Goal: Information Seeking & Learning: Learn about a topic

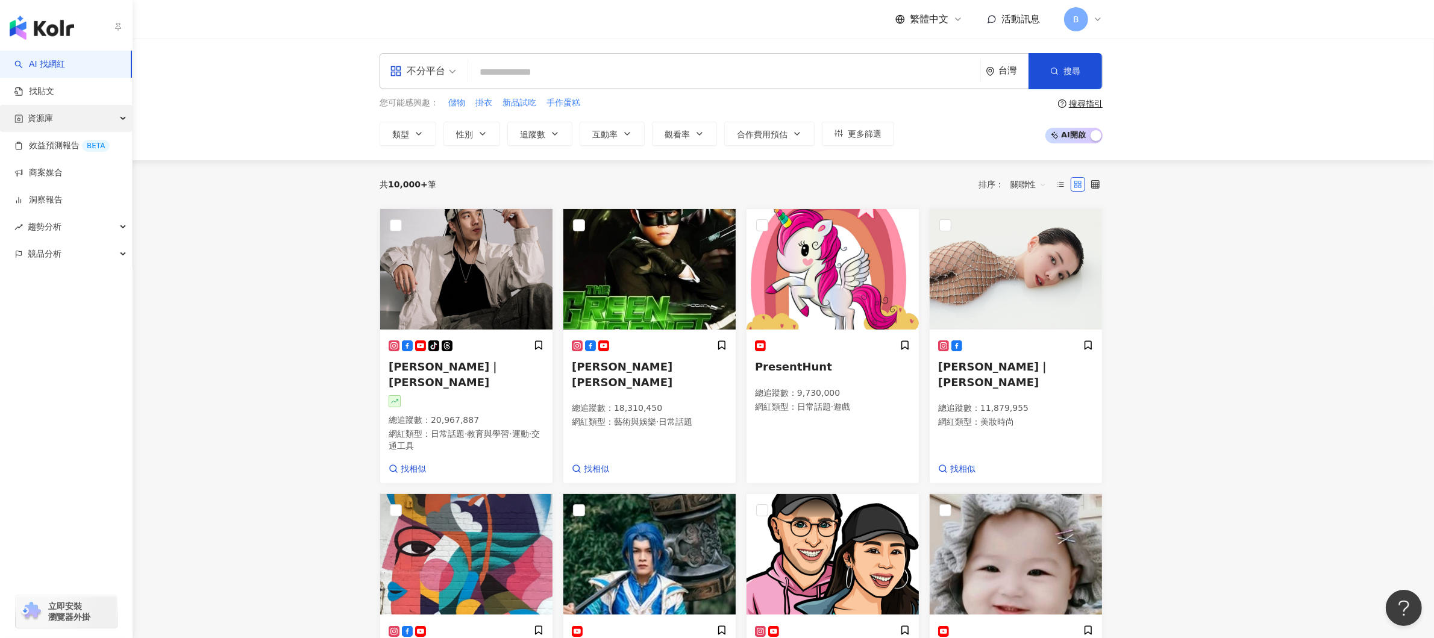
click at [68, 108] on div "資源庫" at bounding box center [66, 118] width 132 height 27
click at [61, 145] on link "網紅管理" at bounding box center [46, 146] width 34 height 12
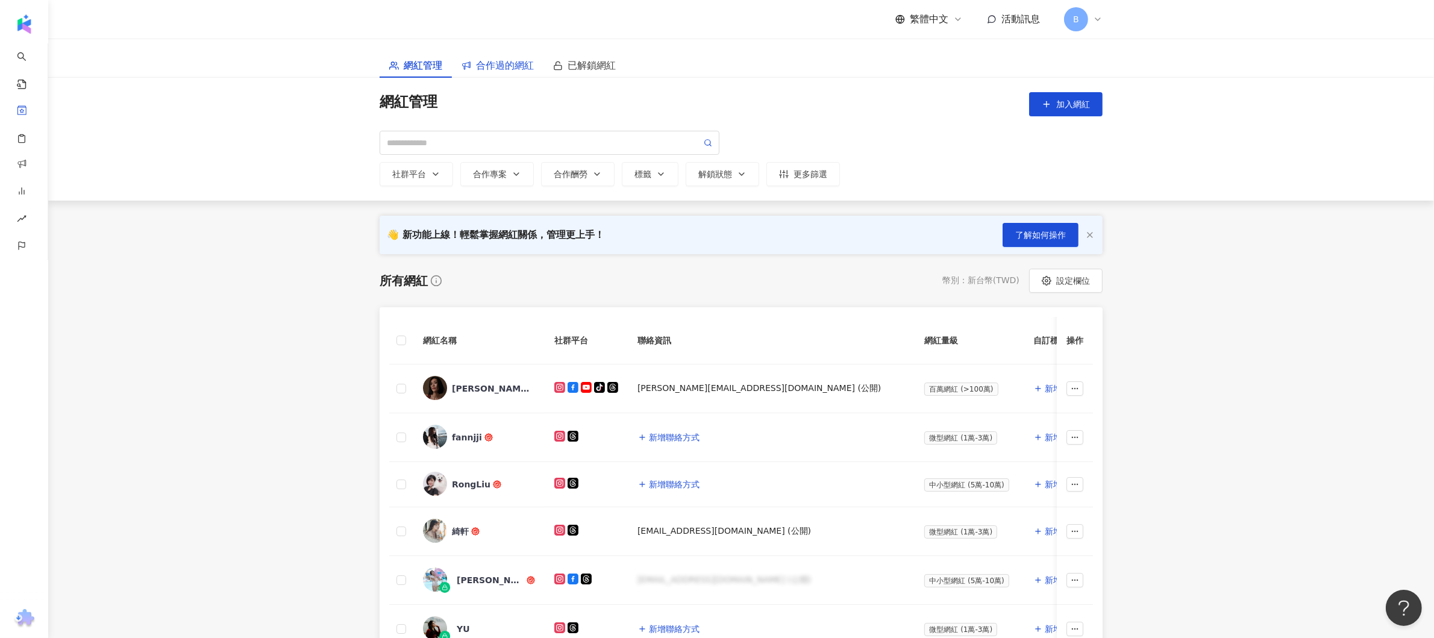
click at [501, 63] on span "合作過的網紅" at bounding box center [505, 65] width 58 height 15
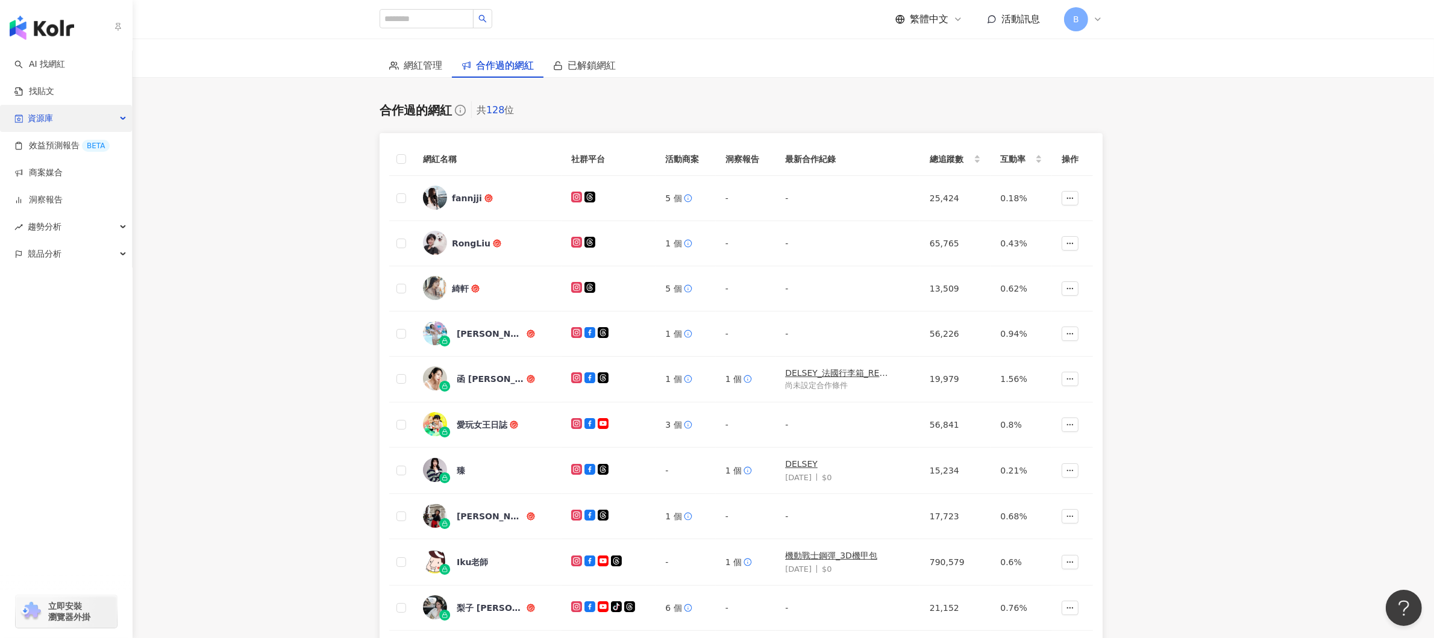
click at [86, 118] on div "資源庫" at bounding box center [66, 118] width 132 height 27
click at [49, 151] on link "網紅管理" at bounding box center [46, 146] width 34 height 12
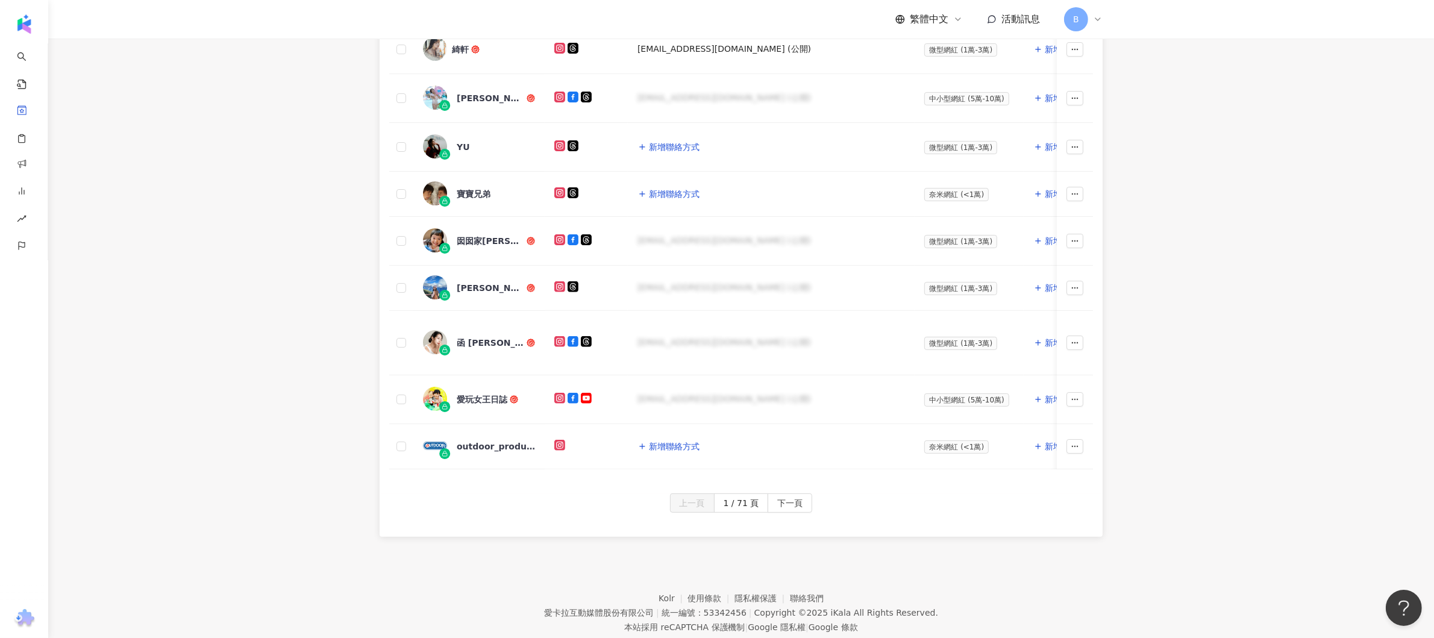
scroll to position [530, 0]
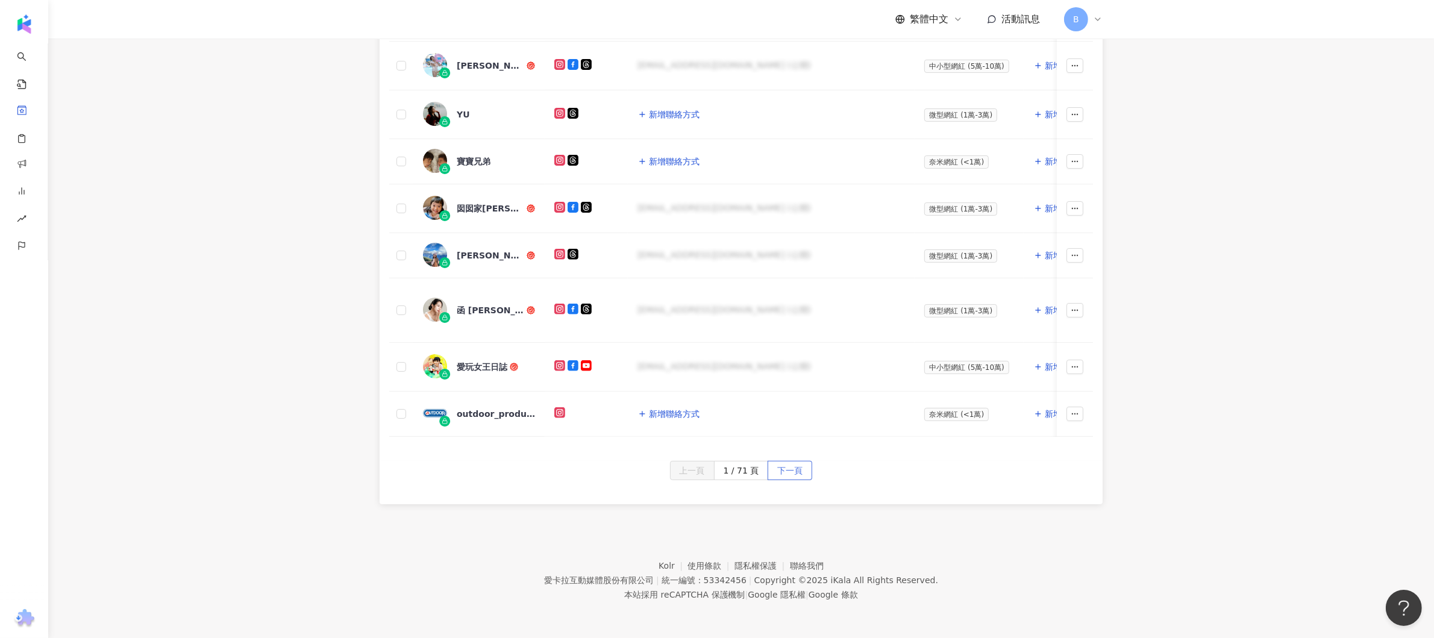
click at [799, 463] on span "下一頁" at bounding box center [789, 471] width 25 height 19
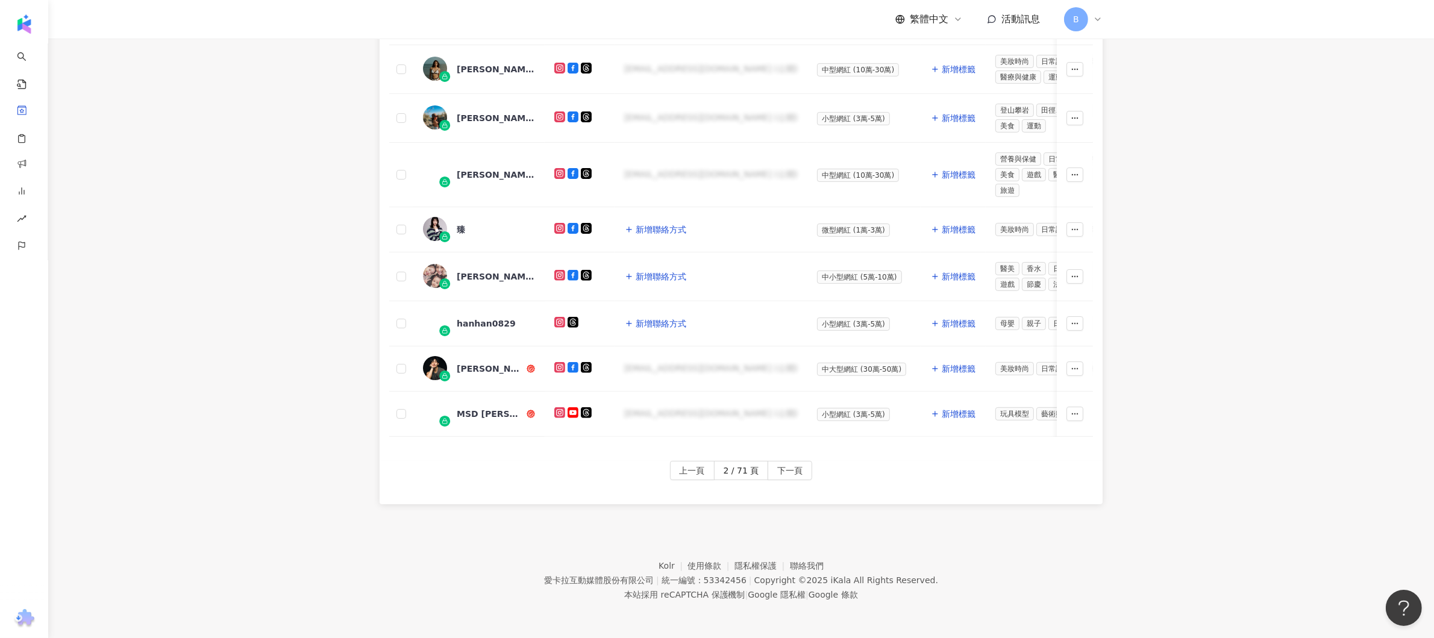
scroll to position [45, 0]
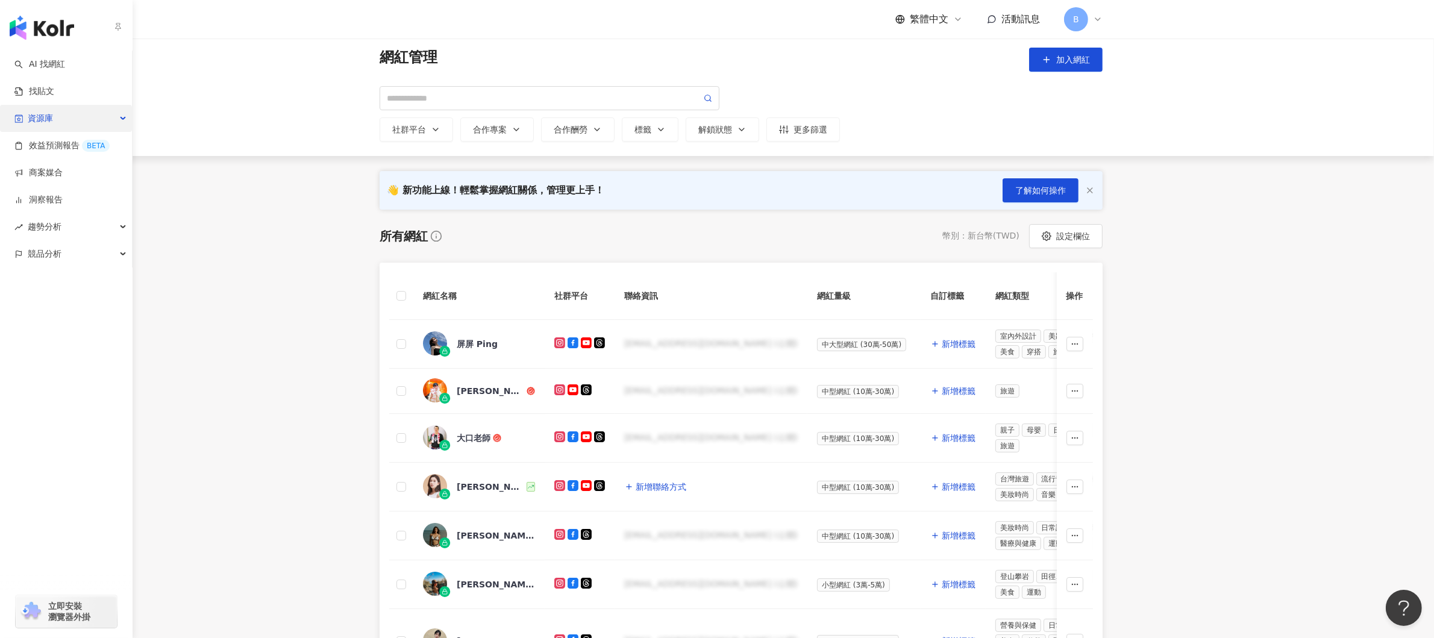
click at [112, 111] on div "資源庫" at bounding box center [66, 118] width 132 height 27
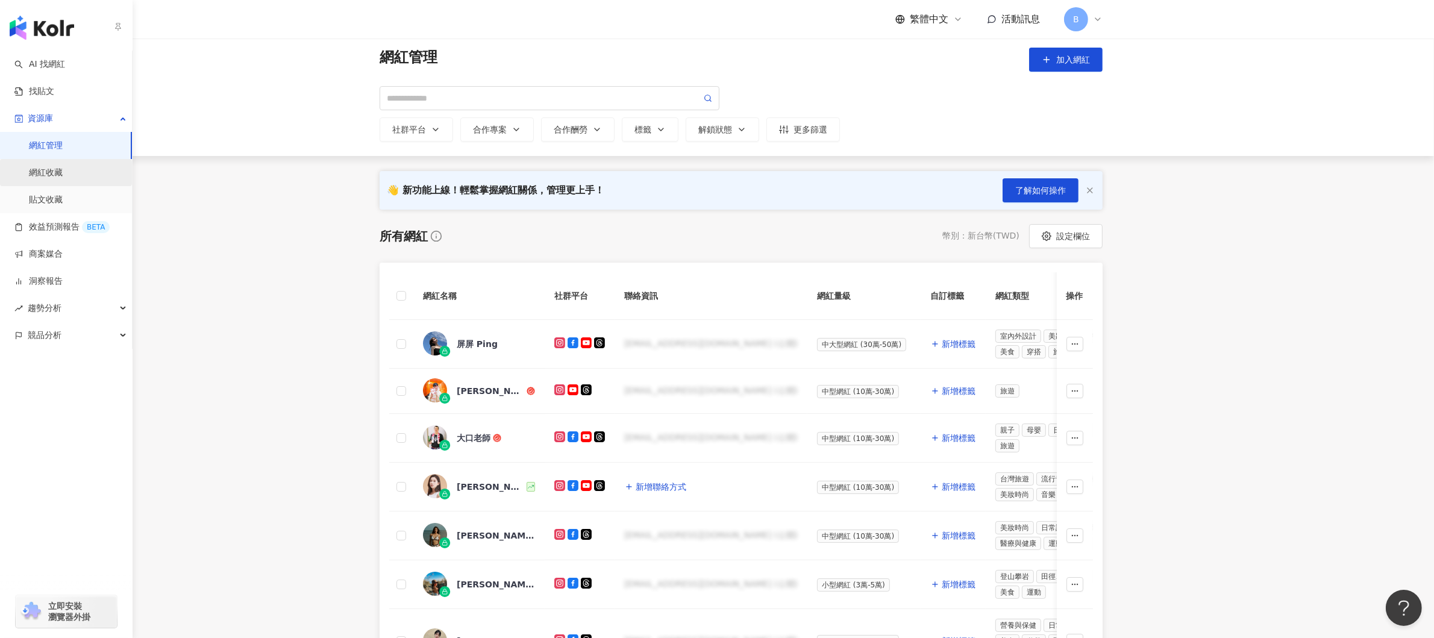
click at [59, 172] on link "網紅收藏" at bounding box center [46, 173] width 34 height 12
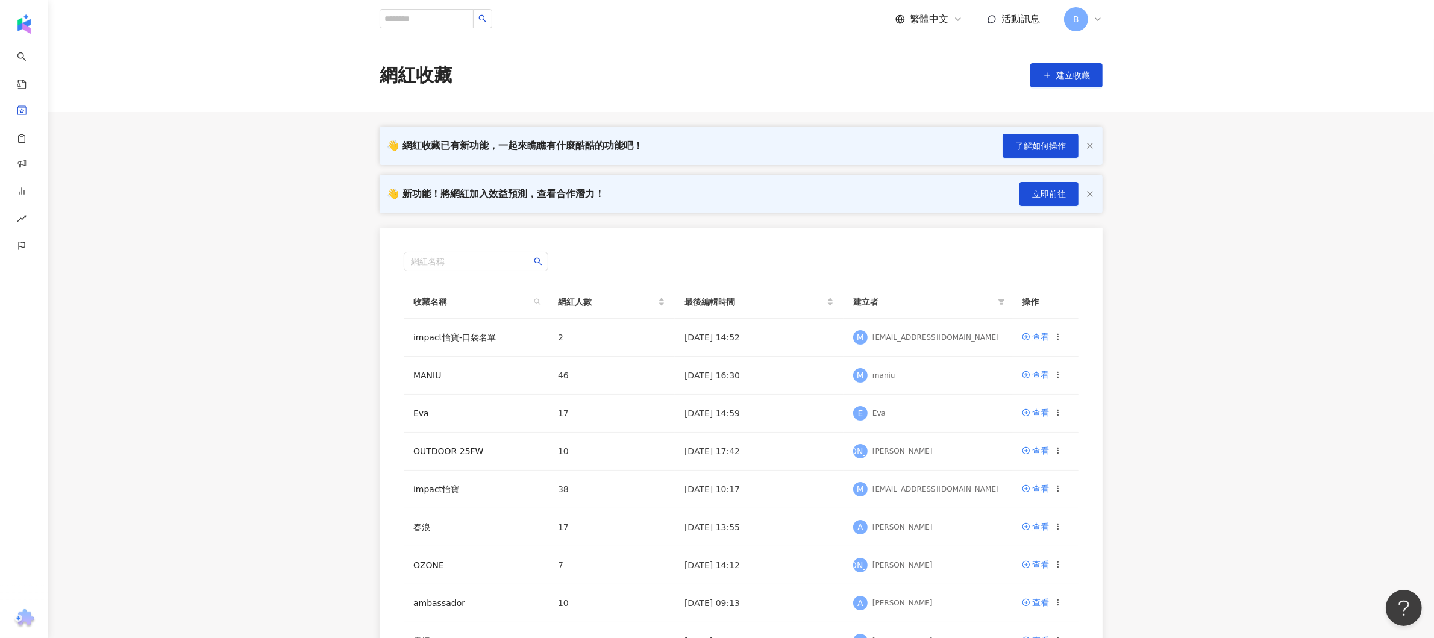
scroll to position [121, 0]
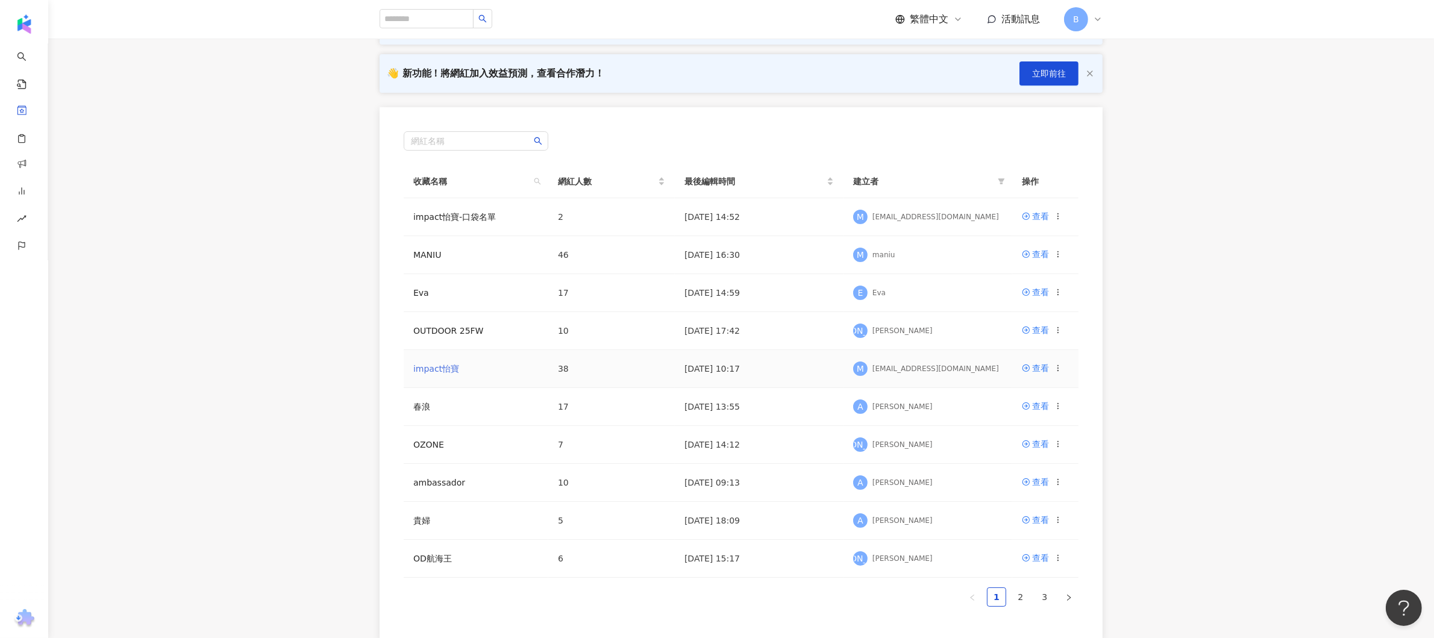
click at [453, 365] on link "impact怡寶" at bounding box center [436, 369] width 46 height 10
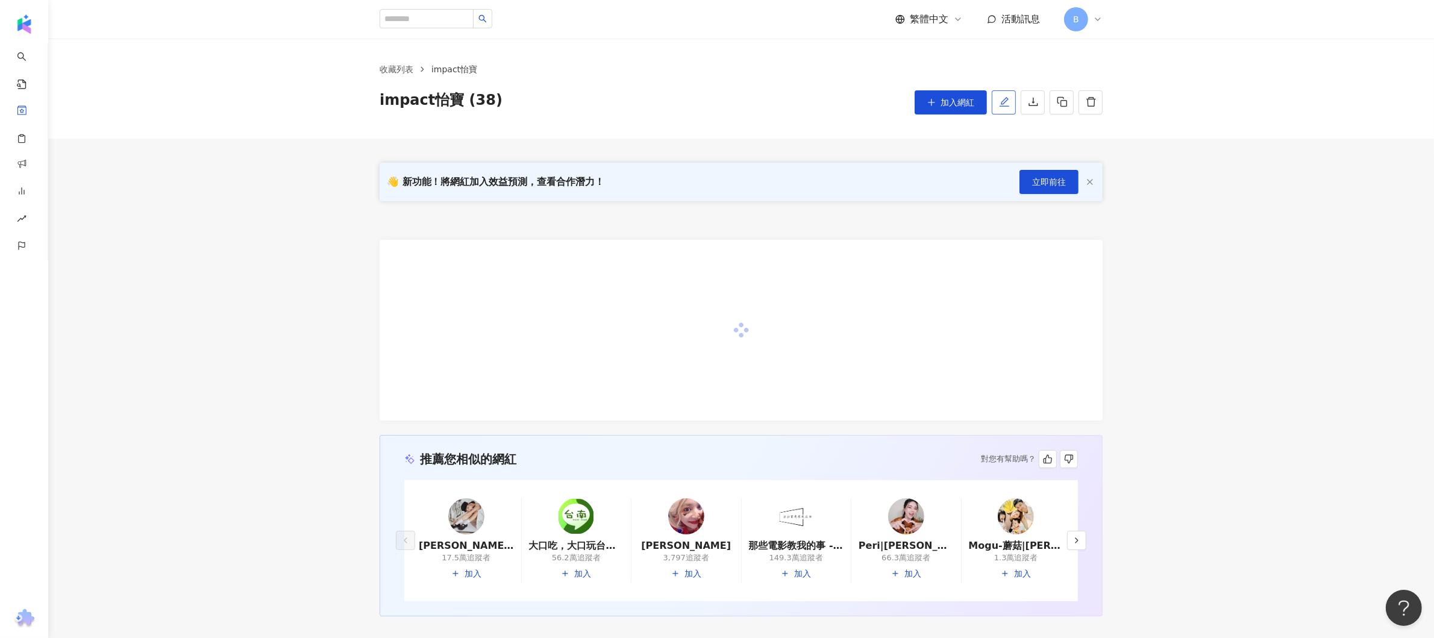
click at [997, 105] on button "button" at bounding box center [1004, 102] width 24 height 24
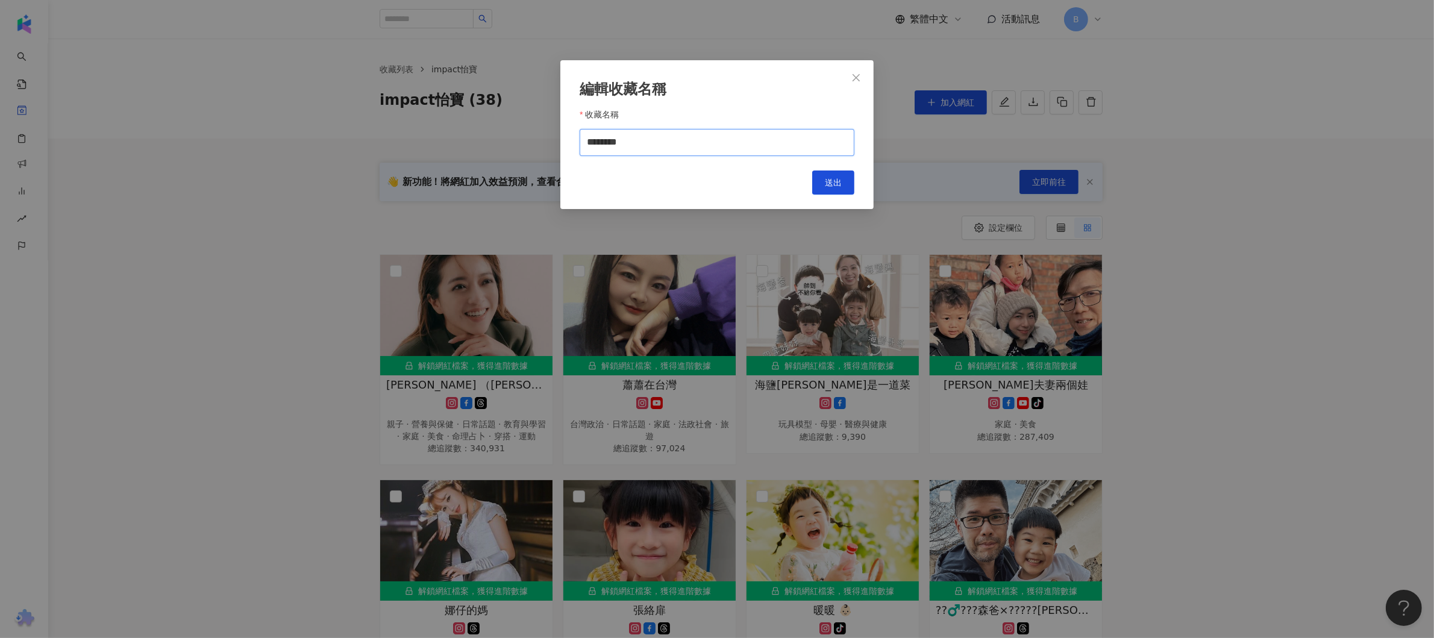
click at [658, 148] on input "********" at bounding box center [717, 142] width 275 height 27
click at [683, 143] on input "**********" at bounding box center [717, 142] width 275 height 27
drag, startPoint x: 703, startPoint y: 143, endPoint x: 729, endPoint y: 142, distance: 26.6
click at [729, 143] on input "**********" at bounding box center [717, 142] width 275 height 27
type input "**********"
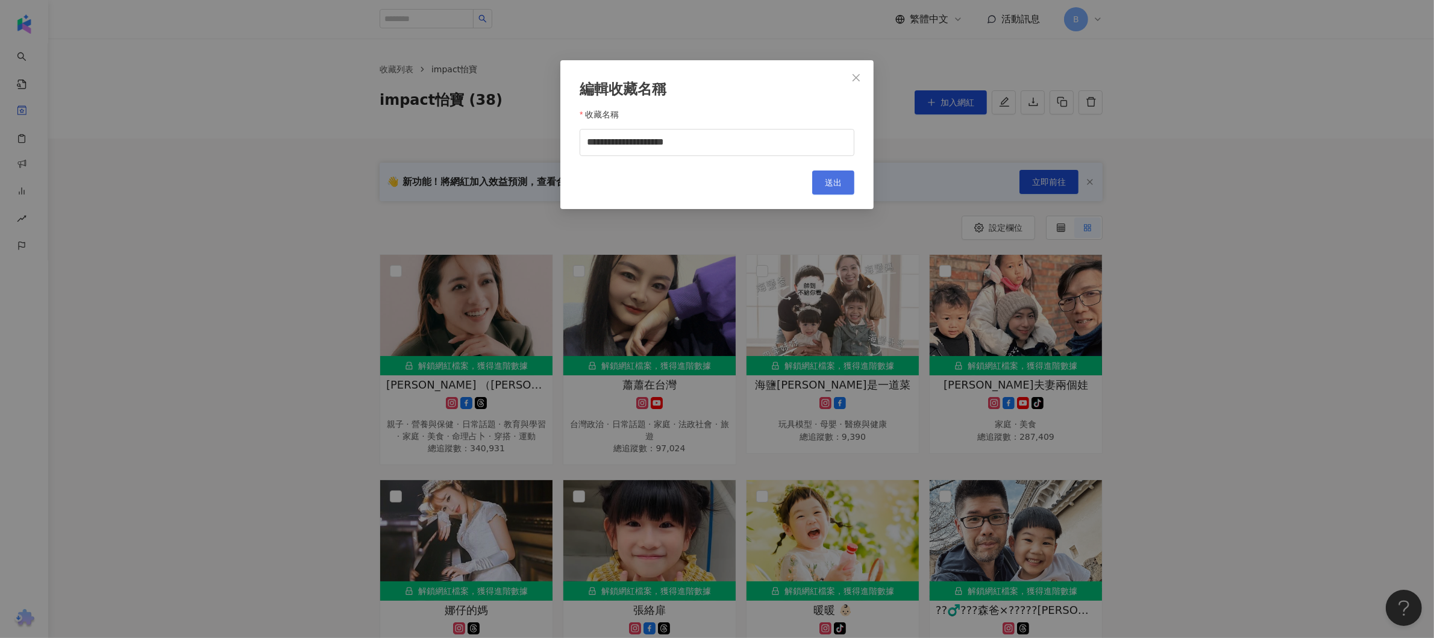
click at [832, 172] on button "送出" at bounding box center [833, 183] width 42 height 24
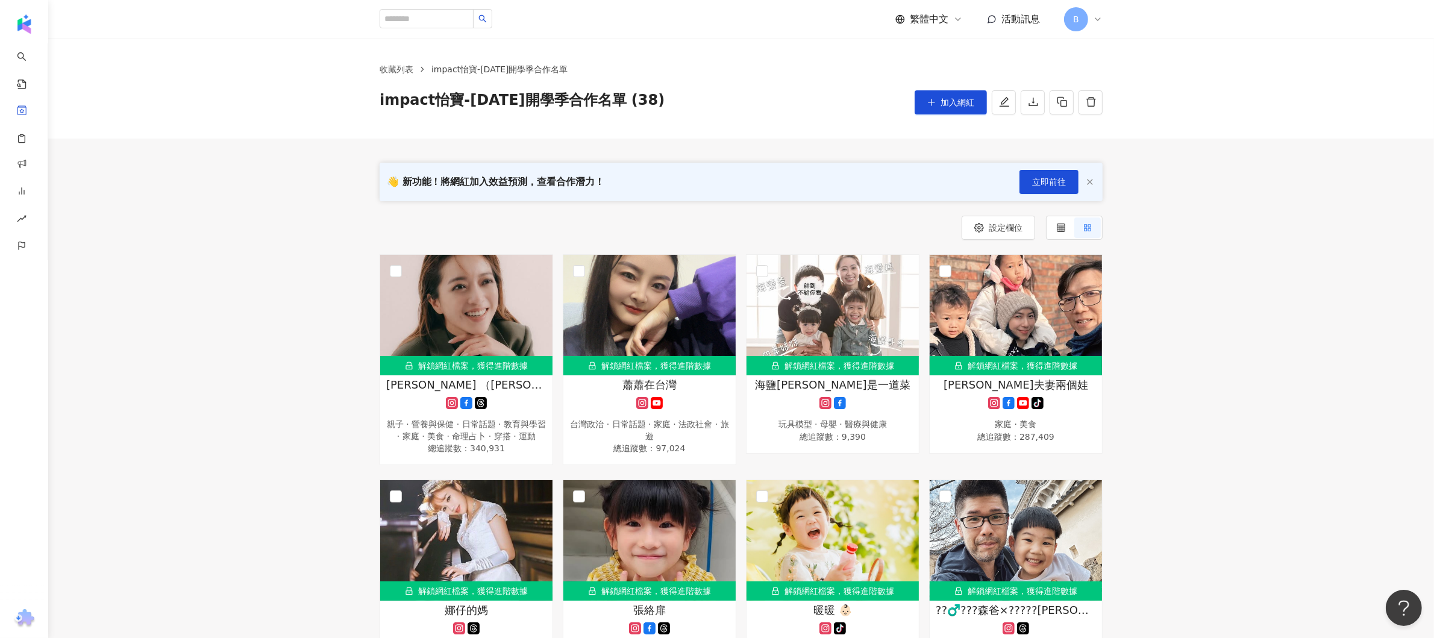
scroll to position [121, 0]
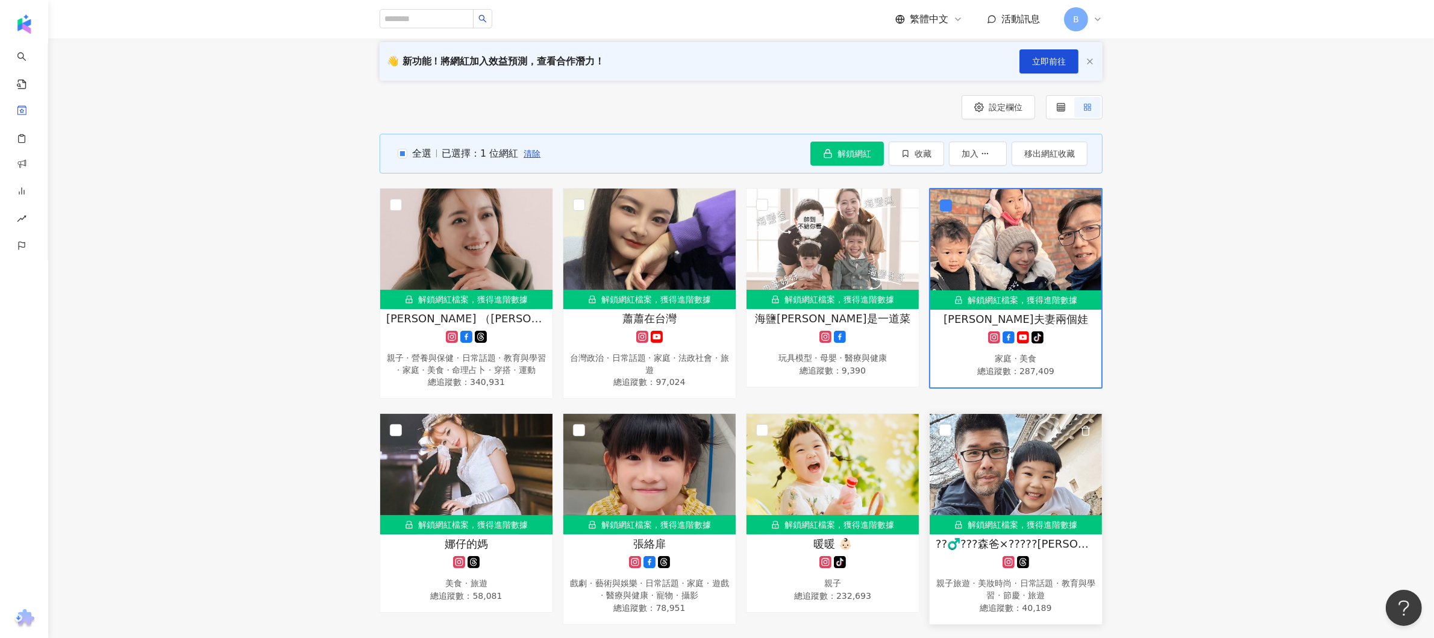
click at [950, 441] on div "解鎖網紅檔案，獲得進階數據" at bounding box center [1016, 474] width 172 height 121
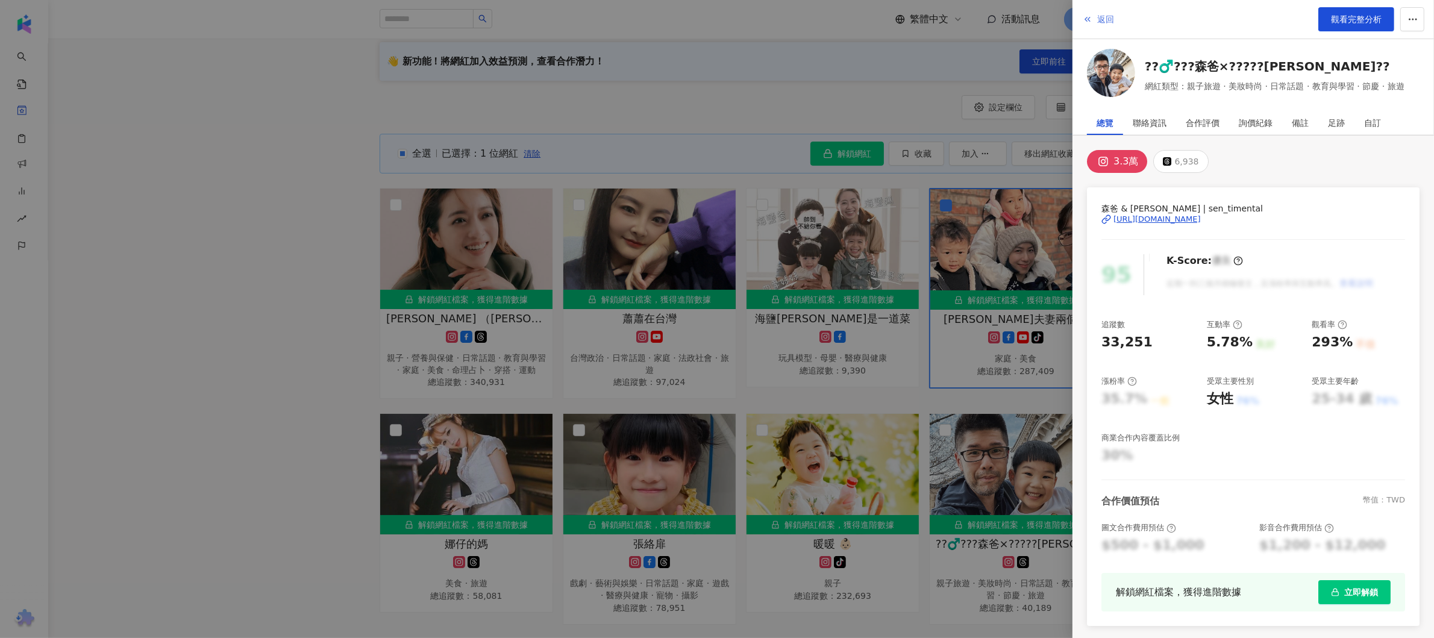
click at [1085, 20] on icon "button" at bounding box center [1088, 19] width 10 height 10
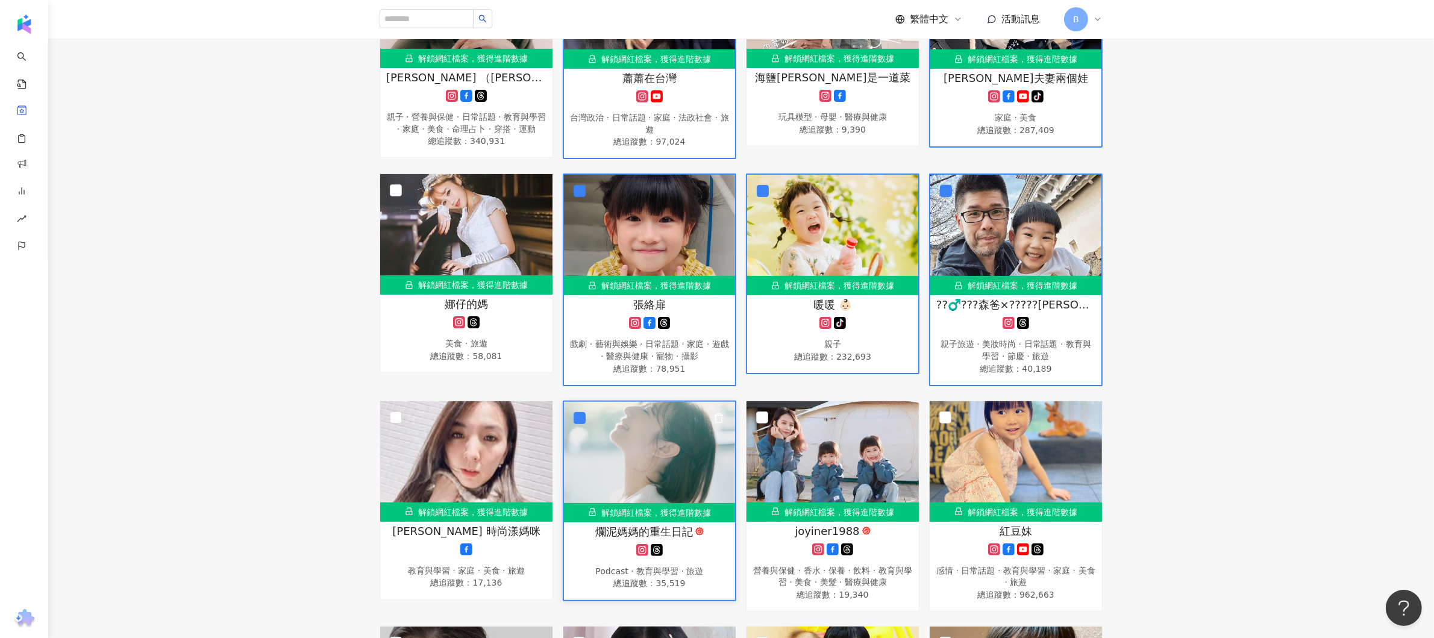
scroll to position [603, 0]
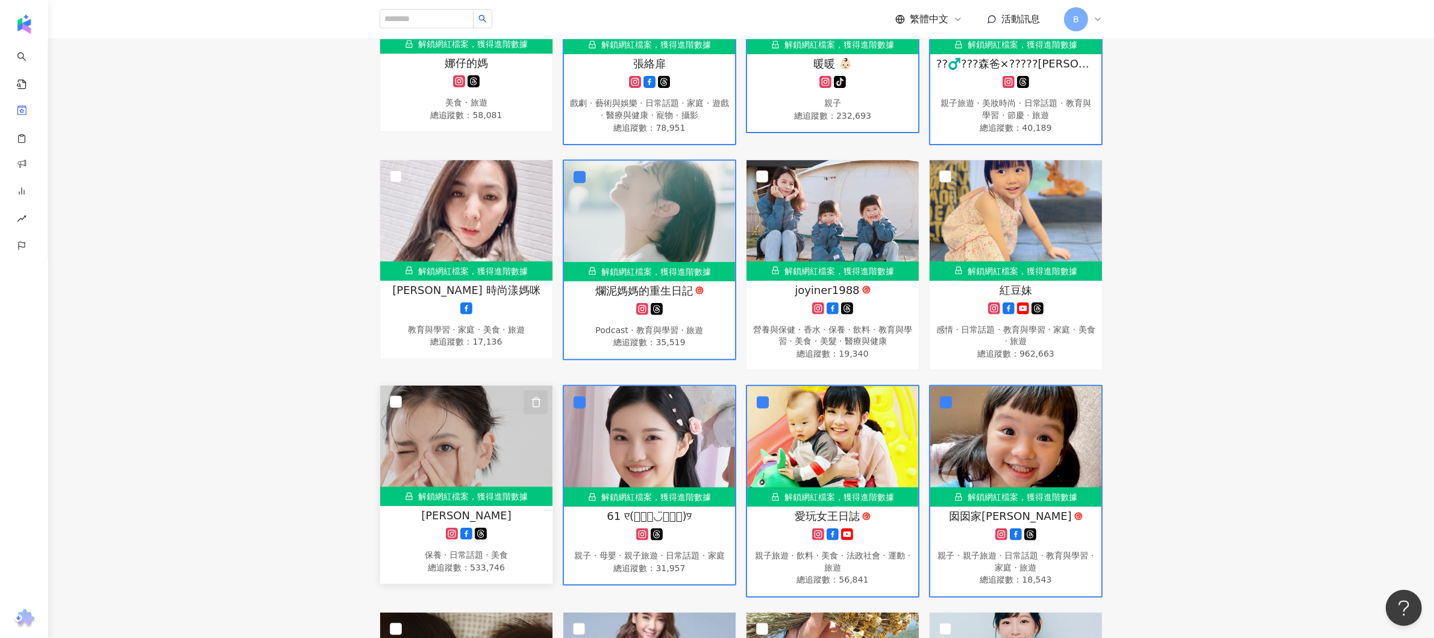
click at [538, 407] on icon "button" at bounding box center [536, 402] width 11 height 11
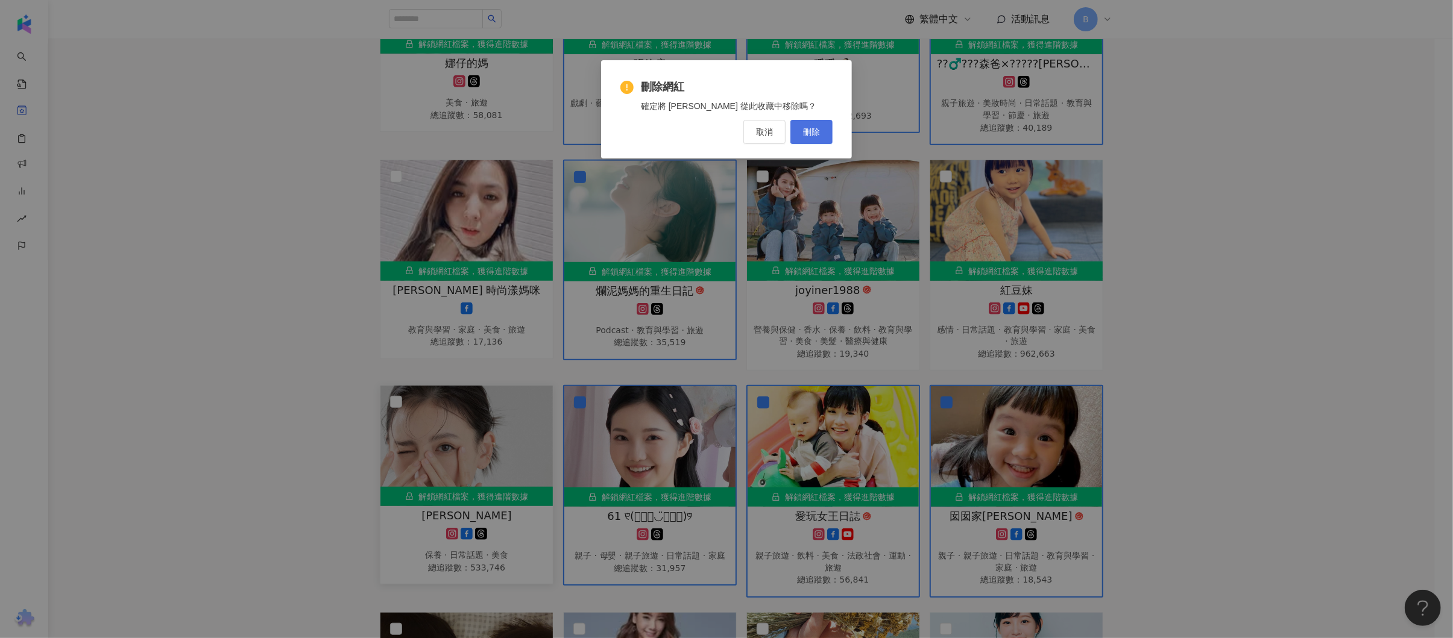
click at [824, 134] on button "刪除" at bounding box center [811, 132] width 42 height 24
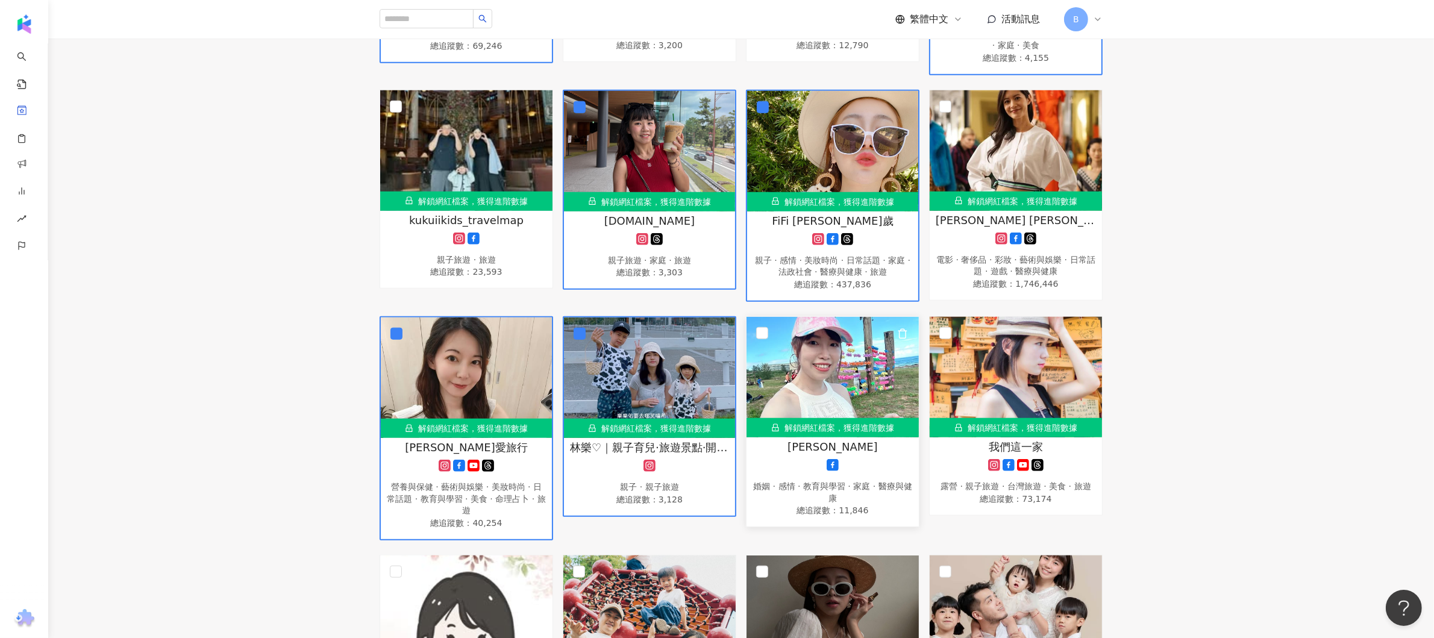
scroll to position [1688, 0]
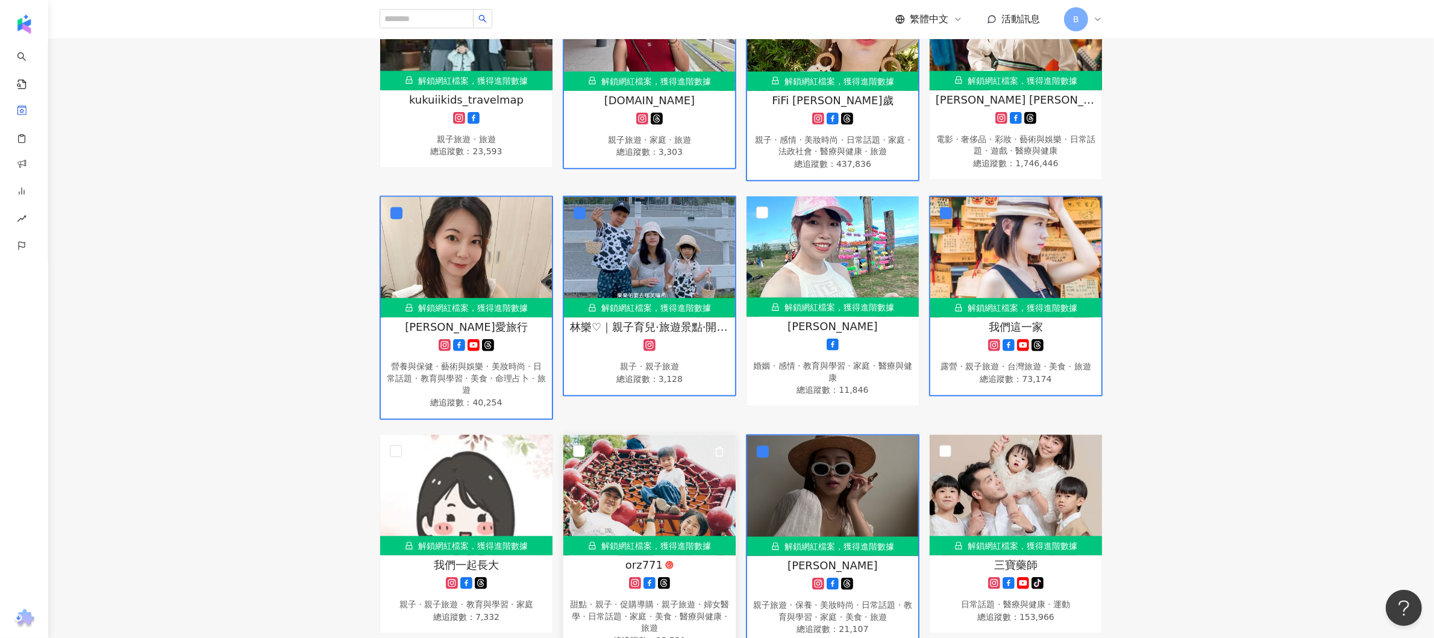
click at [586, 459] on img at bounding box center [650, 495] width 172 height 121
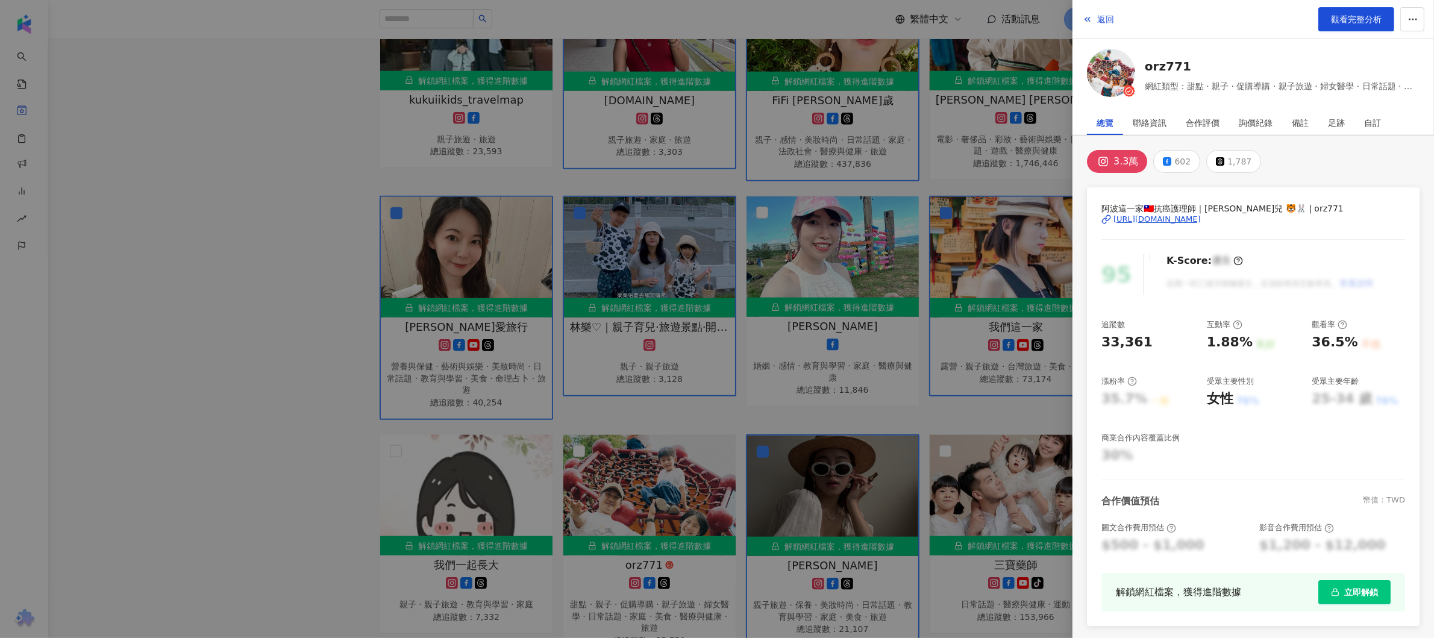
click at [1099, 19] on span "返回" at bounding box center [1106, 19] width 17 height 10
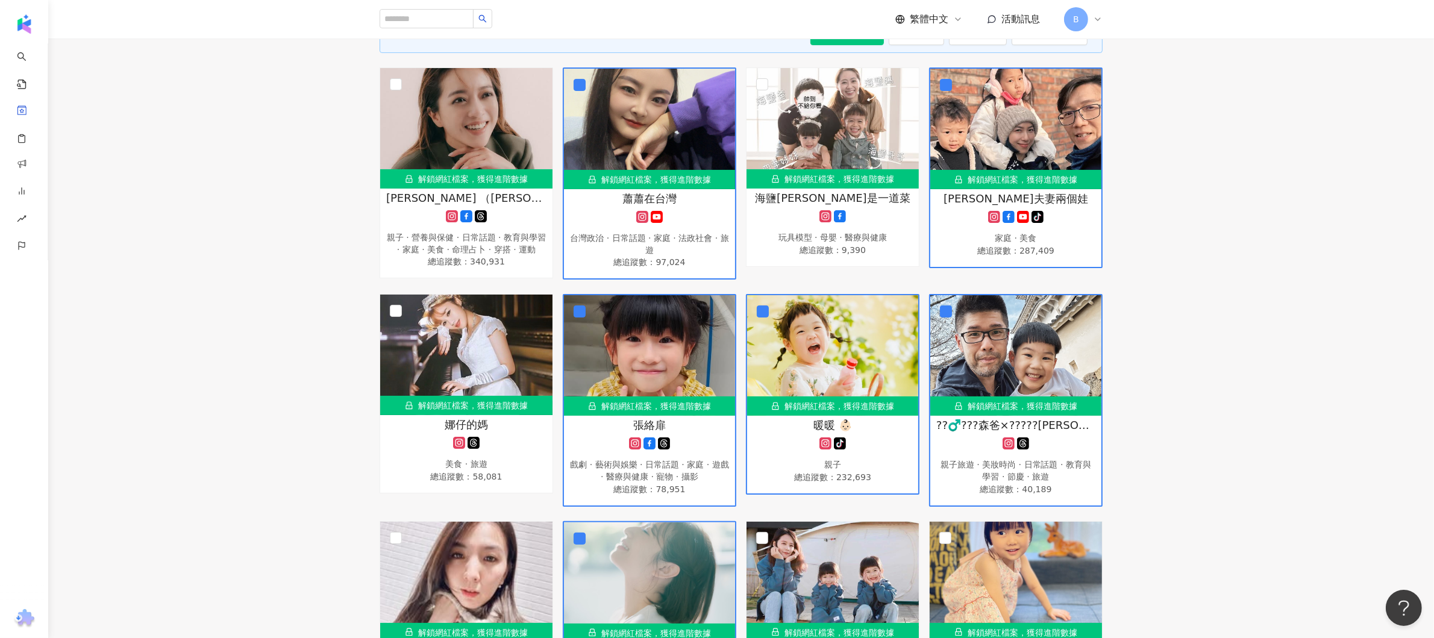
scroll to position [0, 0]
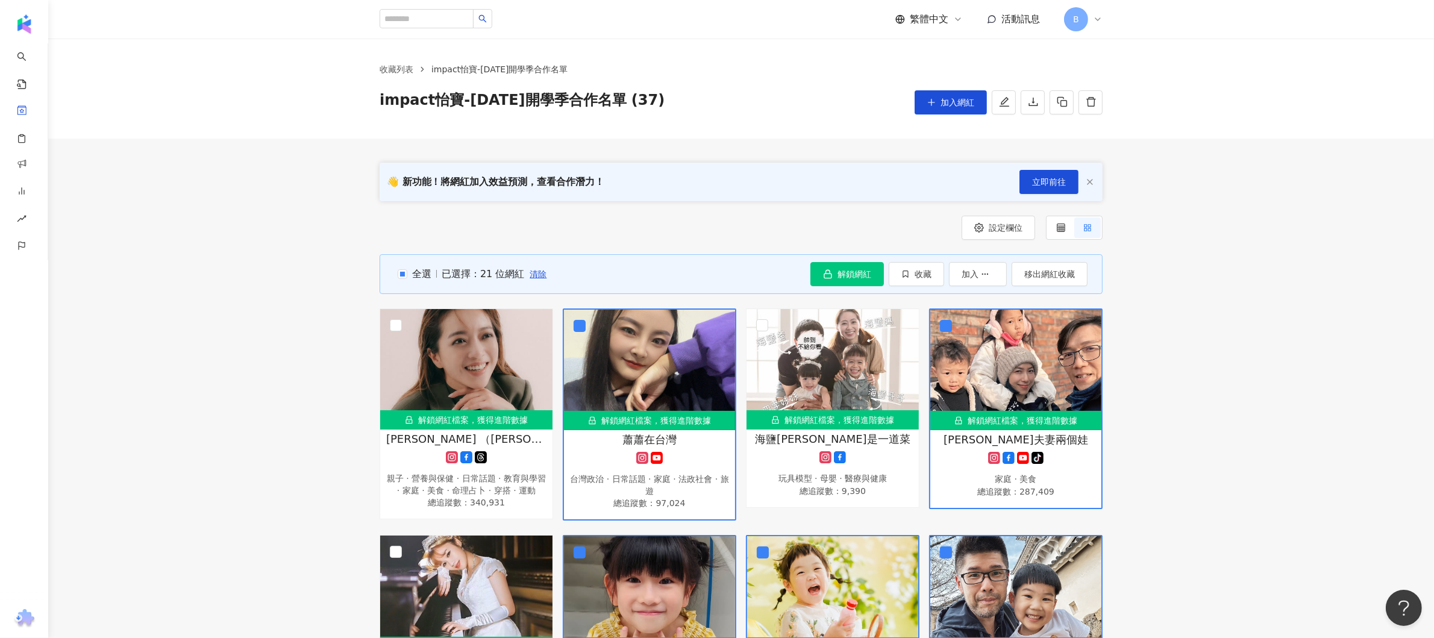
drag, startPoint x: 984, startPoint y: 275, endPoint x: 837, endPoint y: 300, distance: 149.1
drag, startPoint x: 1075, startPoint y: 269, endPoint x: 905, endPoint y: 316, distance: 176.8
click at [981, 269] on span "button" at bounding box center [985, 274] width 8 height 10
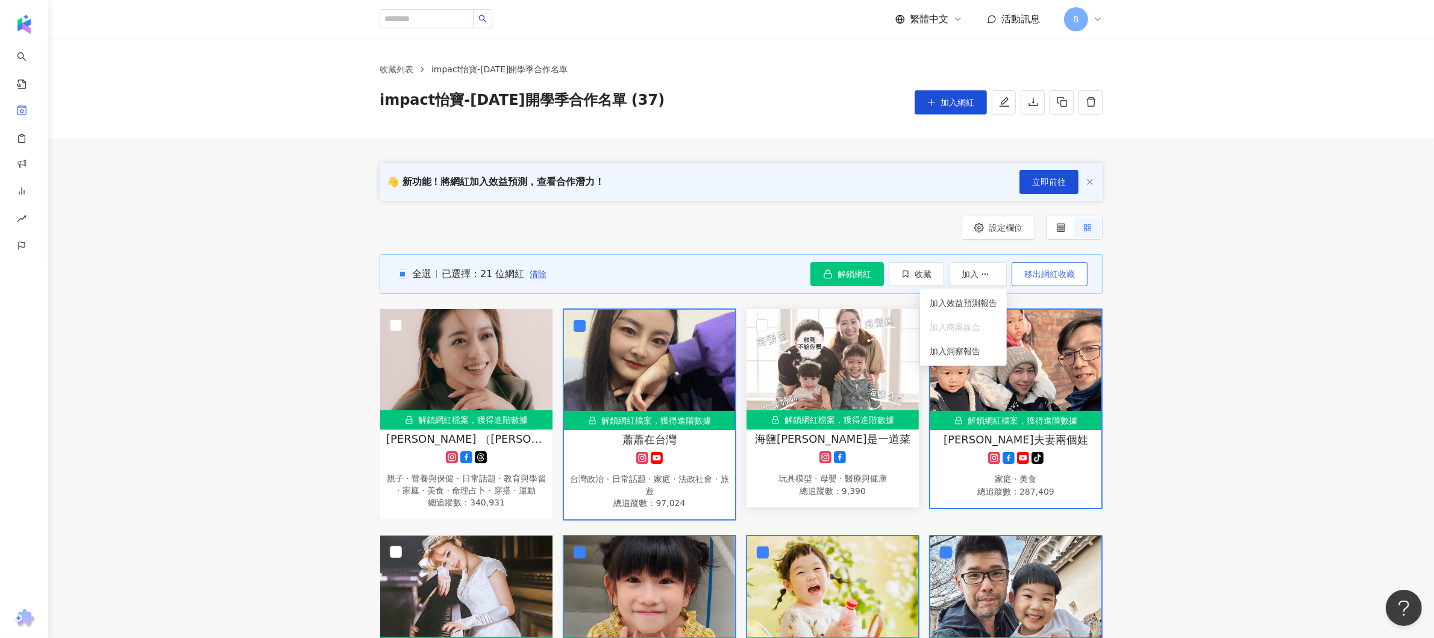
click at [1053, 272] on span "移出網紅收藏" at bounding box center [1050, 274] width 51 height 10
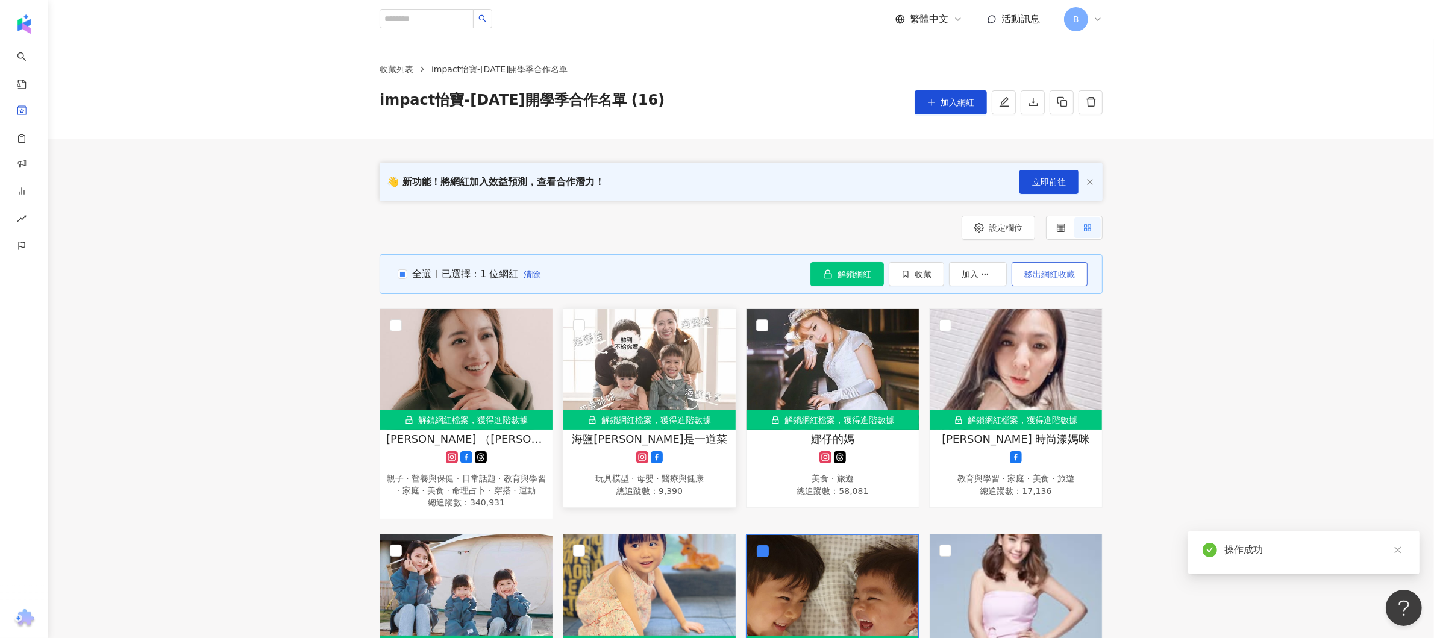
click at [1082, 275] on button "移出網紅收藏" at bounding box center [1050, 274] width 76 height 24
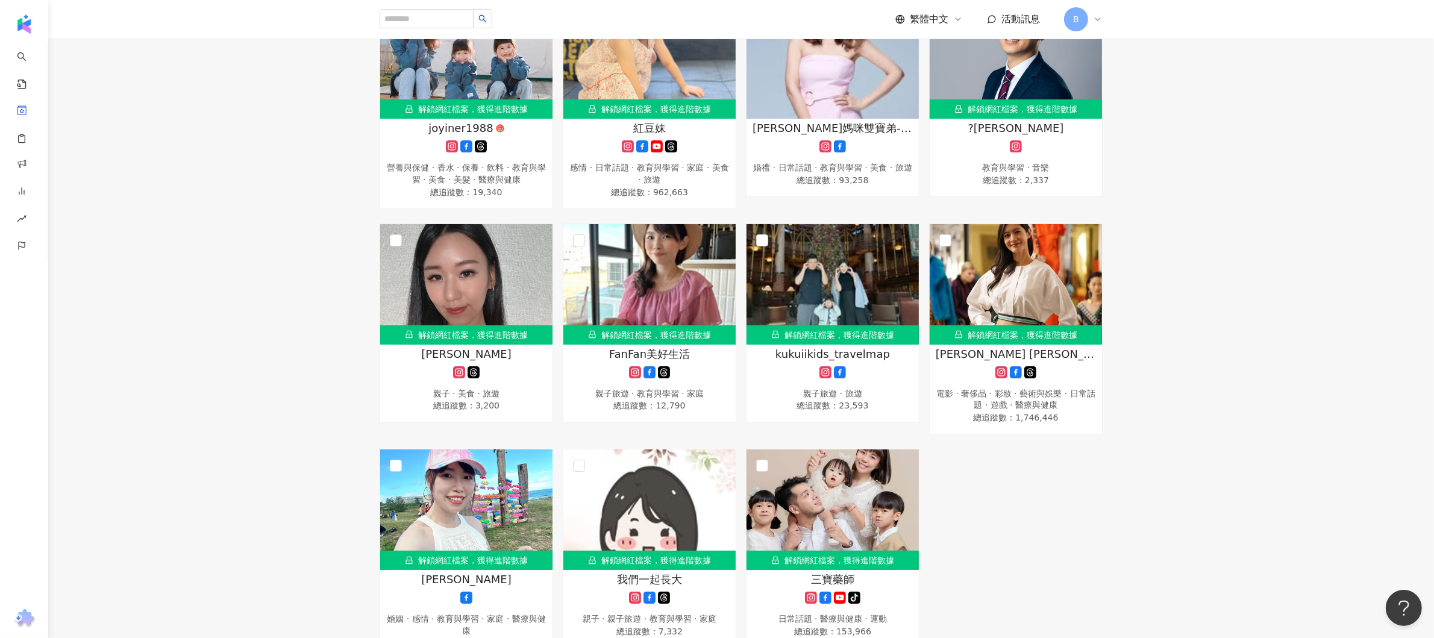
scroll to position [723, 0]
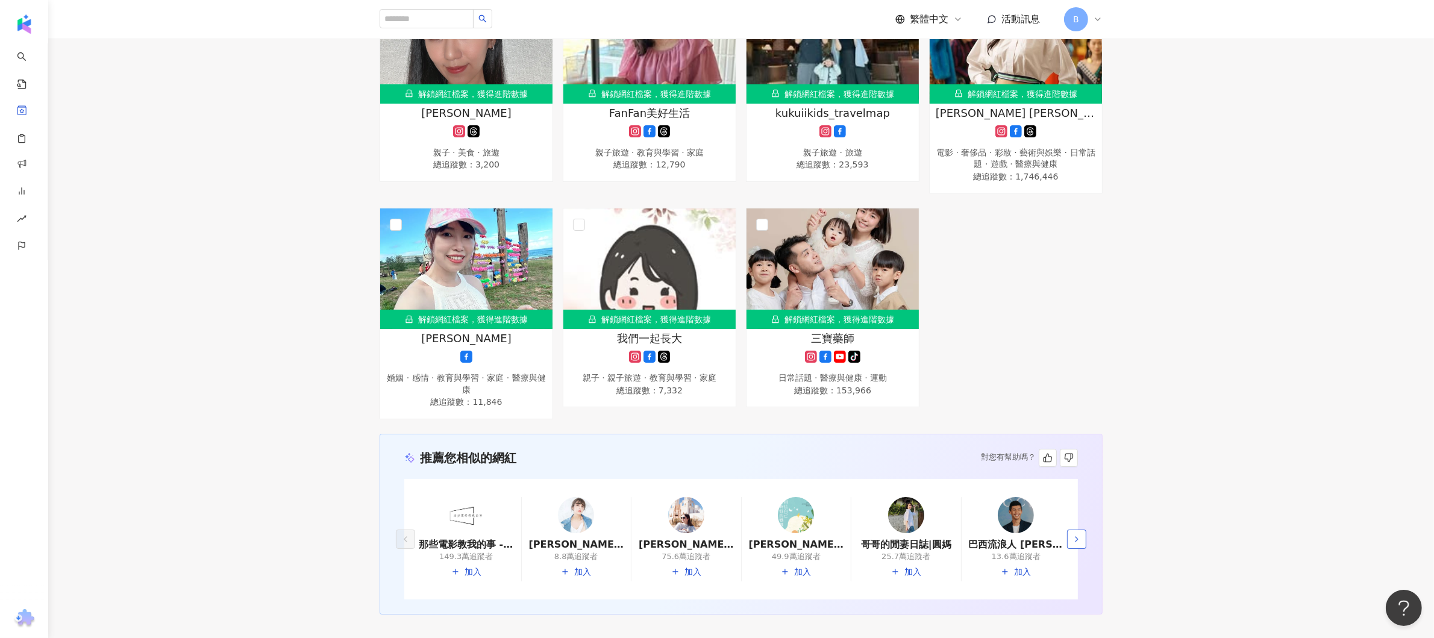
click at [1073, 544] on icon "button" at bounding box center [1077, 540] width 10 height 10
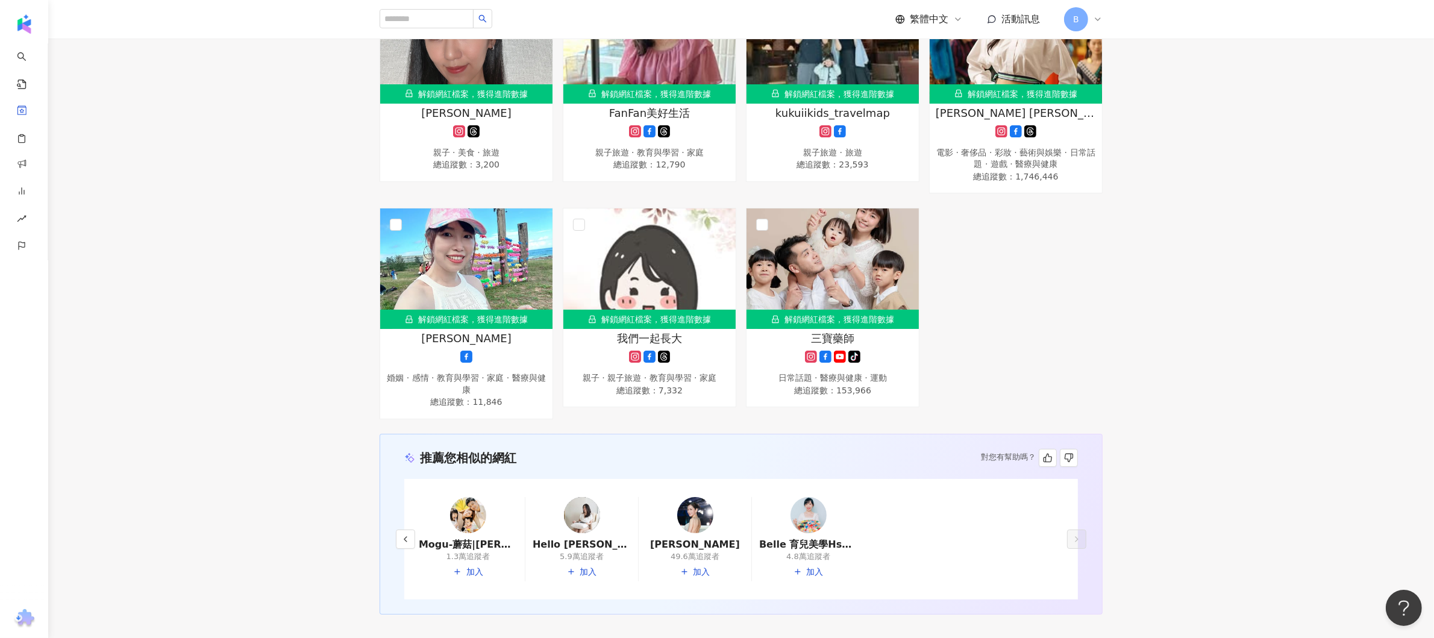
click at [807, 517] on img at bounding box center [809, 515] width 36 height 36
click at [404, 549] on button "button" at bounding box center [405, 539] width 19 height 19
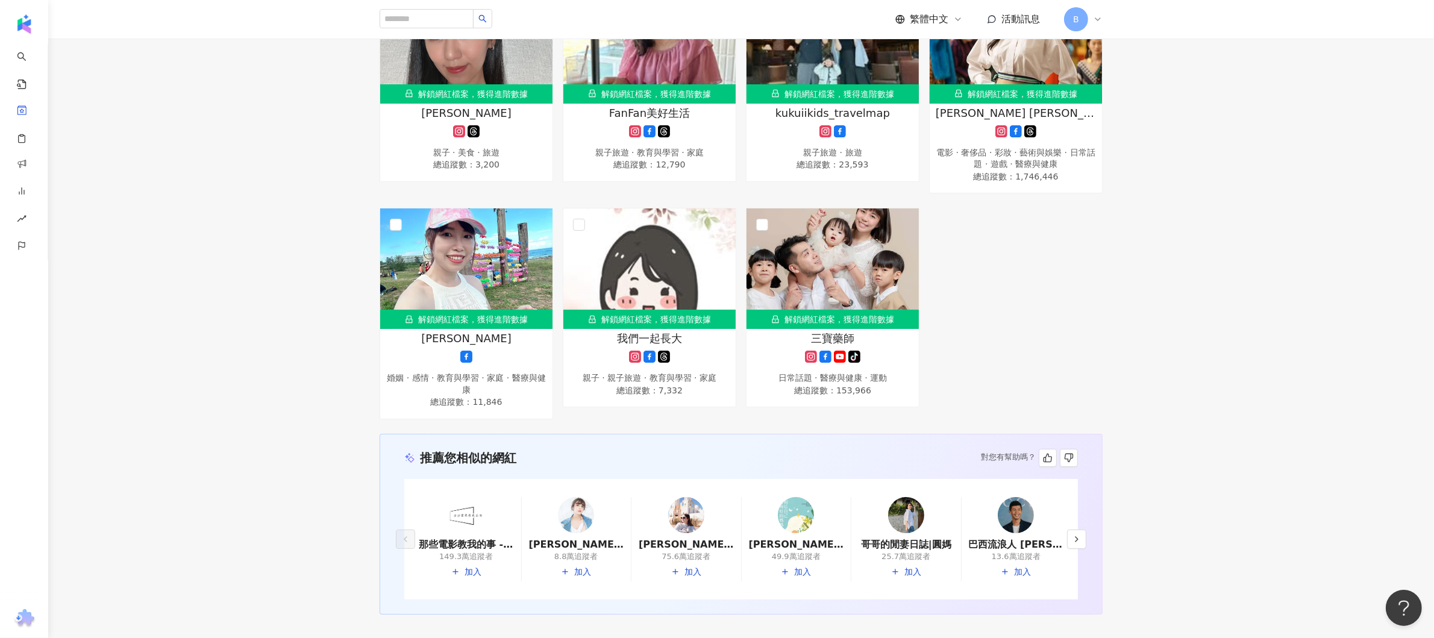
scroll to position [0, 0]
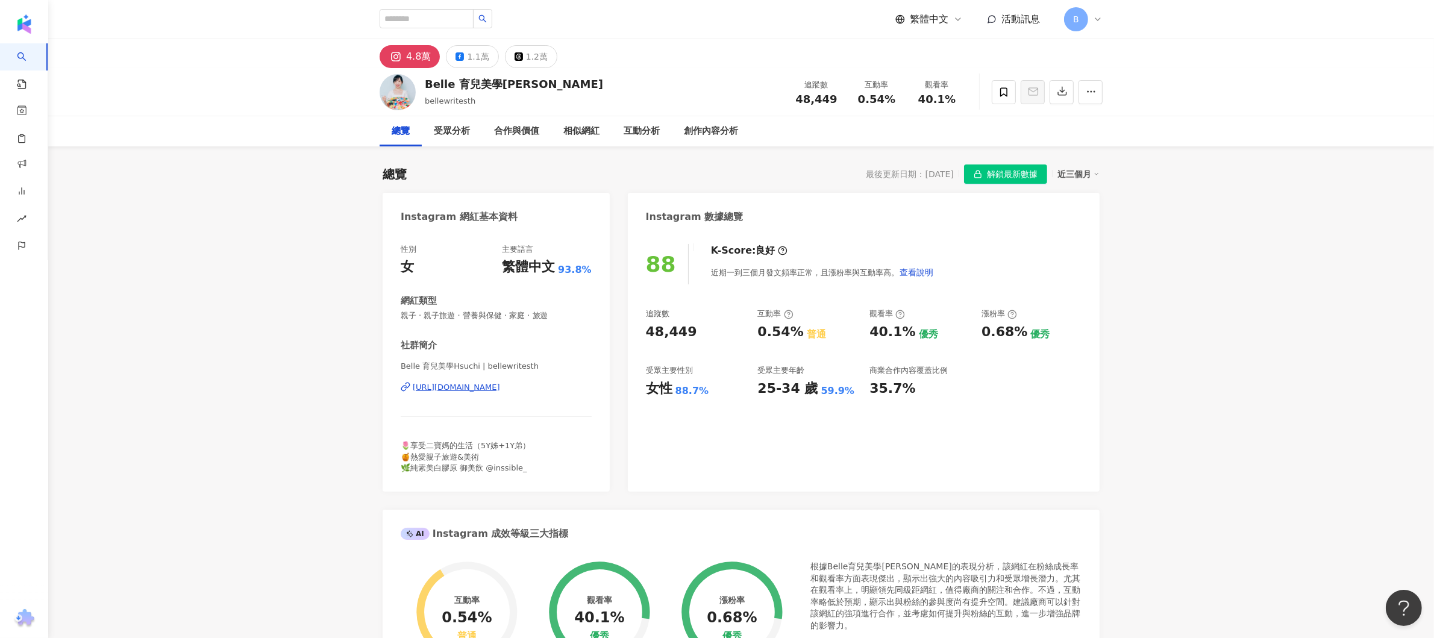
click at [500, 385] on div "https://www.instagram.com/bellewritesth/" at bounding box center [456, 387] width 87 height 11
click at [1090, 93] on icon "button" at bounding box center [1091, 91] width 11 height 11
click at [1004, 99] on span at bounding box center [1004, 92] width 24 height 24
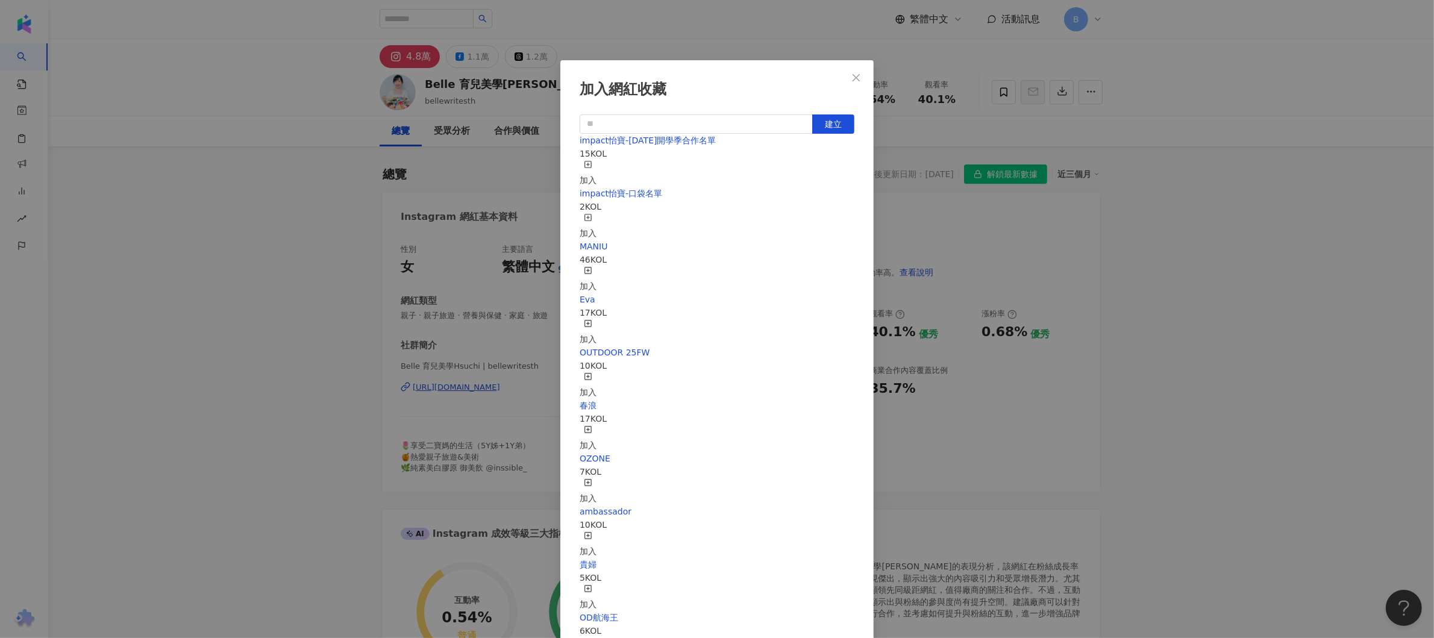
click at [597, 213] on div "加入" at bounding box center [588, 226] width 17 height 27
click at [853, 81] on icon "close" at bounding box center [856, 77] width 7 height 7
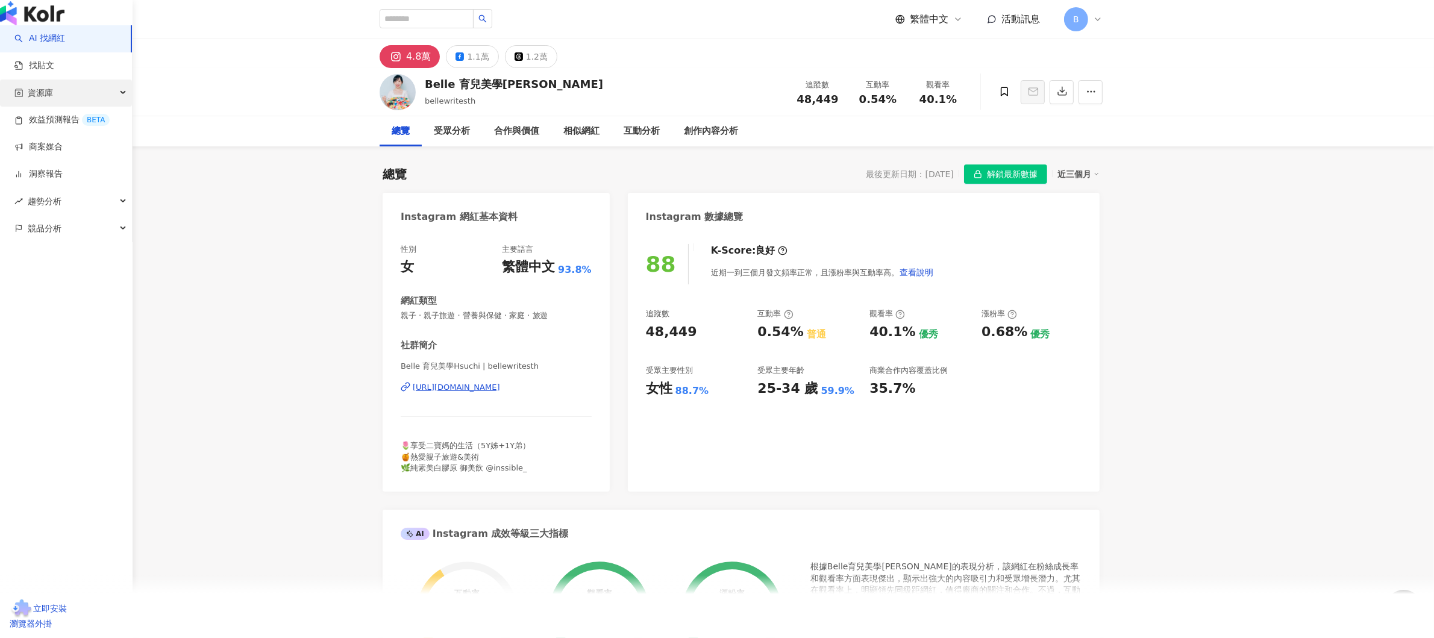
click at [77, 107] on div "資源庫" at bounding box center [66, 93] width 132 height 27
click at [63, 126] on link "網紅管理" at bounding box center [46, 120] width 34 height 12
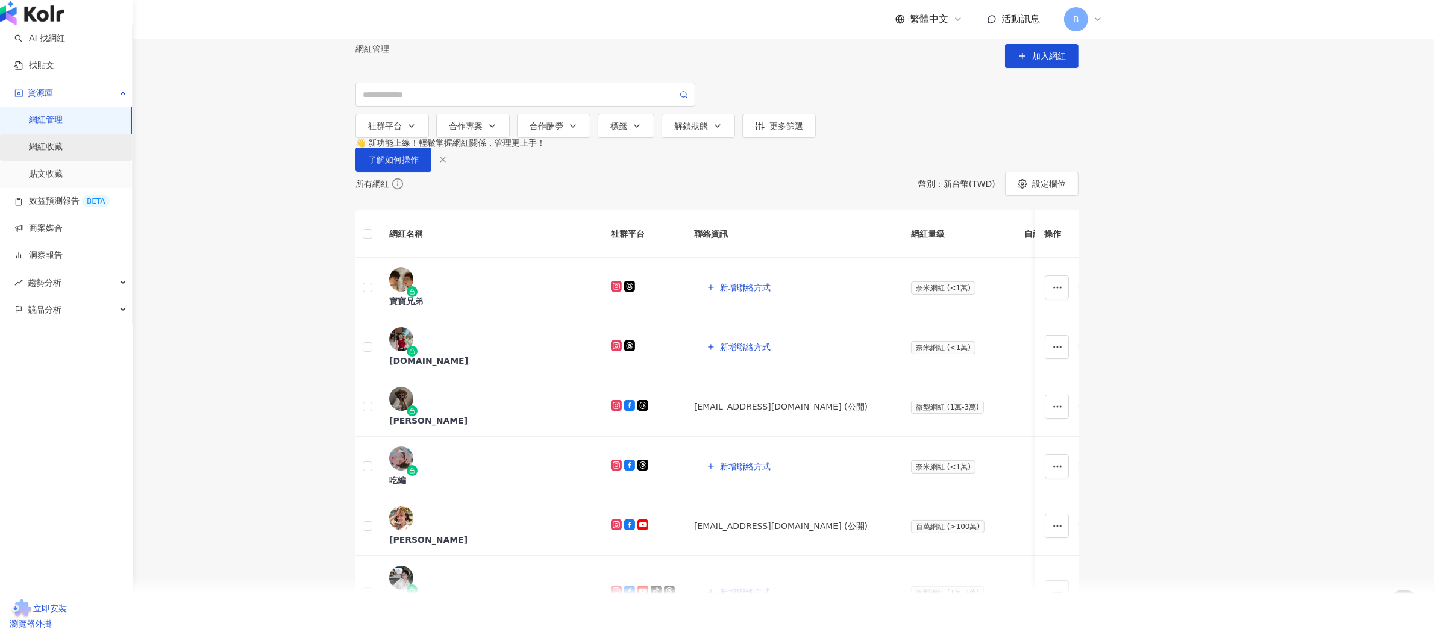
click at [52, 153] on link "網紅收藏" at bounding box center [46, 147] width 34 height 12
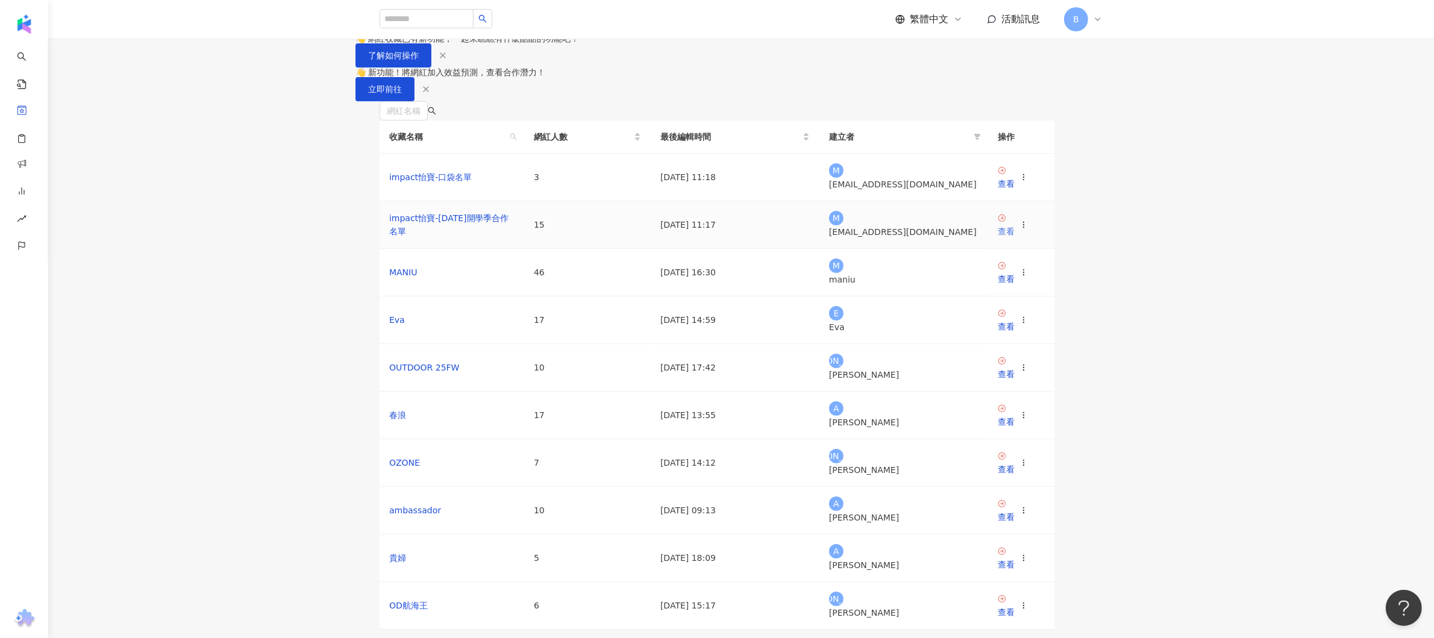
click at [1015, 238] on div "查看" at bounding box center [1006, 231] width 17 height 13
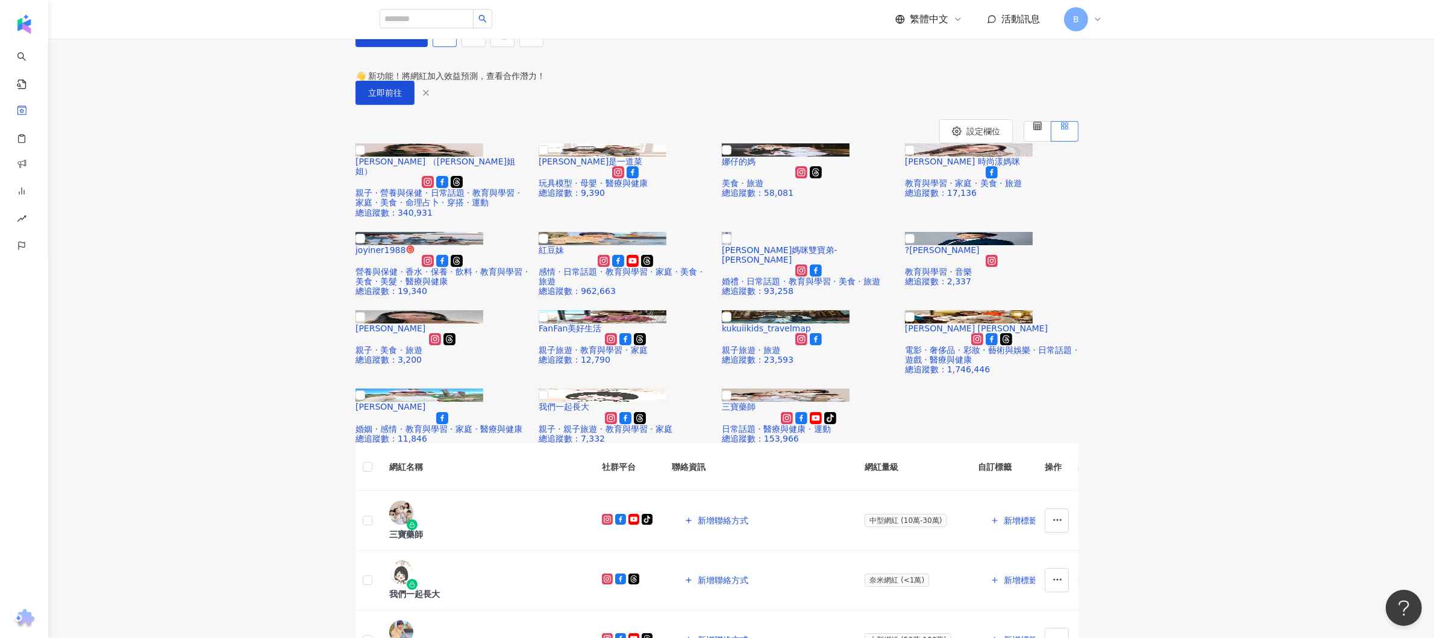
click at [451, 40] on icon "edit" at bounding box center [445, 34] width 11 height 11
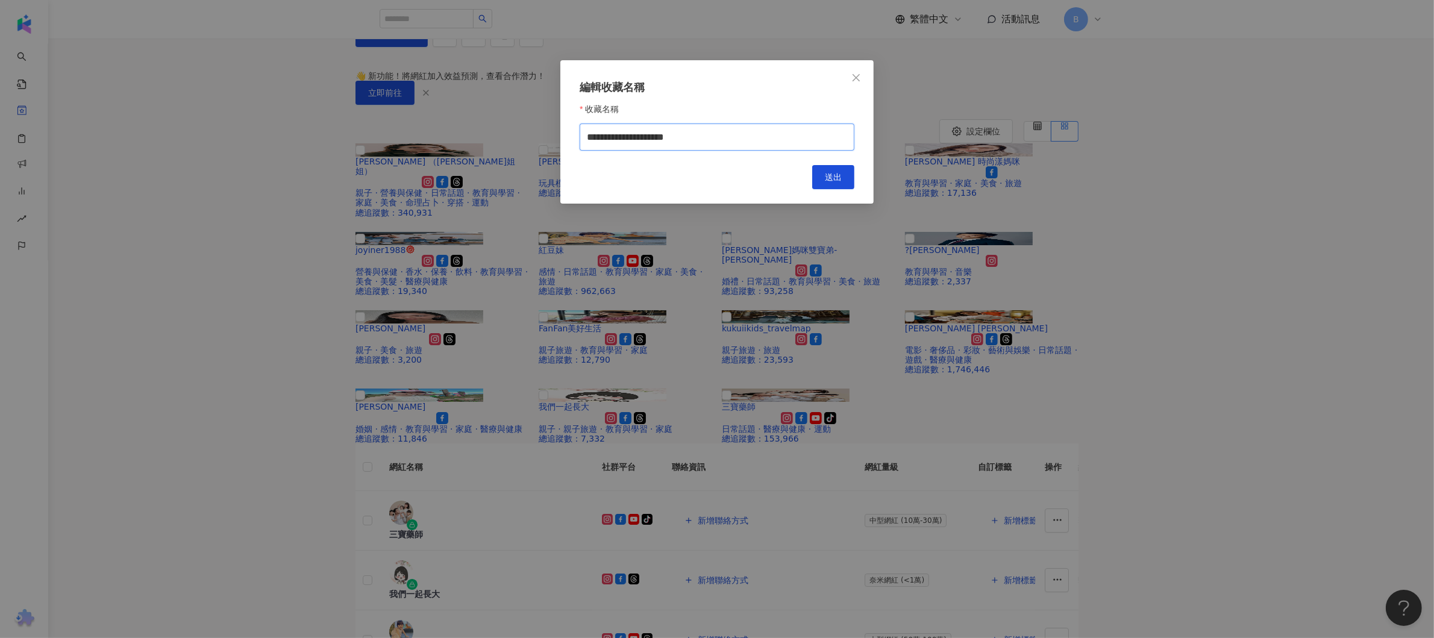
click at [676, 146] on input "**********" at bounding box center [717, 137] width 275 height 27
drag, startPoint x: 703, startPoint y: 142, endPoint x: 740, endPoint y: 143, distance: 36.8
click at [740, 143] on input "**********" at bounding box center [717, 137] width 275 height 27
click at [702, 141] on input "**********" at bounding box center [717, 137] width 275 height 27
type input "**********"
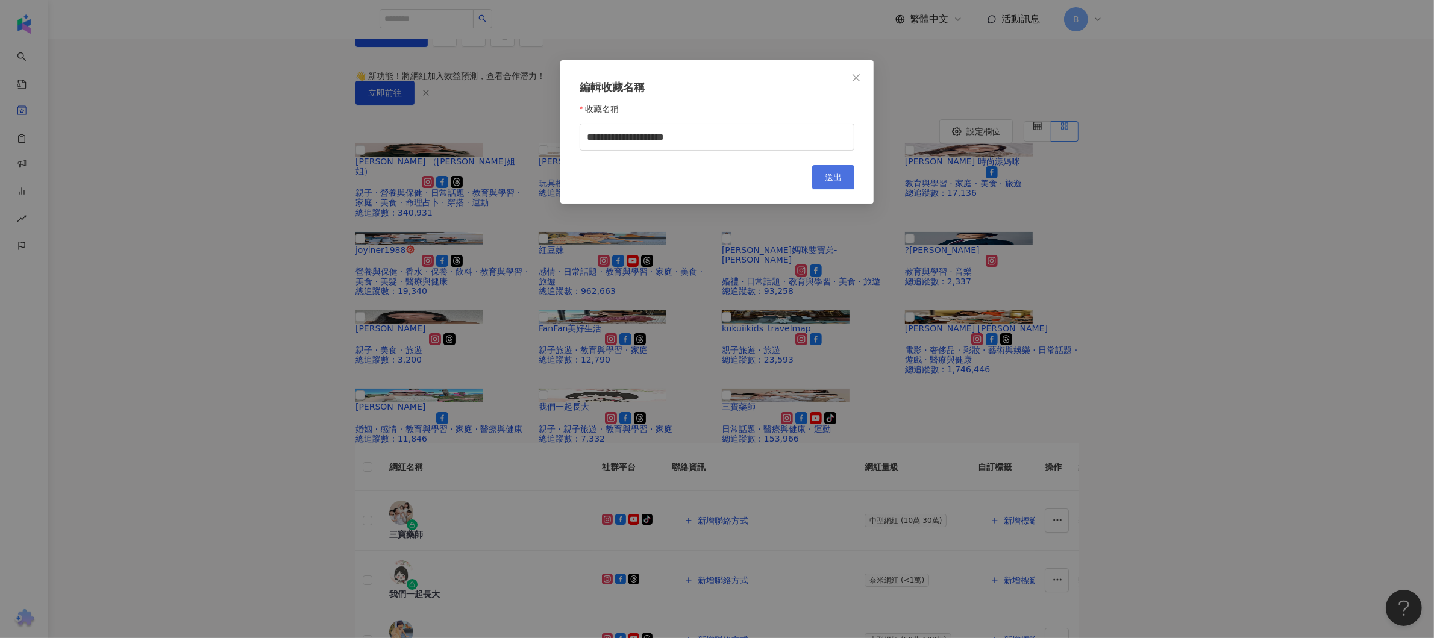
click at [834, 180] on span "送出" at bounding box center [833, 177] width 17 height 10
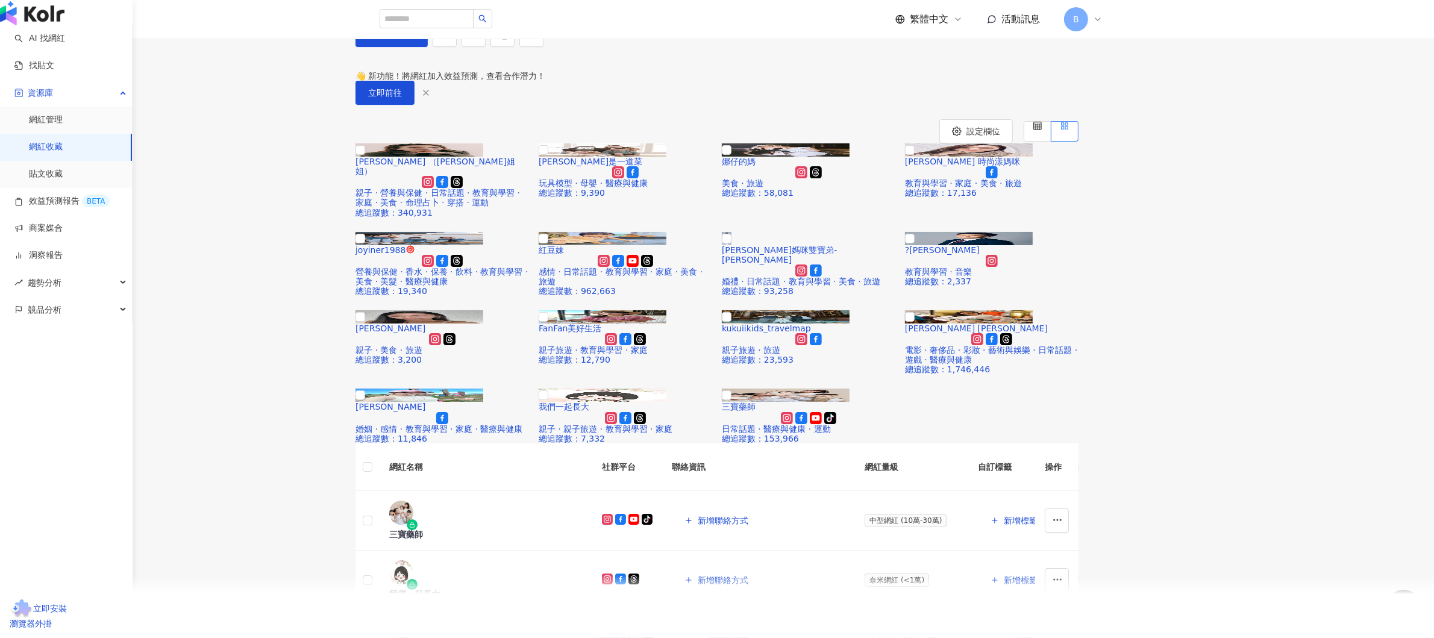
click at [57, 153] on link "網紅收藏" at bounding box center [46, 147] width 34 height 12
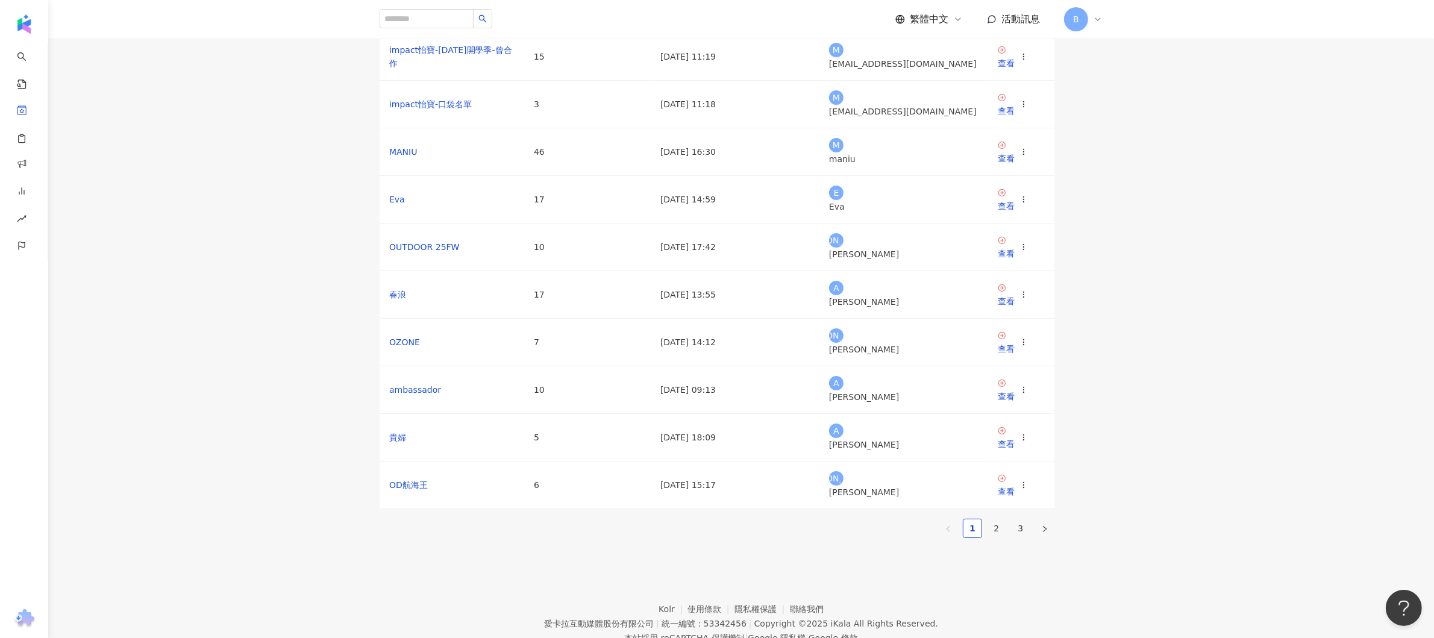
scroll to position [265, 0]
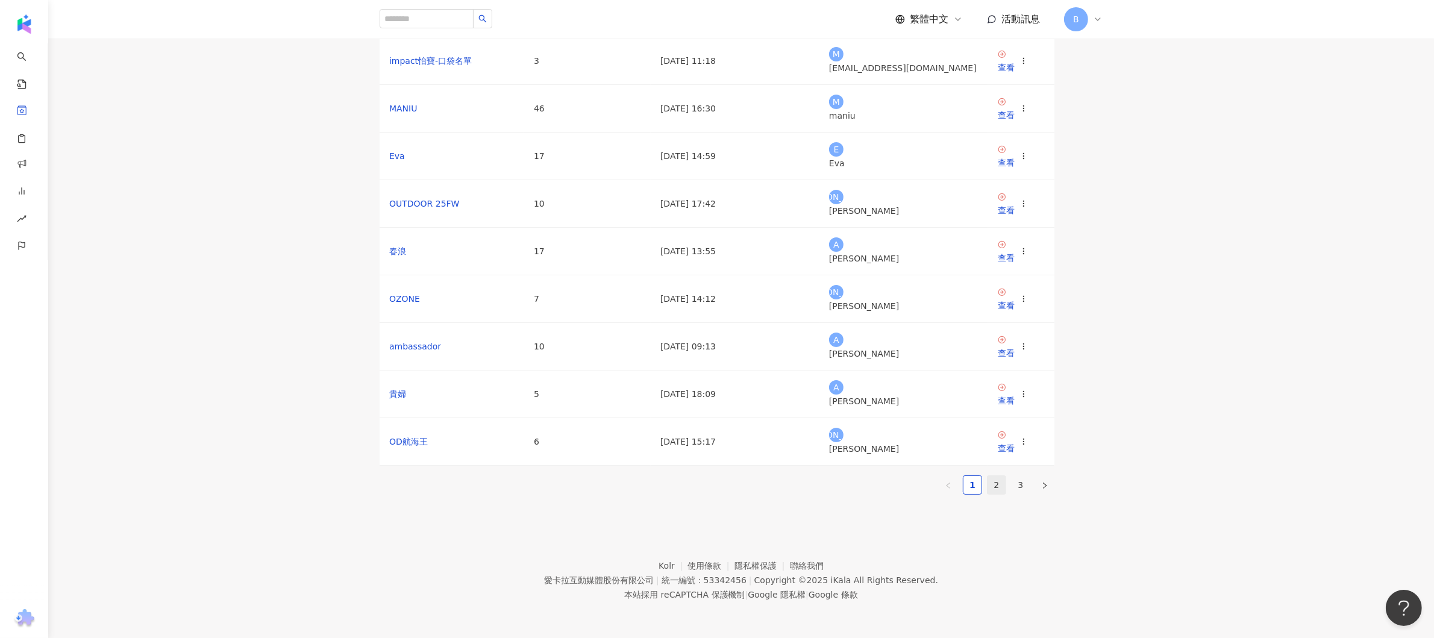
click at [1006, 476] on link "2" at bounding box center [997, 485] width 18 height 18
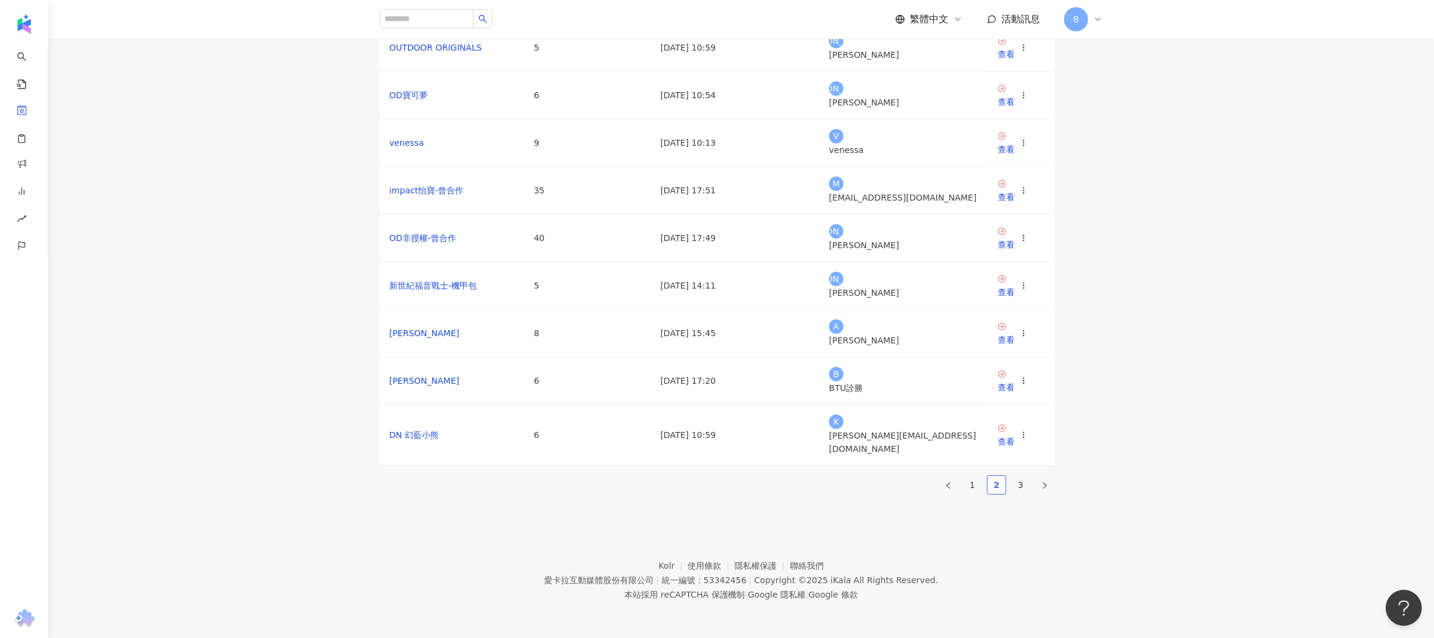
scroll to position [256, 0]
click at [424, 338] on link "Alan" at bounding box center [424, 333] width 70 height 10
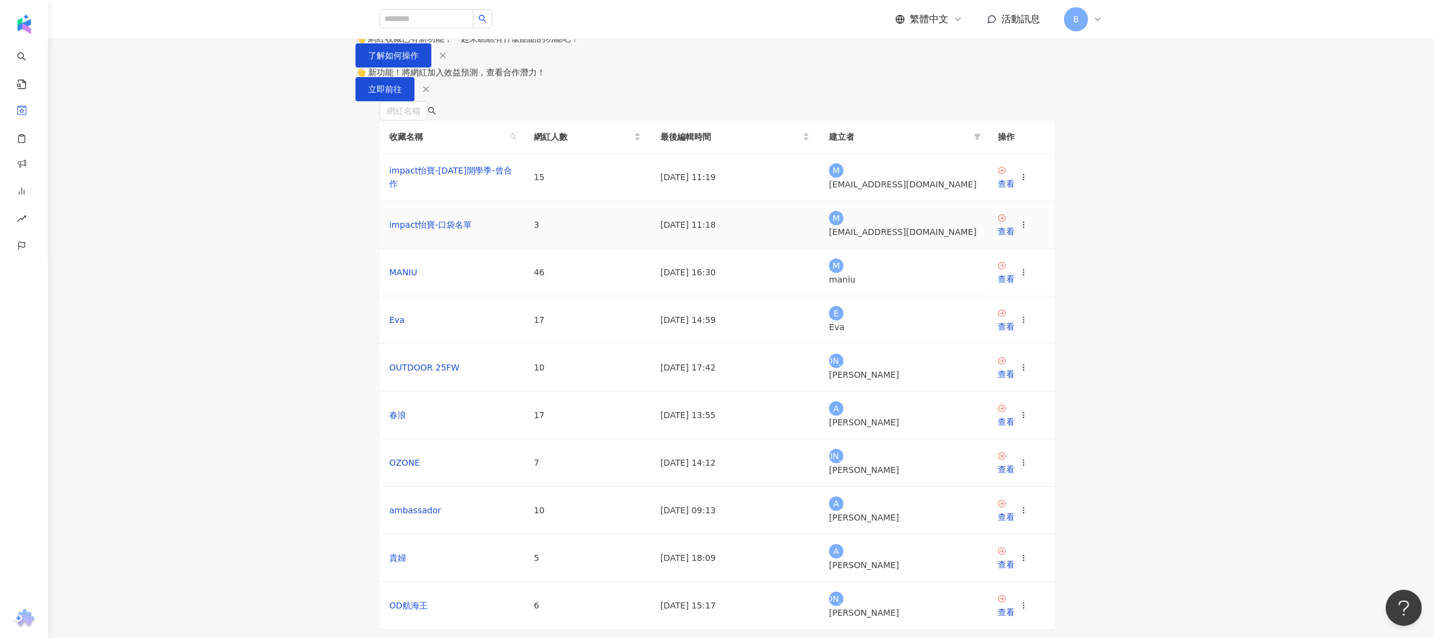
scroll to position [121, 0]
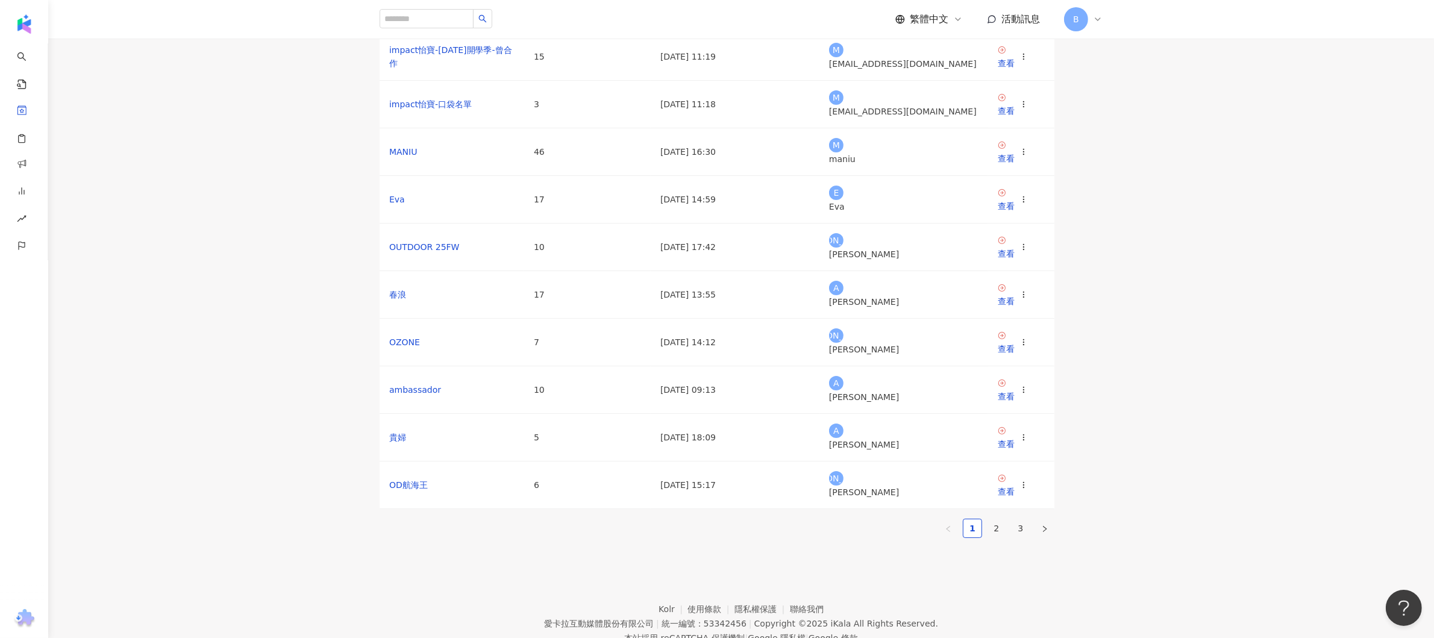
click at [1032, 538] on ul "1 2 3" at bounding box center [717, 528] width 675 height 19
click at [1006, 538] on link "2" at bounding box center [997, 529] width 18 height 18
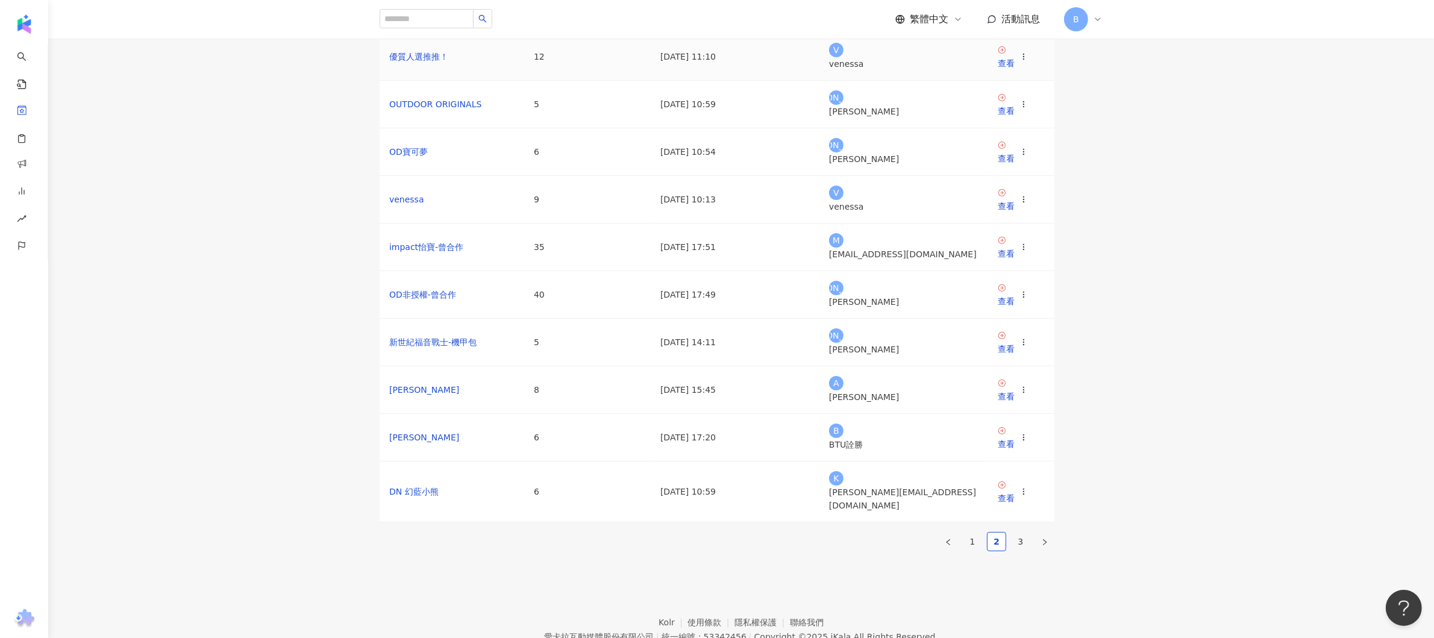
click at [470, 81] on td "優質人選推推！" at bounding box center [452, 57] width 145 height 48
click at [448, 61] on link "優質人選推推！" at bounding box center [418, 57] width 59 height 10
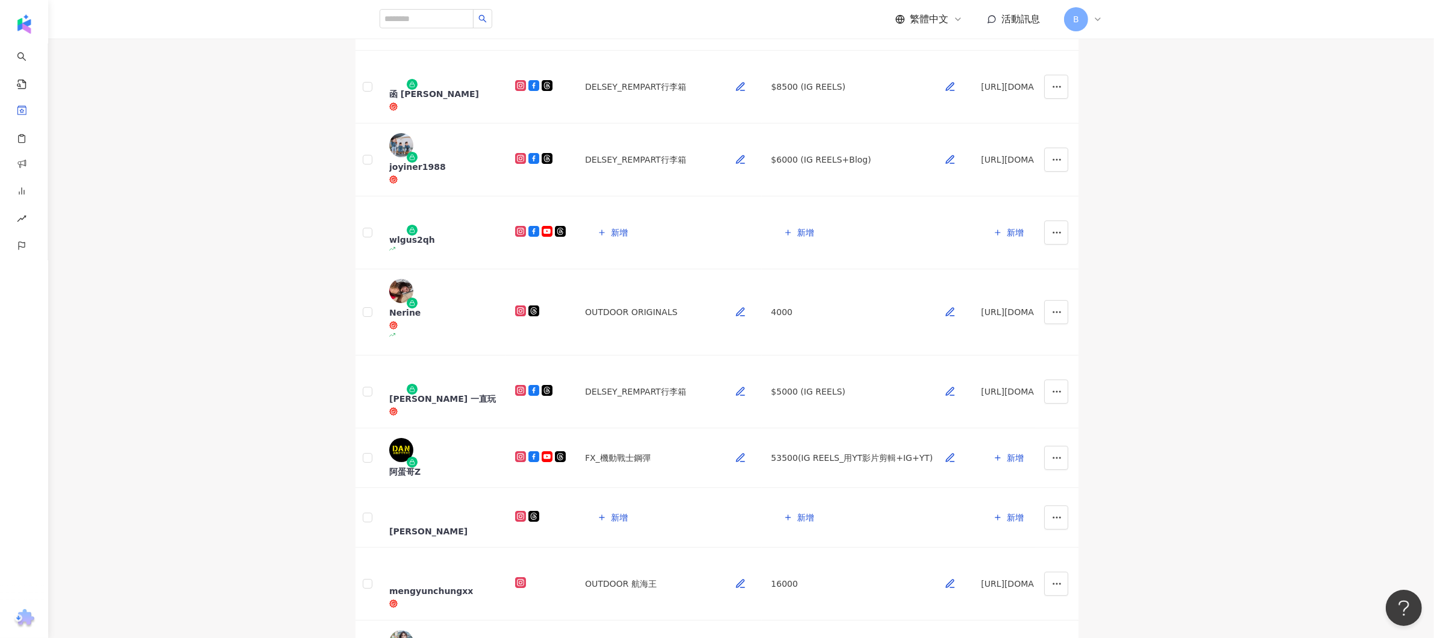
scroll to position [615, 0]
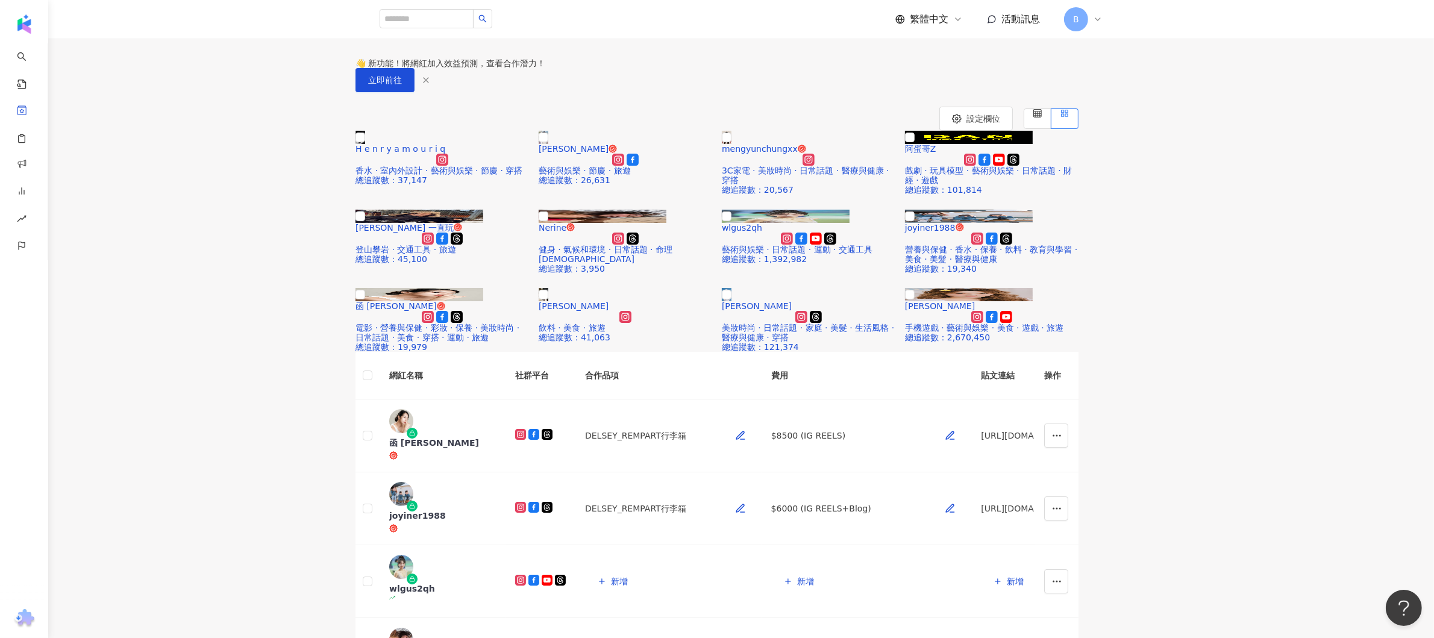
scroll to position [0, 0]
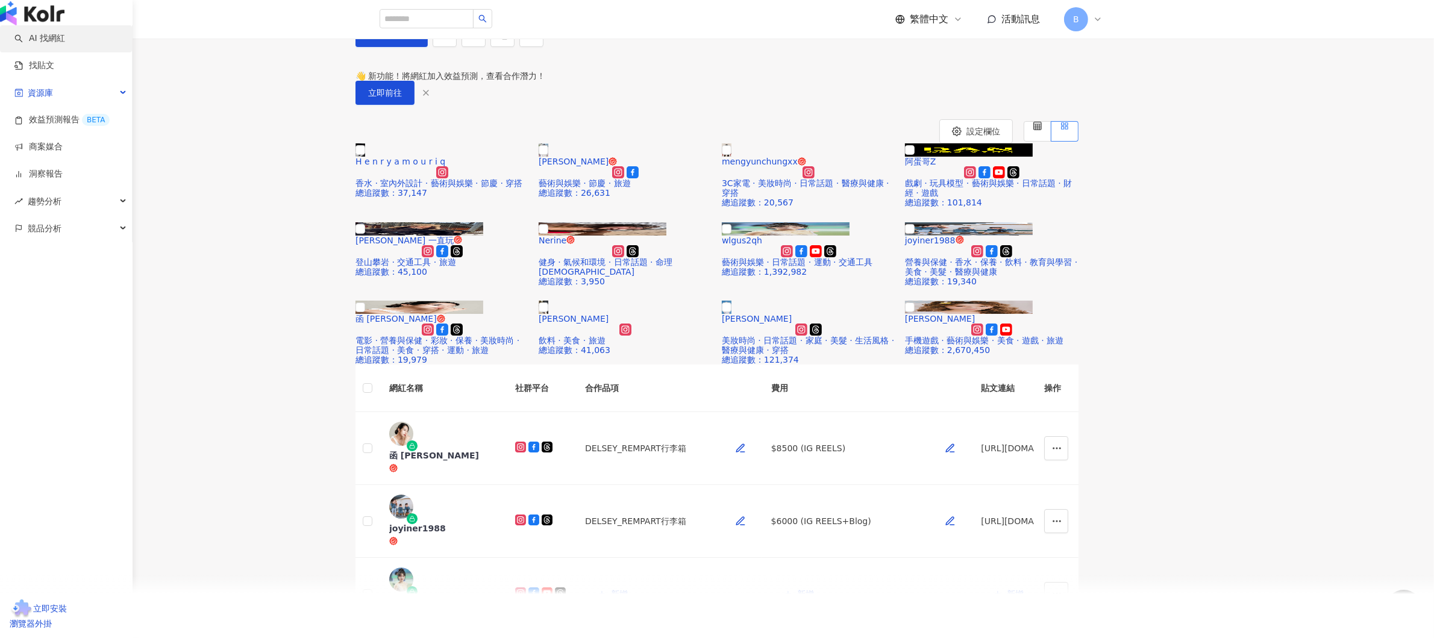
click at [43, 45] on link "AI 找網紅" at bounding box center [39, 39] width 51 height 12
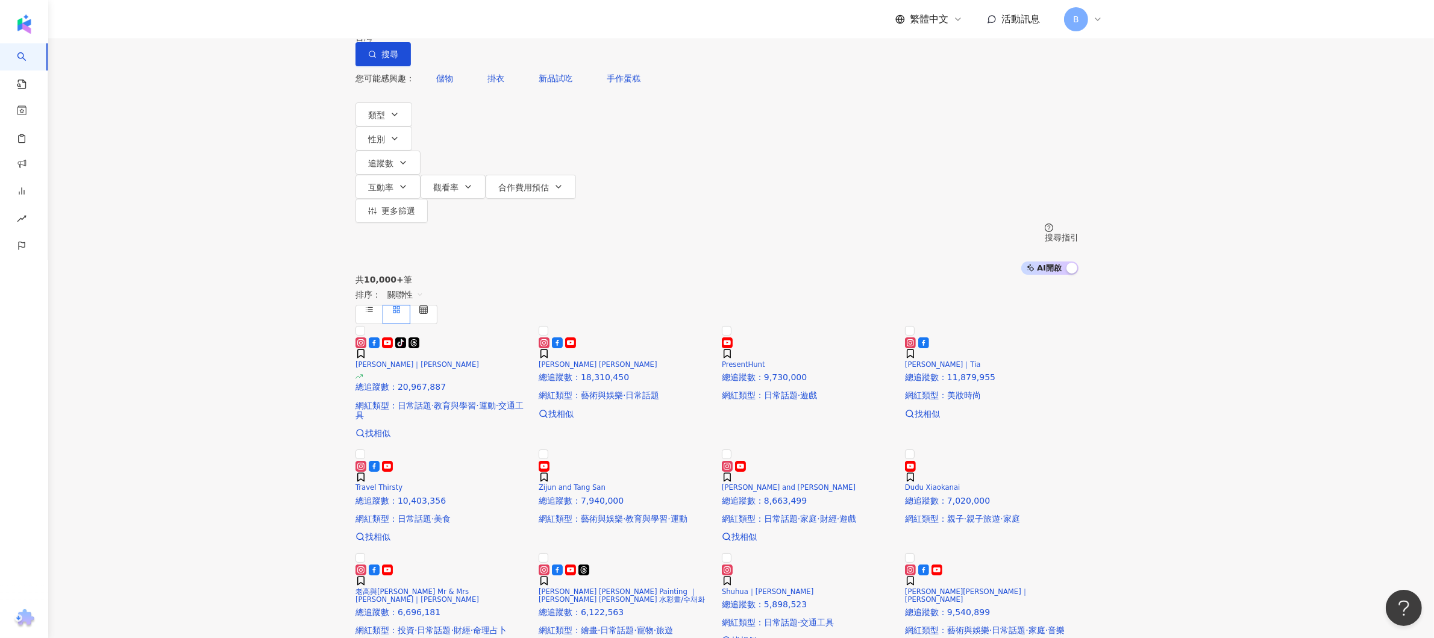
click at [531, 23] on input "search" at bounding box center [482, 11] width 98 height 23
type input "**"
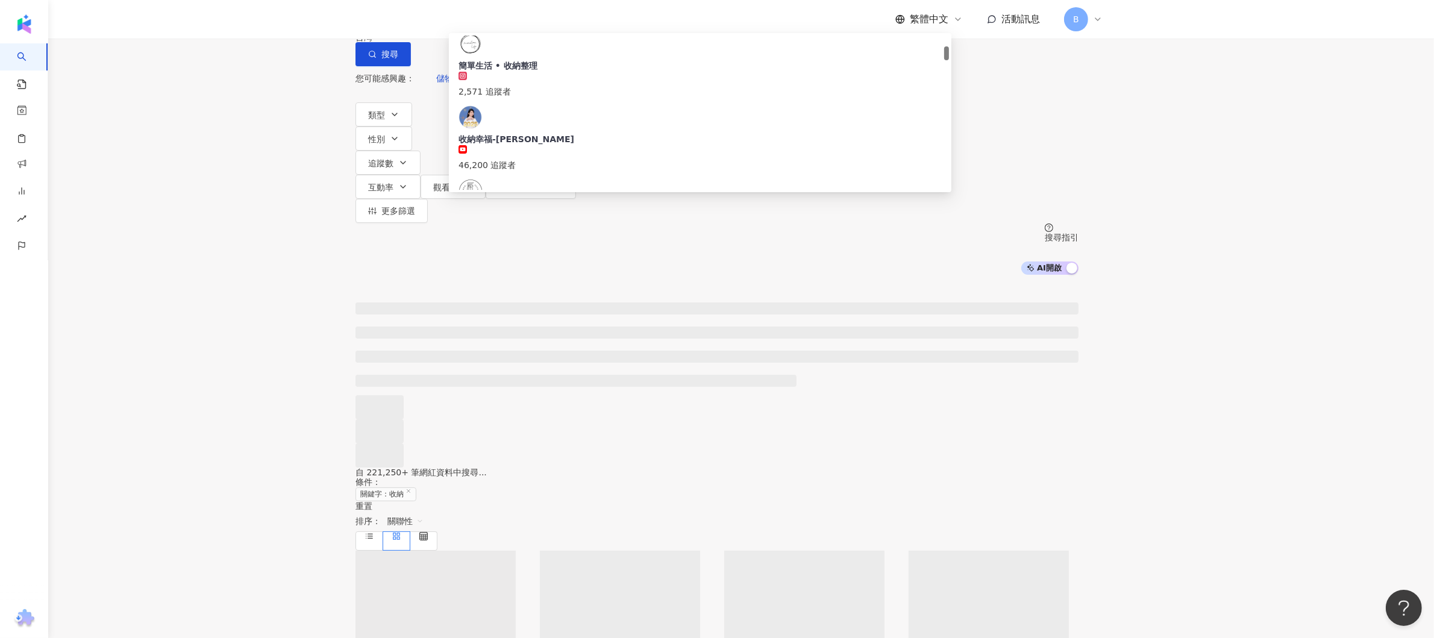
scroll to position [121, 0]
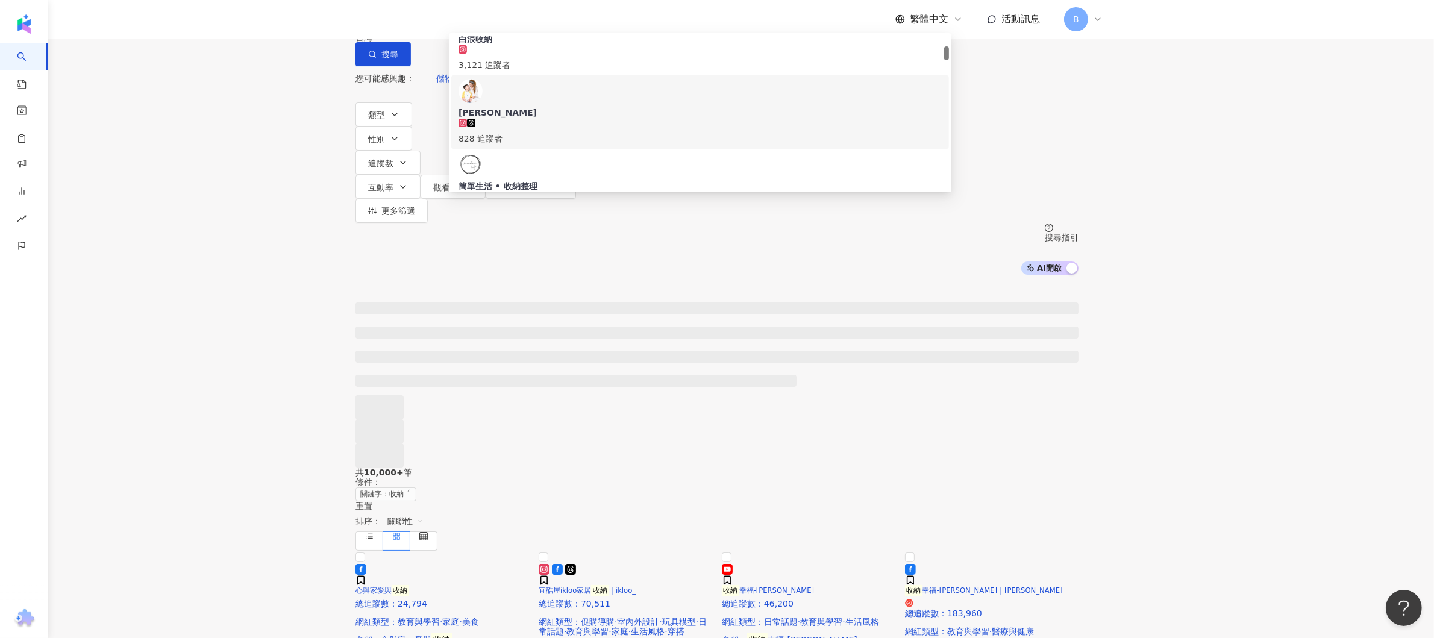
click at [575, 108] on span "Melody Weng" at bounding box center [700, 113] width 483 height 12
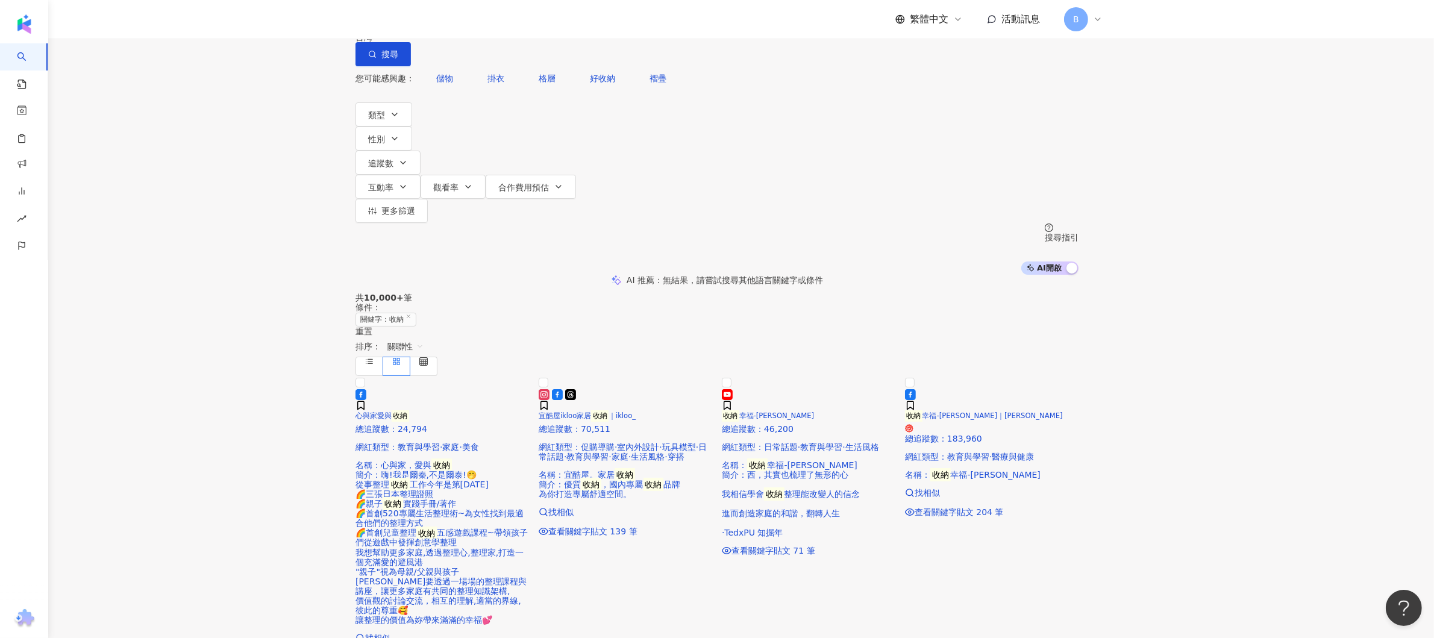
click at [509, 23] on input "search" at bounding box center [482, 11] width 98 height 23
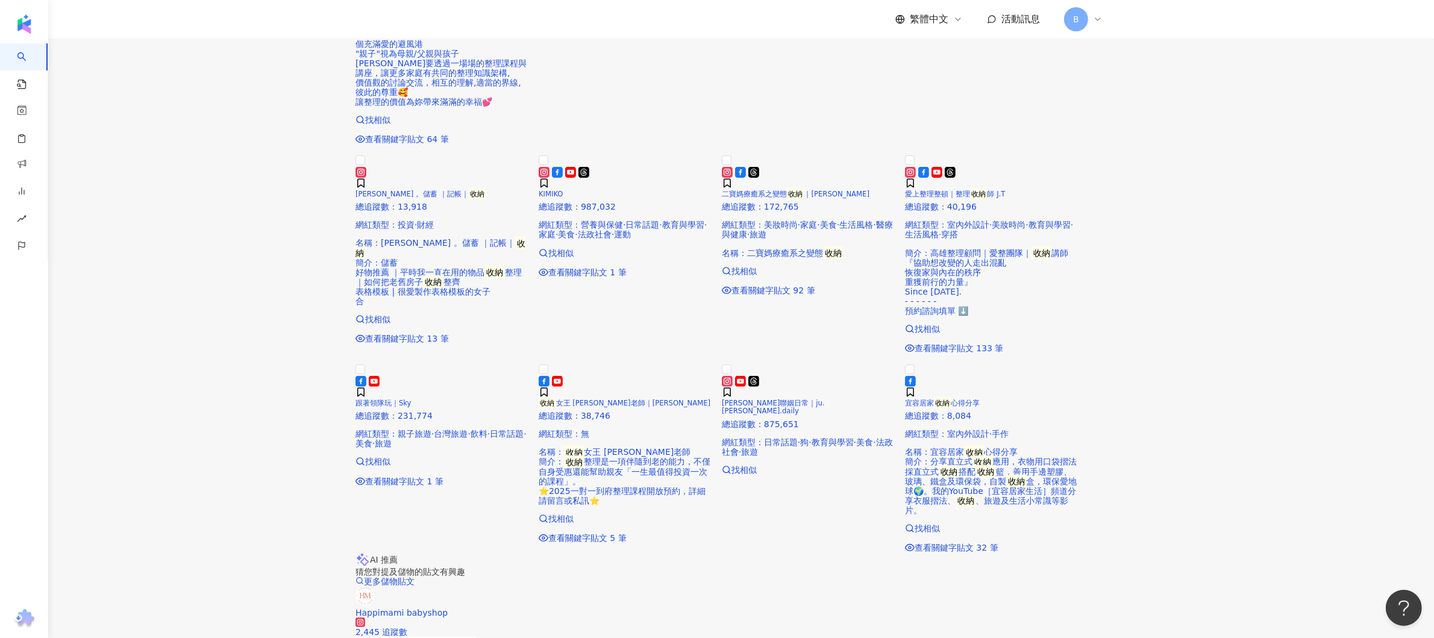
scroll to position [362, 0]
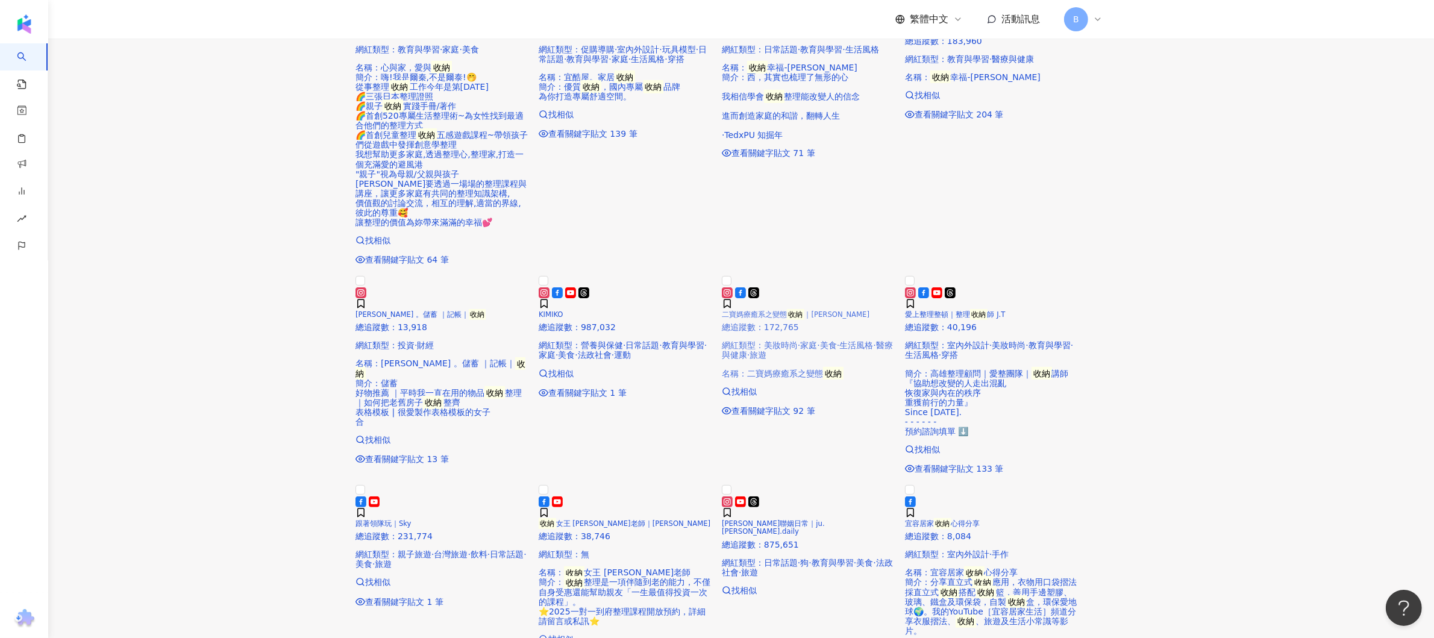
click at [805, 321] on mark "收納" at bounding box center [795, 314] width 17 height 11
click at [1149, 413] on main "不分平台 台灣 搜尋 71fa9f33-b38d-40af-b794-42615396c9c3 白浪收納 3,121 追蹤者 Melody Weng 828 …" at bounding box center [717, 438] width 1434 height 1601
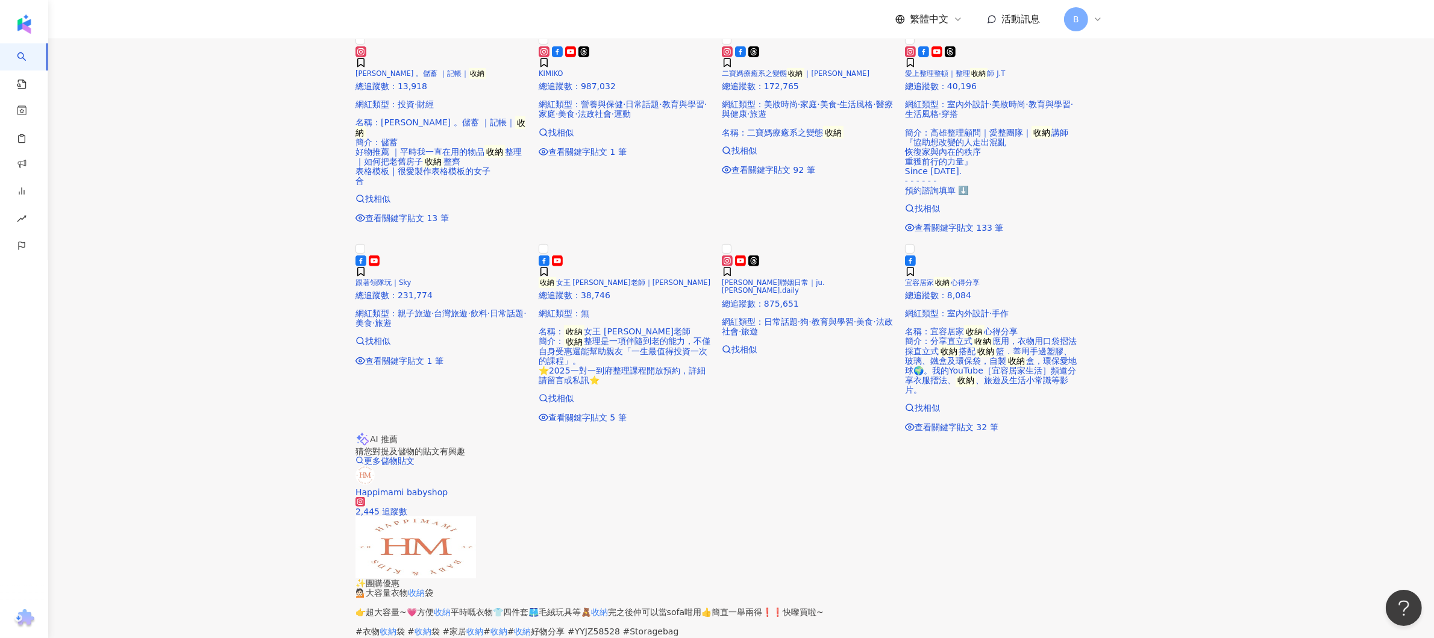
scroll to position [0, 0]
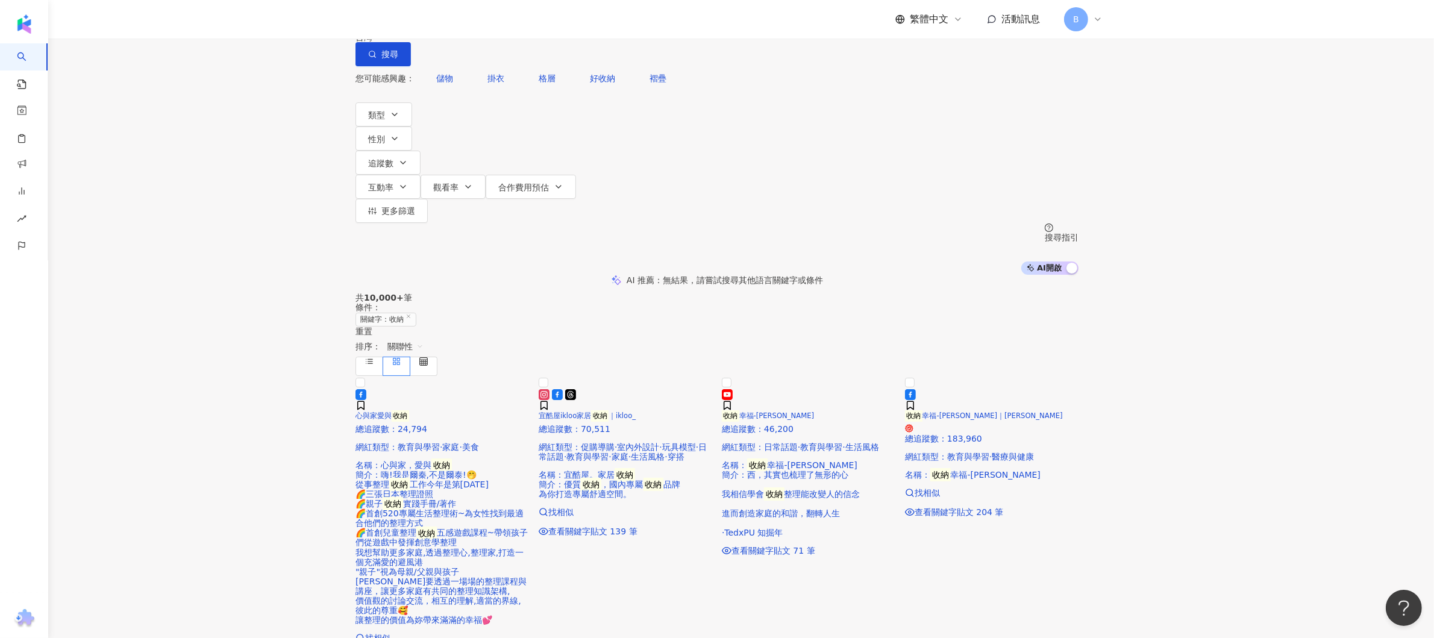
click at [531, 23] on input "search" at bounding box center [482, 11] width 98 height 23
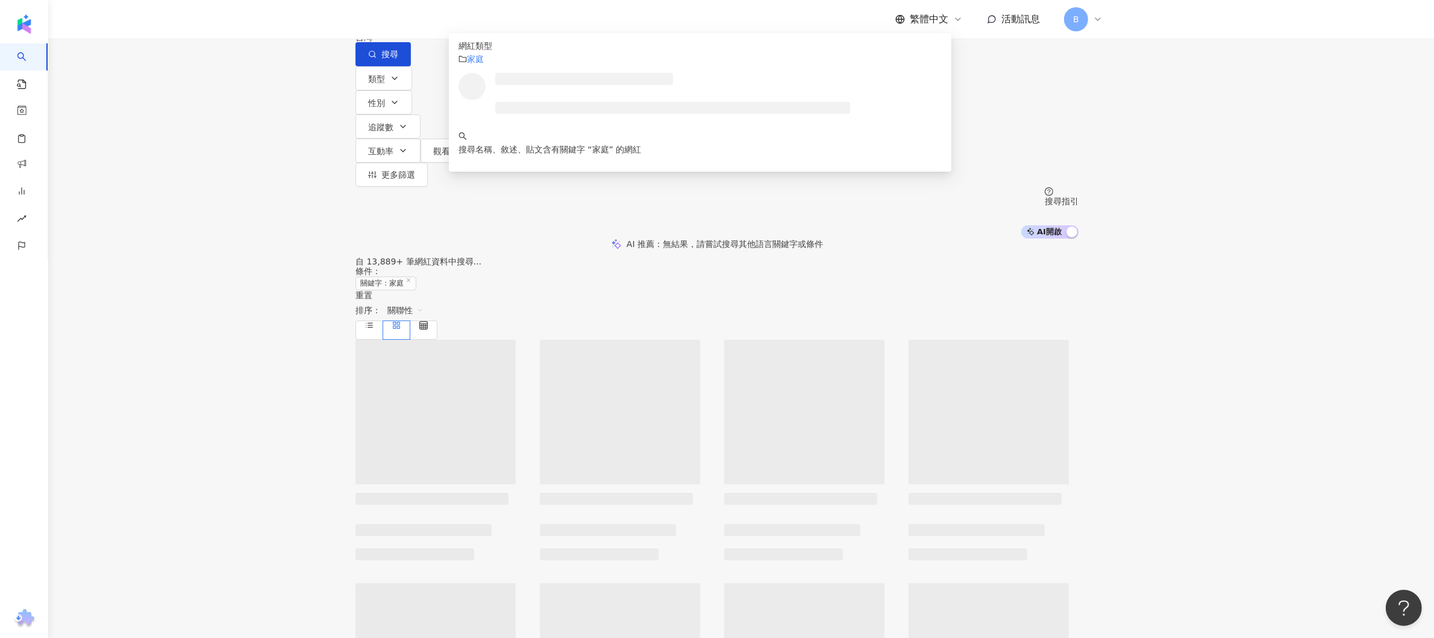
type input "**"
click at [1210, 294] on main "不分平台 ** 台灣 搜尋 customizedTag 網紅類型 家庭 搜尋名稱、敘述、貼文含有關鍵字 “ 家庭 ” 的網紅 類型 性別 追蹤數 互動率 觀看…" at bounding box center [717, 627] width 1434 height 1254
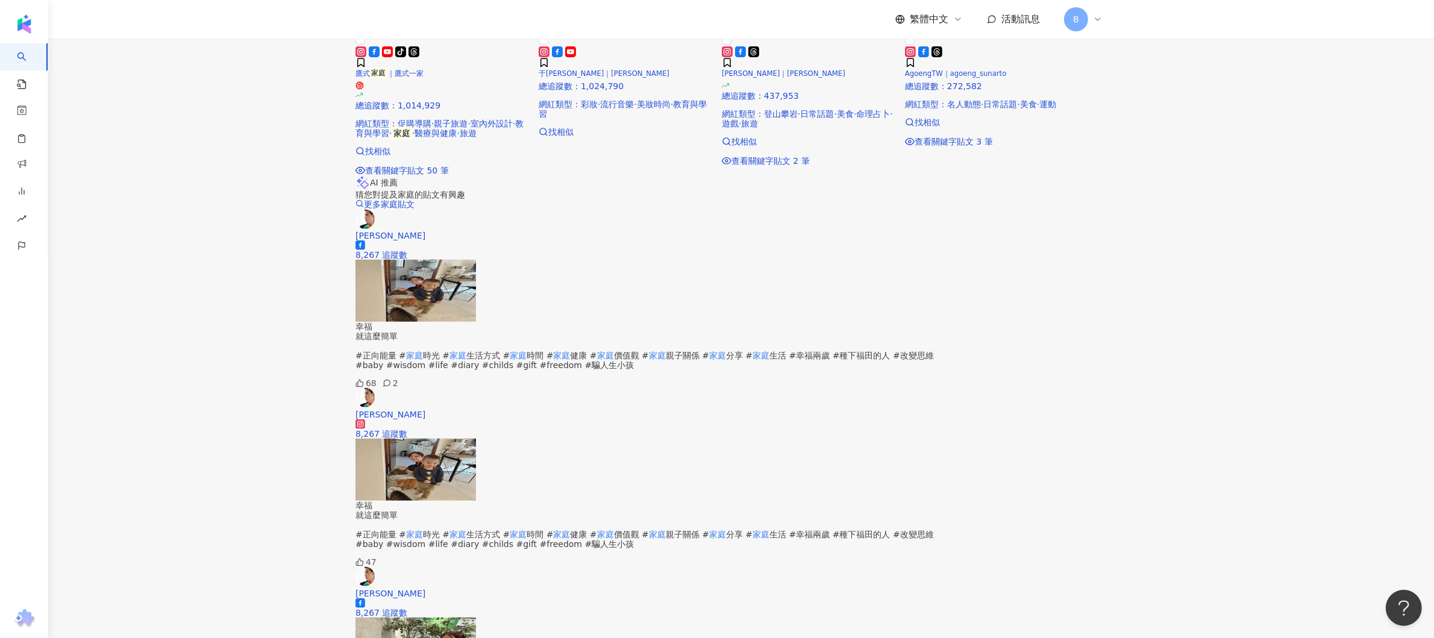
scroll to position [1120, 0]
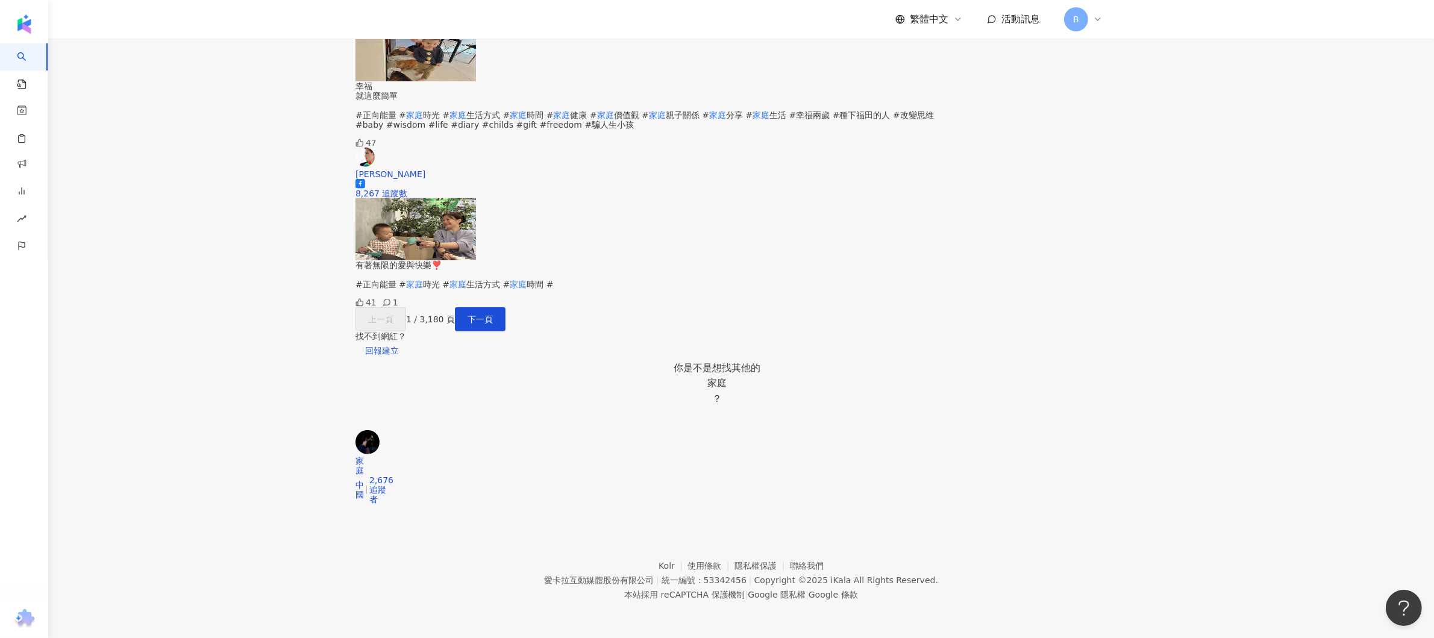
click at [791, 307] on div "上一頁 1 / 3,180 頁 下一頁 找不到網紅？ 回報建立" at bounding box center [717, 333] width 723 height 53
click at [506, 307] on button "下一頁" at bounding box center [480, 319] width 51 height 24
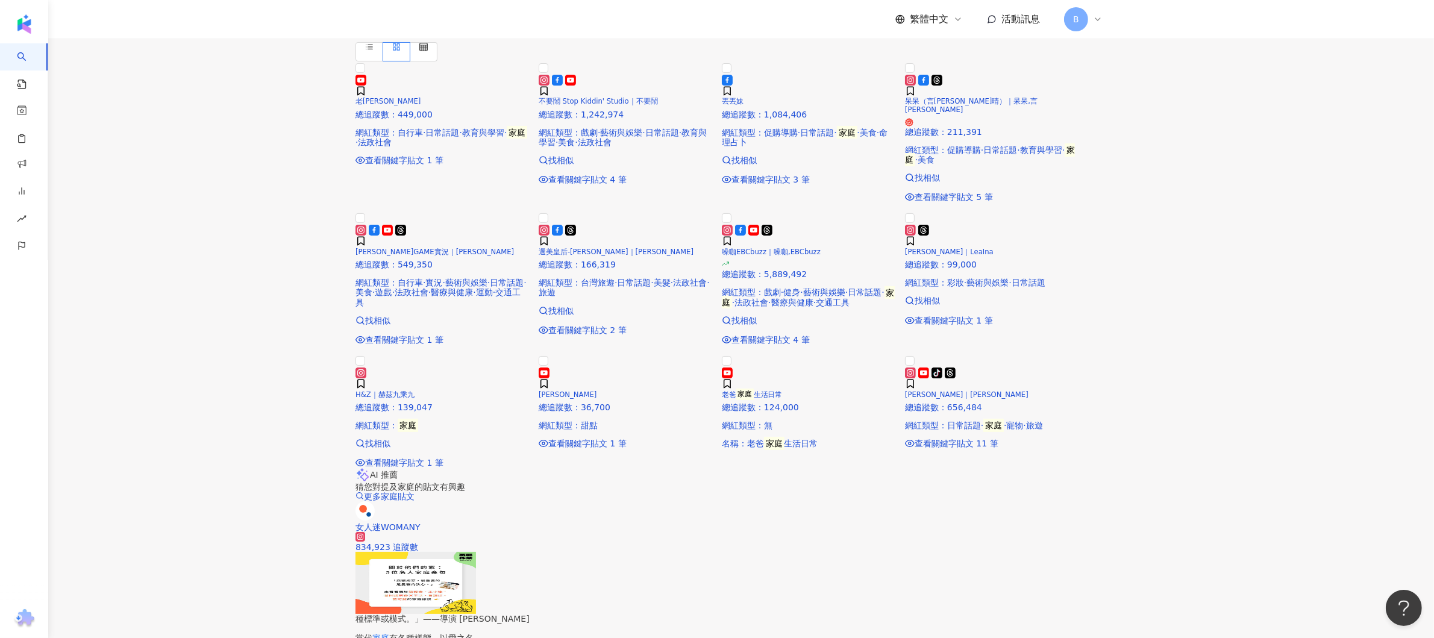
scroll to position [157, 0]
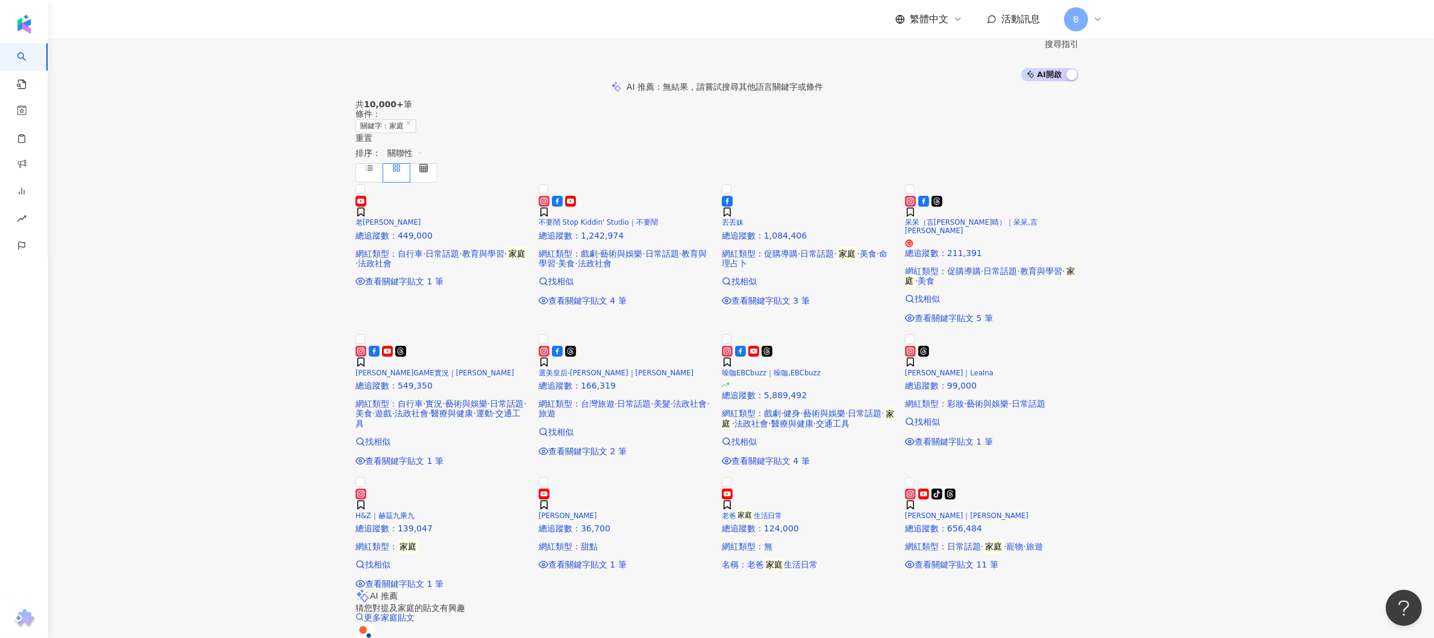
click at [1084, 280] on div "呆呆（言亞晴）｜呆呆,言亞晴 總追蹤數 ： 211,391 網紅類型 ： 促購導購 · 日常話題 · 教育與學習 · 家庭 · 美食 找相似 查看關鍵字貼文 …" at bounding box center [991, 253] width 183 height 141
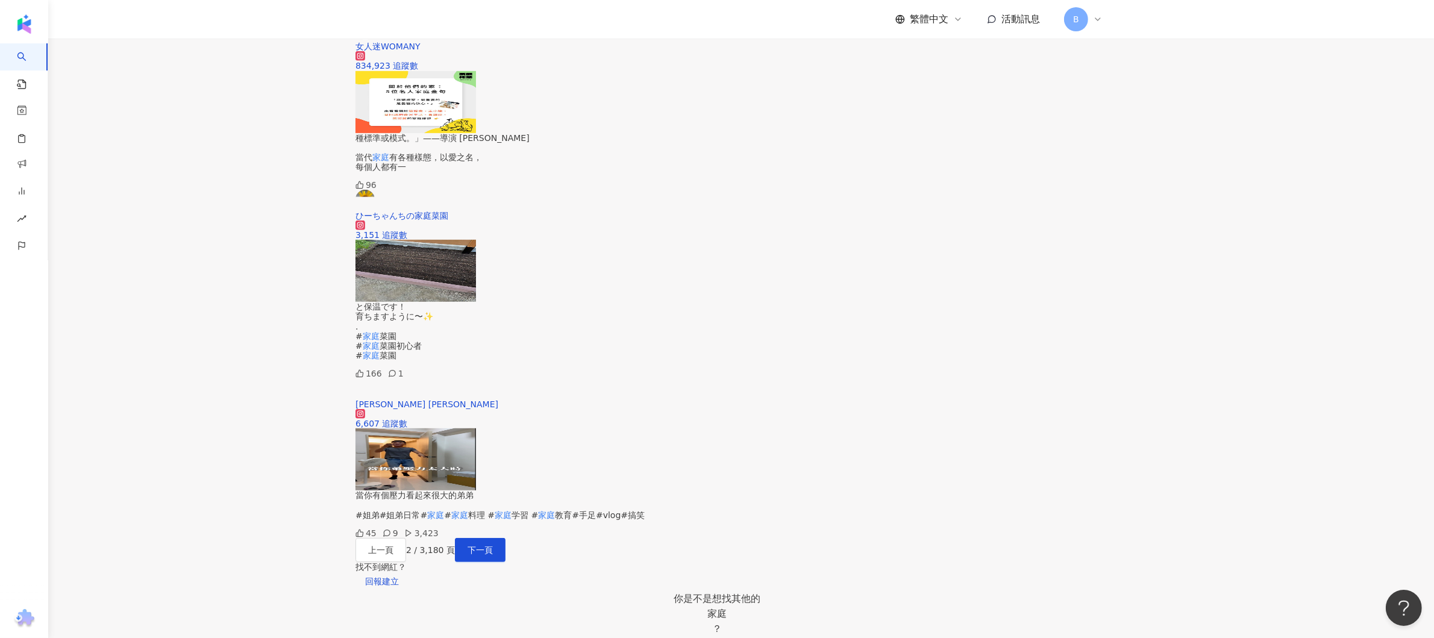
scroll to position [1085, 0]
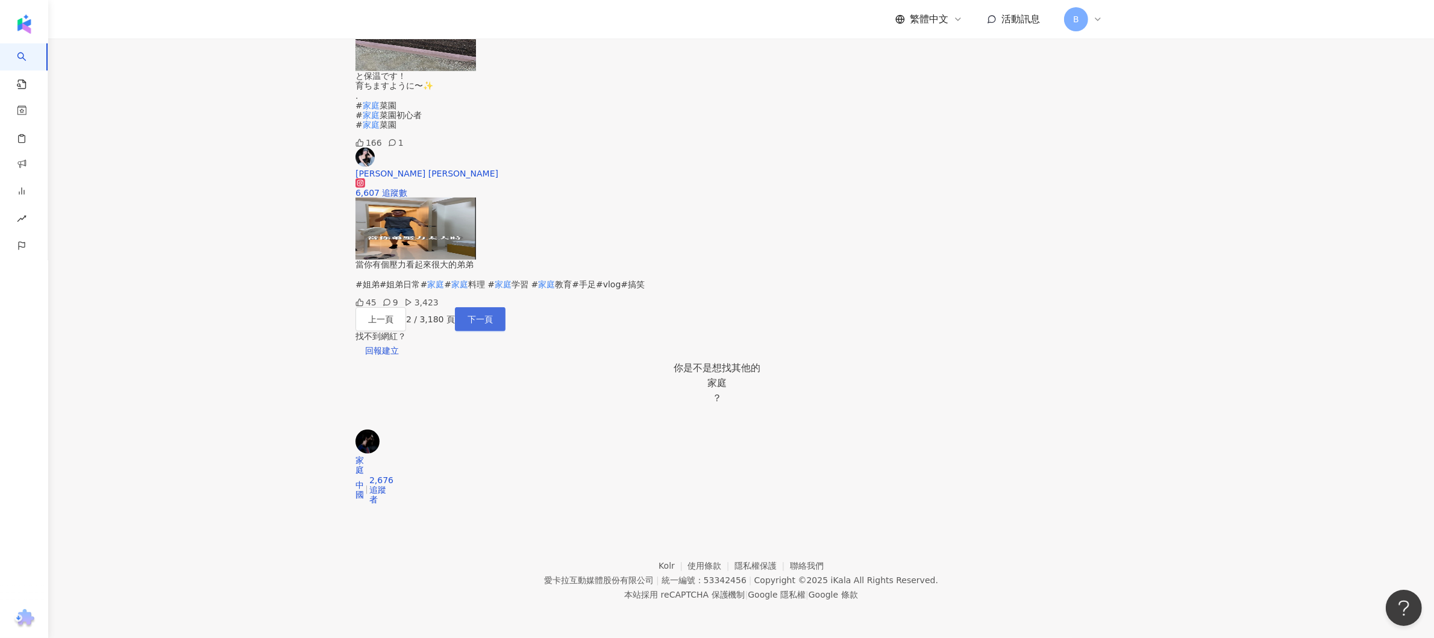
click at [493, 315] on span "下一頁" at bounding box center [480, 320] width 25 height 10
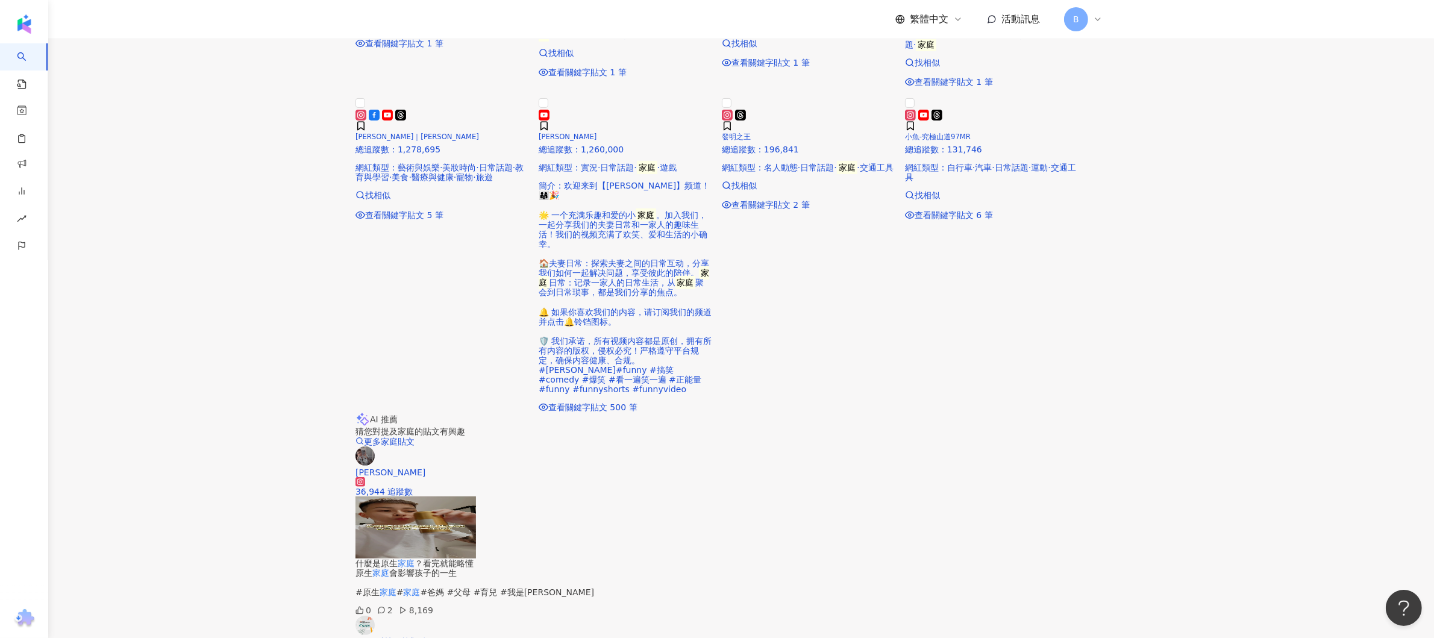
scroll to position [1136, 0]
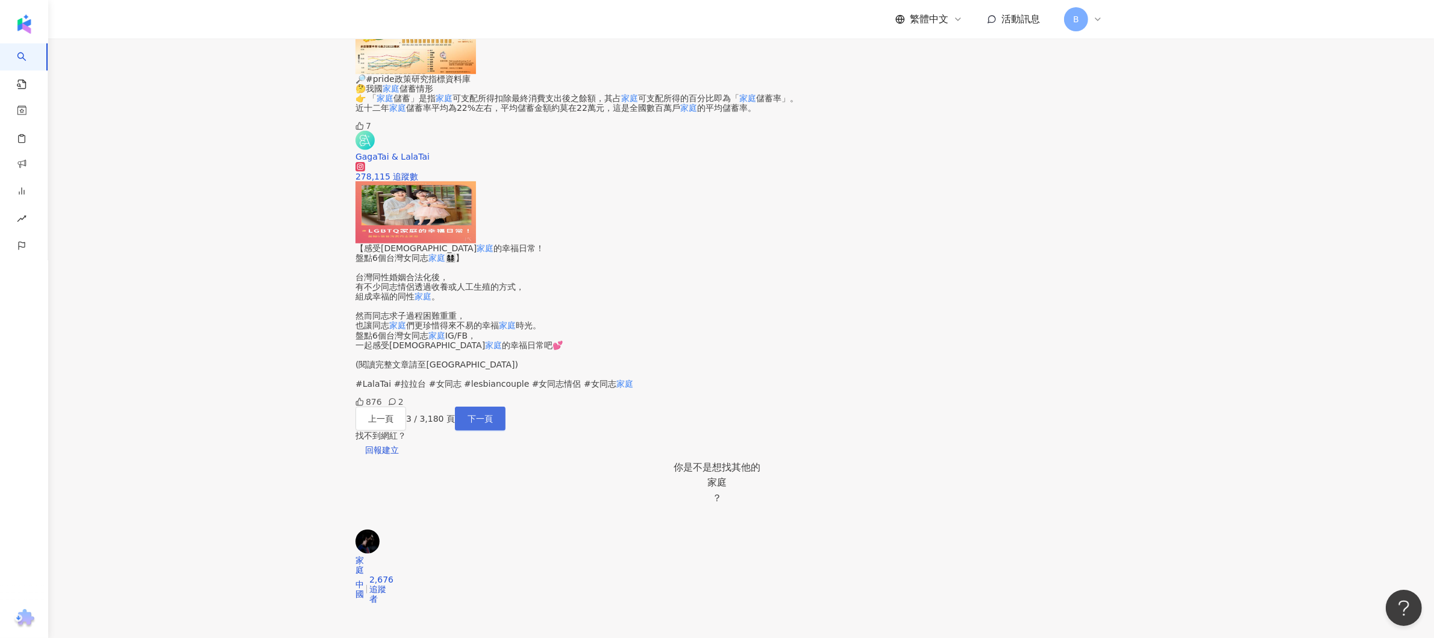
click at [506, 407] on button "下一頁" at bounding box center [480, 419] width 51 height 24
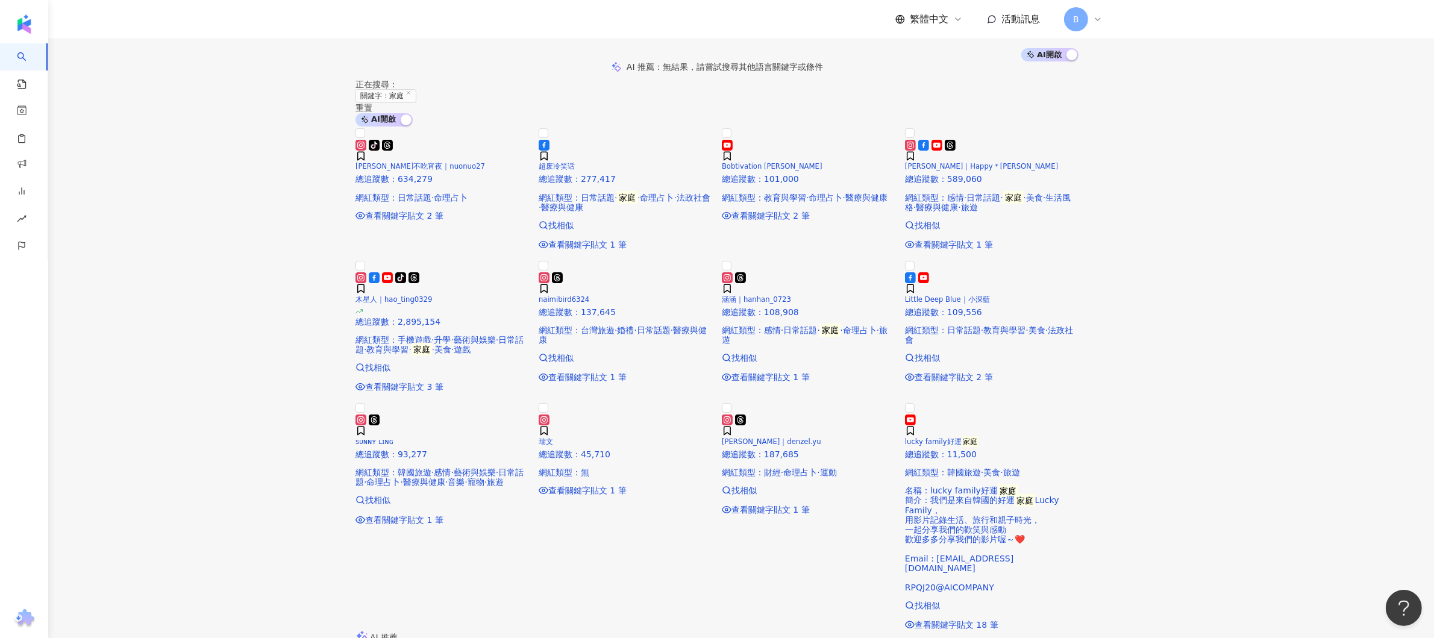
scroll to position [0, 0]
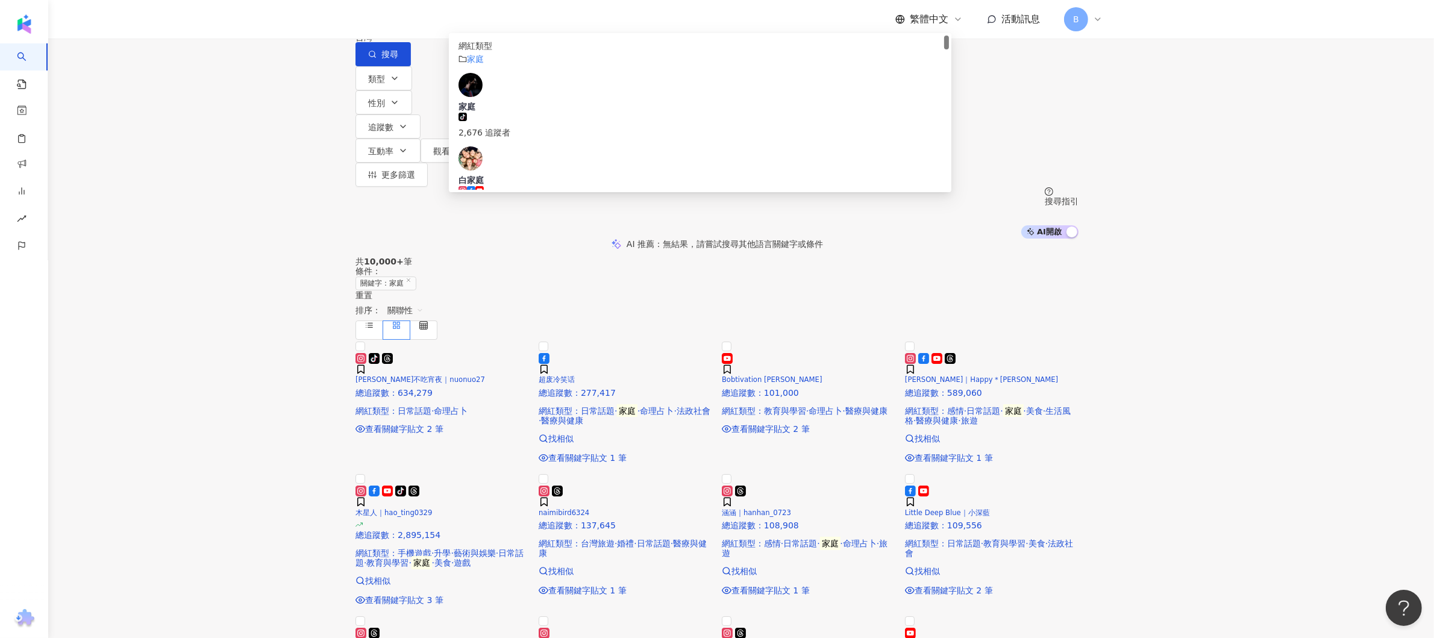
drag, startPoint x: 521, startPoint y: 69, endPoint x: 445, endPoint y: 69, distance: 75.9
click at [445, 66] on div "不分平台 ** 台灣 搜尋 customizedTag 網紅類型 家庭 家庭 tiktok-icon 2,676 追蹤者 白家庭 39,636 追蹤者 Jor…" at bounding box center [717, 33] width 723 height 66
type input "**"
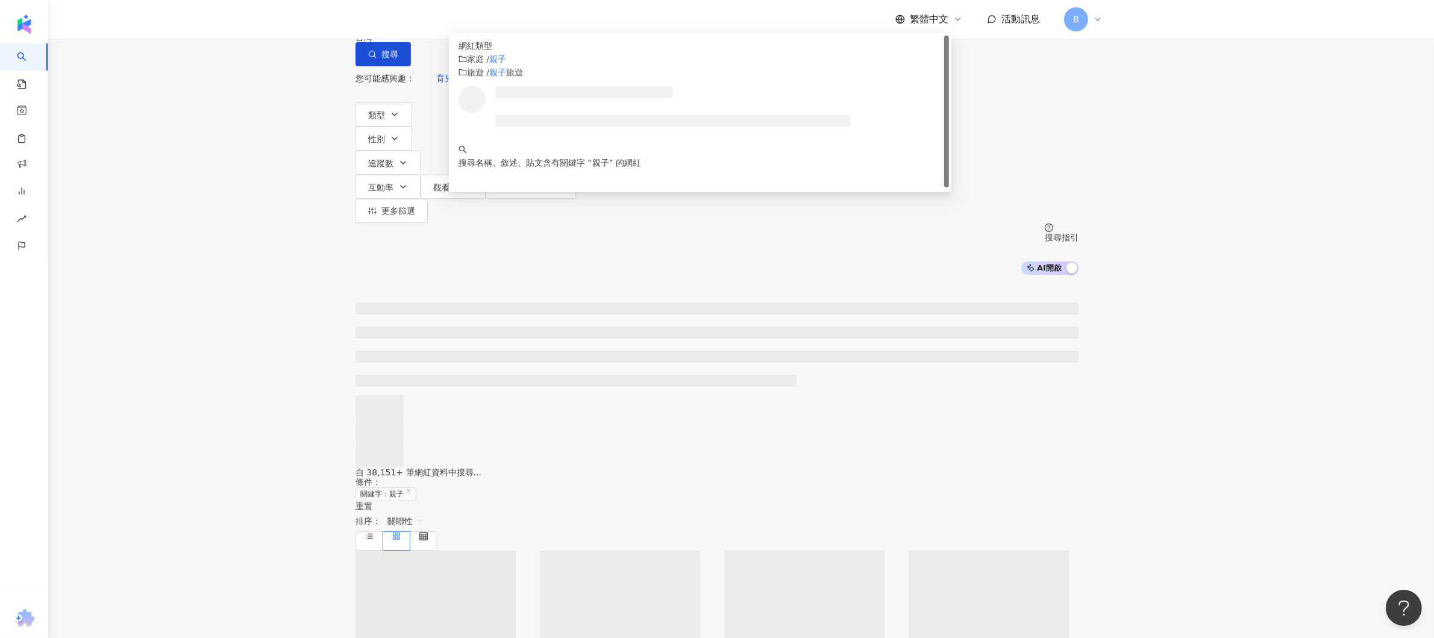
click at [209, 331] on div at bounding box center [717, 371] width 1434 height 193
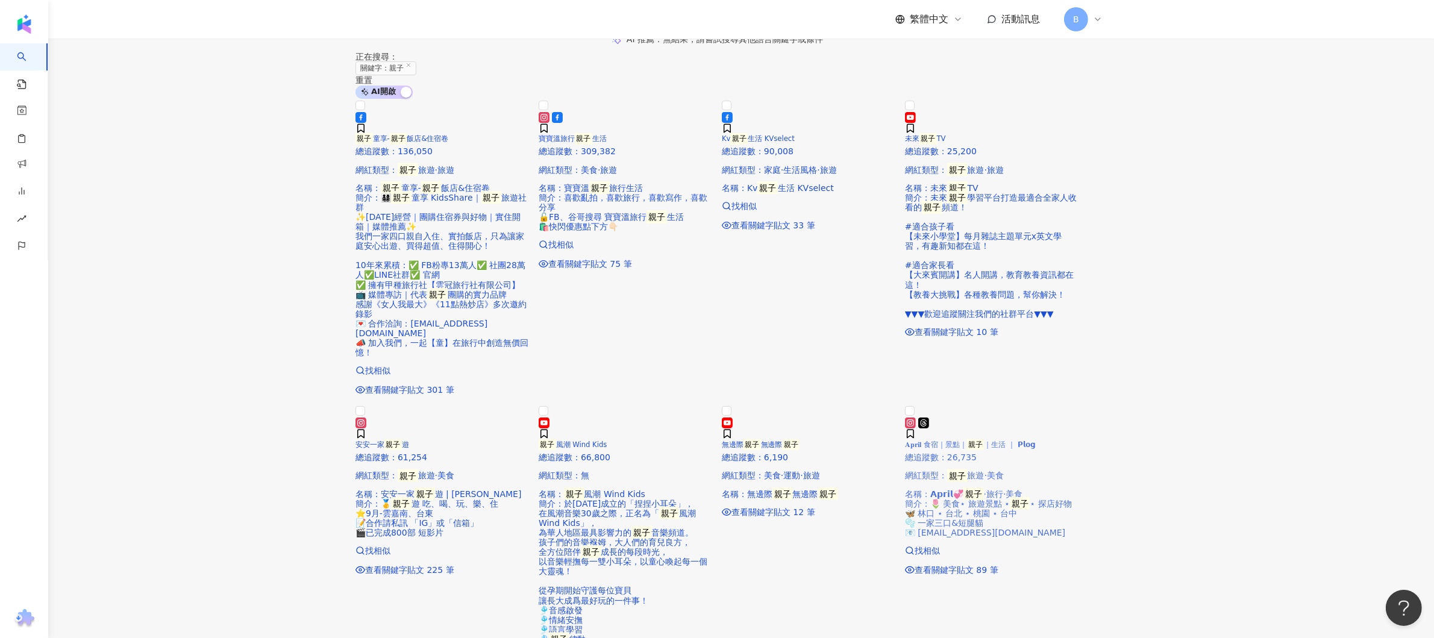
click at [985, 451] on mark "親子" at bounding box center [975, 444] width 17 height 11
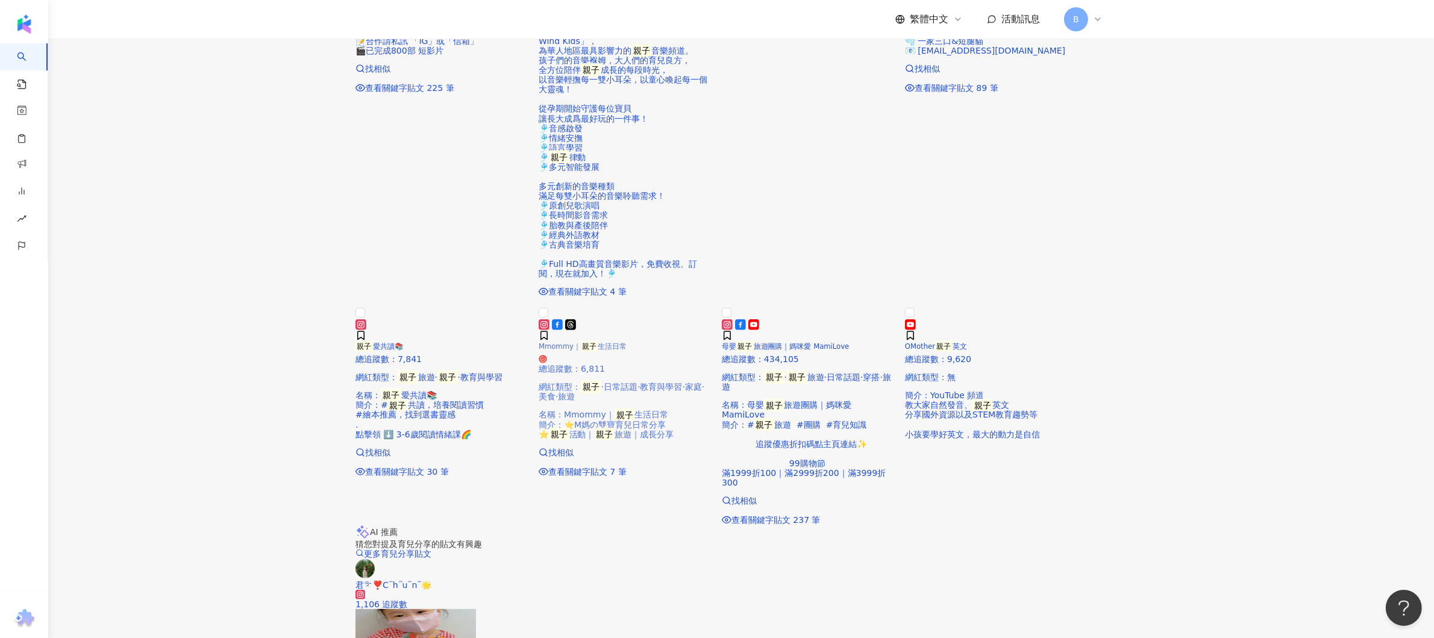
click at [627, 342] on span "生活日常" at bounding box center [612, 346] width 29 height 8
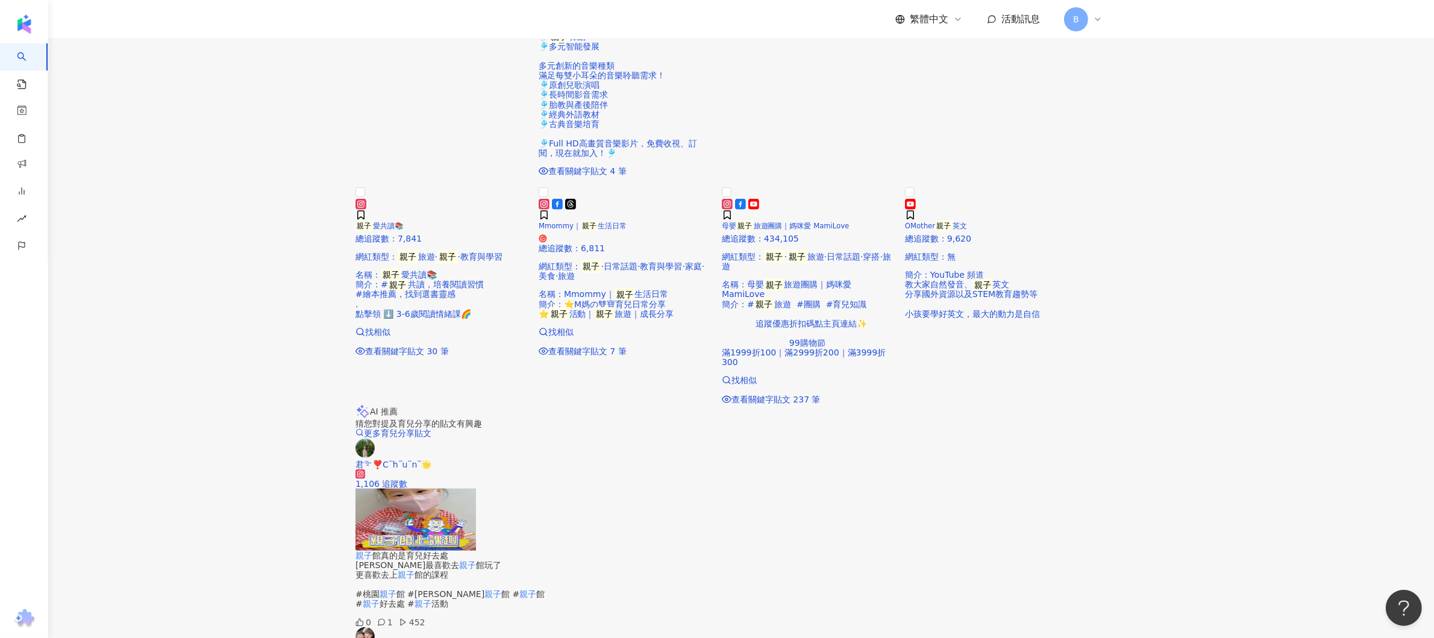
click at [598, 221] on mark "親子" at bounding box center [589, 226] width 17 height 11
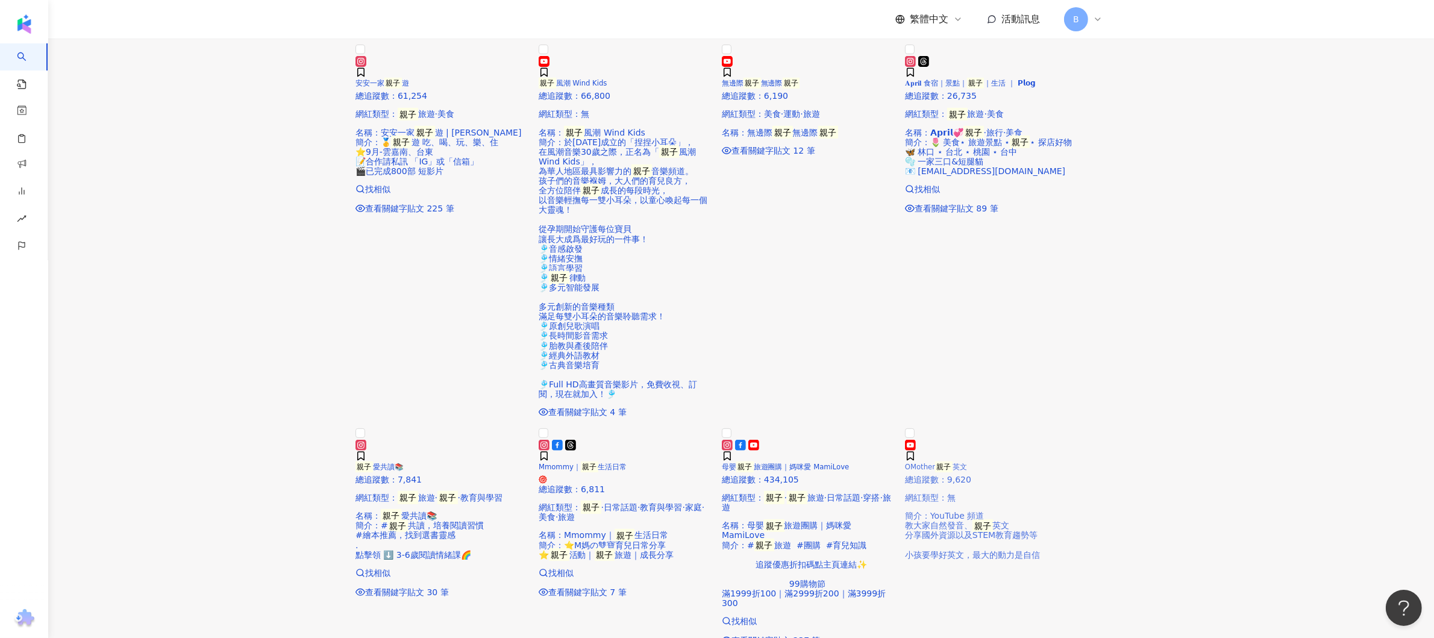
click at [905, 436] on img at bounding box center [905, 436] width 0 height 0
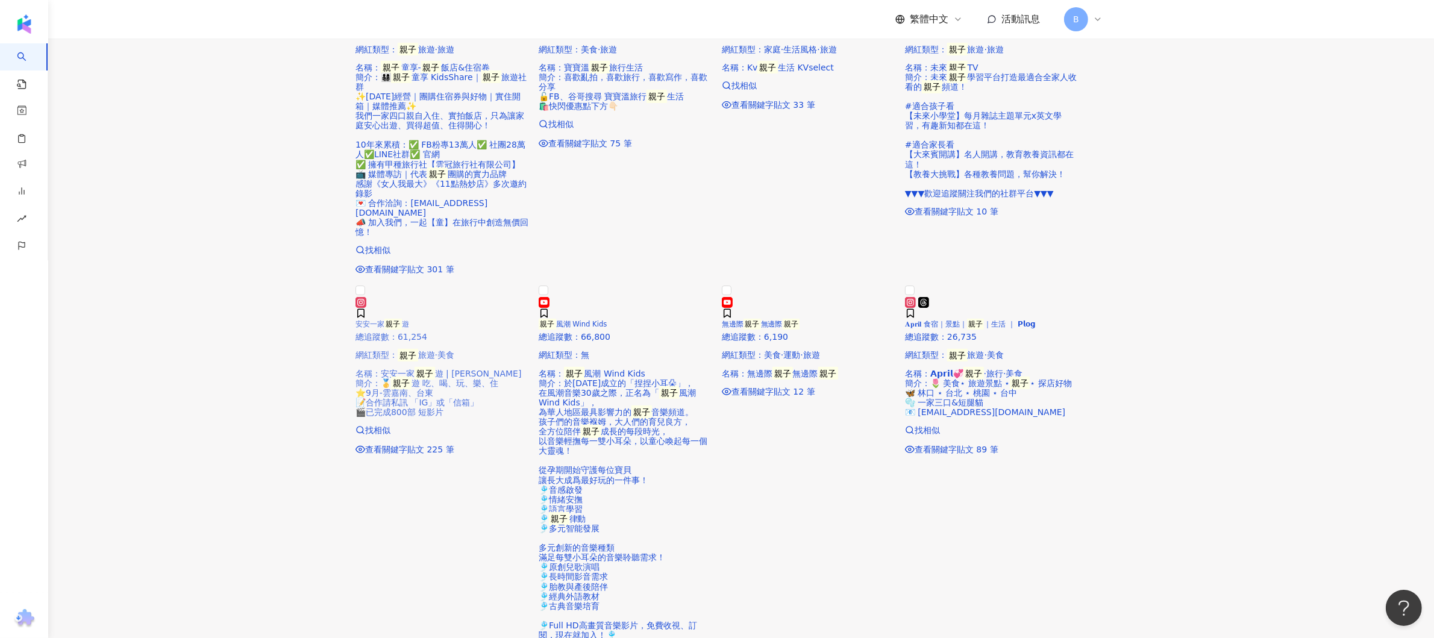
click at [475, 328] on h5 "安安一家 親子 遊" at bounding box center [443, 325] width 174 height 8
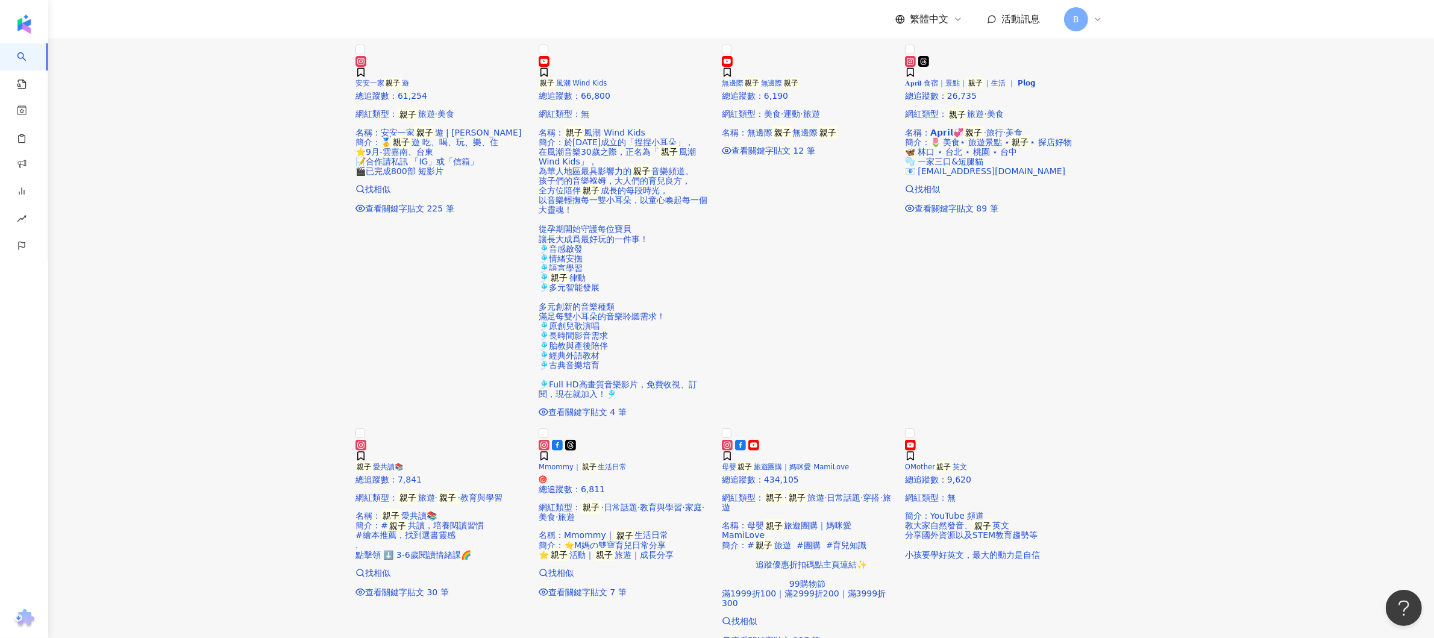
scroll to position [964, 0]
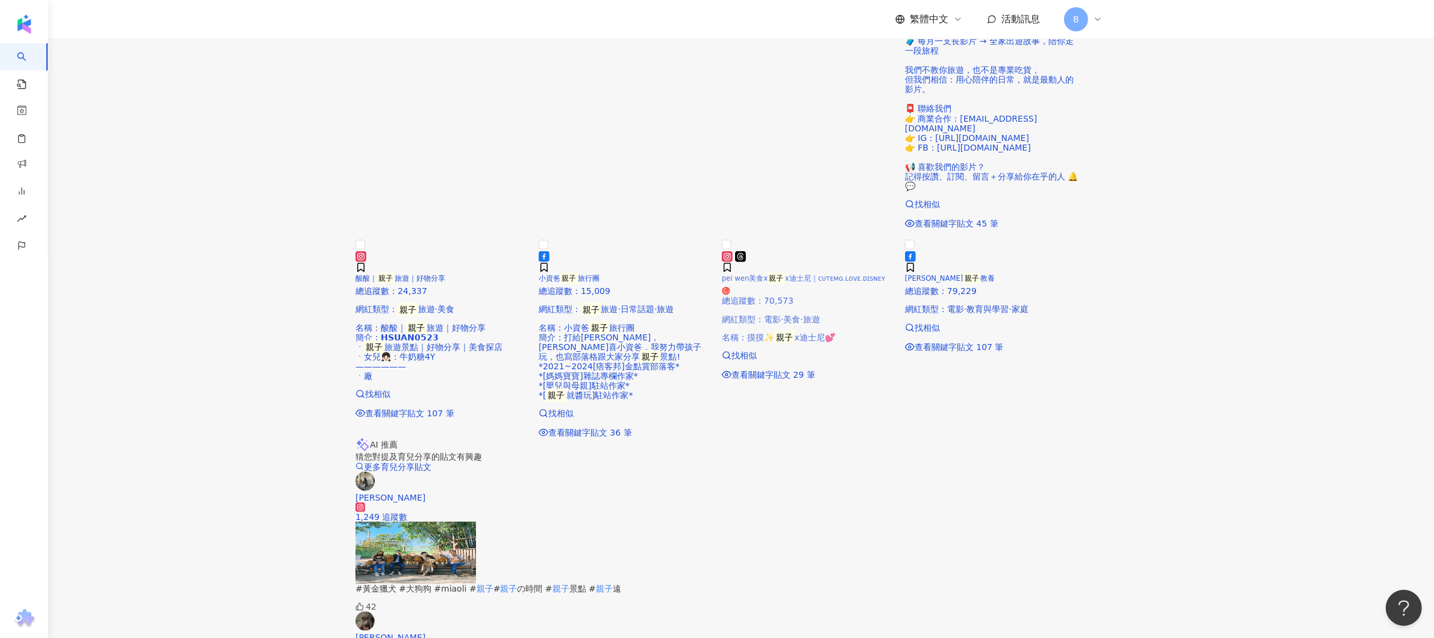
click at [765, 283] on span "pei wen美食x" at bounding box center [745, 278] width 46 height 8
click at [501, 332] on div "酸酸｜ 親子 旅遊｜好物分享 總追蹤數 ： 24,337 網紅類型 ： 親子 旅遊 · 美食 名稱 ： 酸酸｜ 親子 旅遊｜好物分享 簡介 ： 𝗛𝗦𝗨𝗔𝗡𝟬𝟱…" at bounding box center [443, 316] width 174 height 130
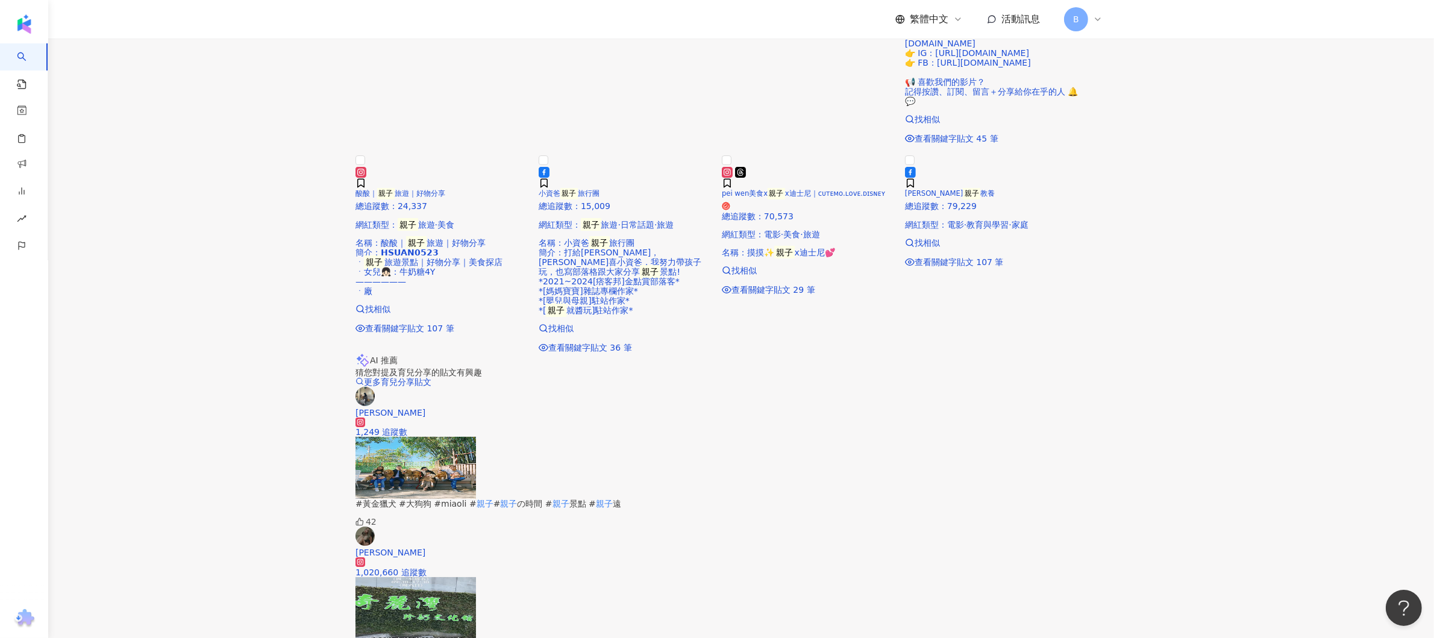
scroll to position [121, 0]
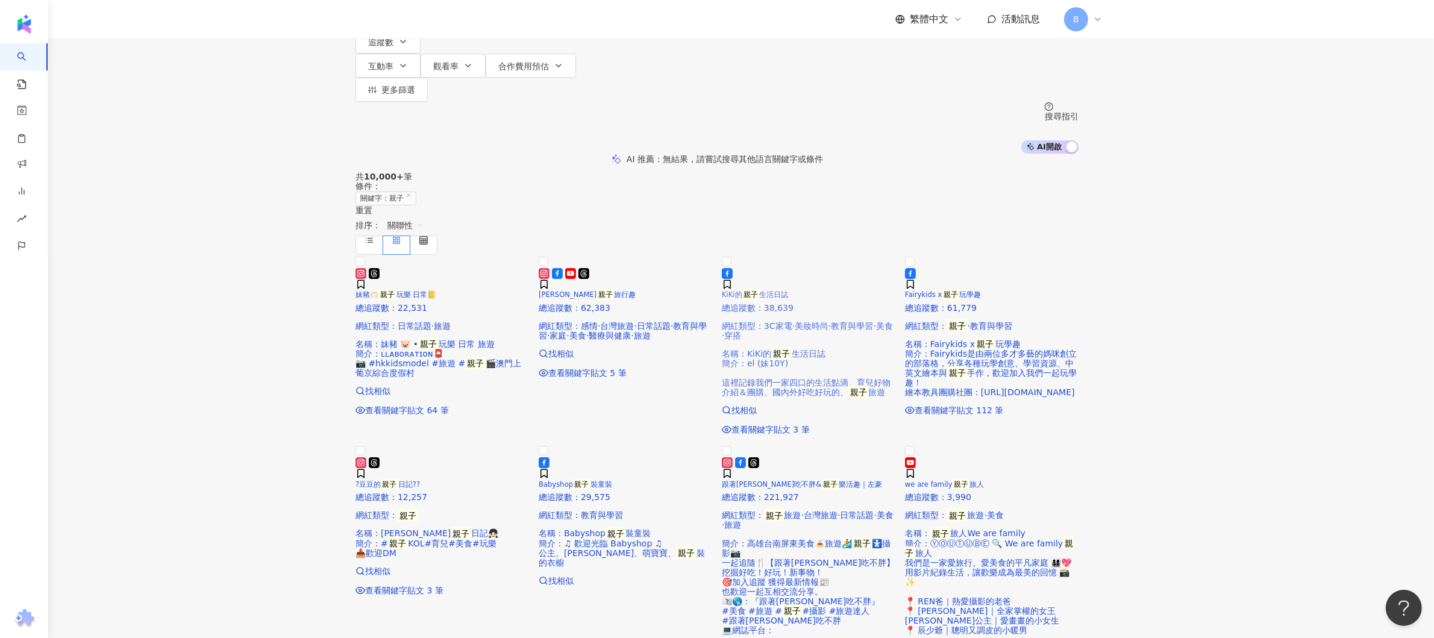
click at [788, 299] on span "生活日誌" at bounding box center [773, 295] width 29 height 8
click at [437, 292] on span "玩樂 日常📒" at bounding box center [417, 295] width 40 height 8
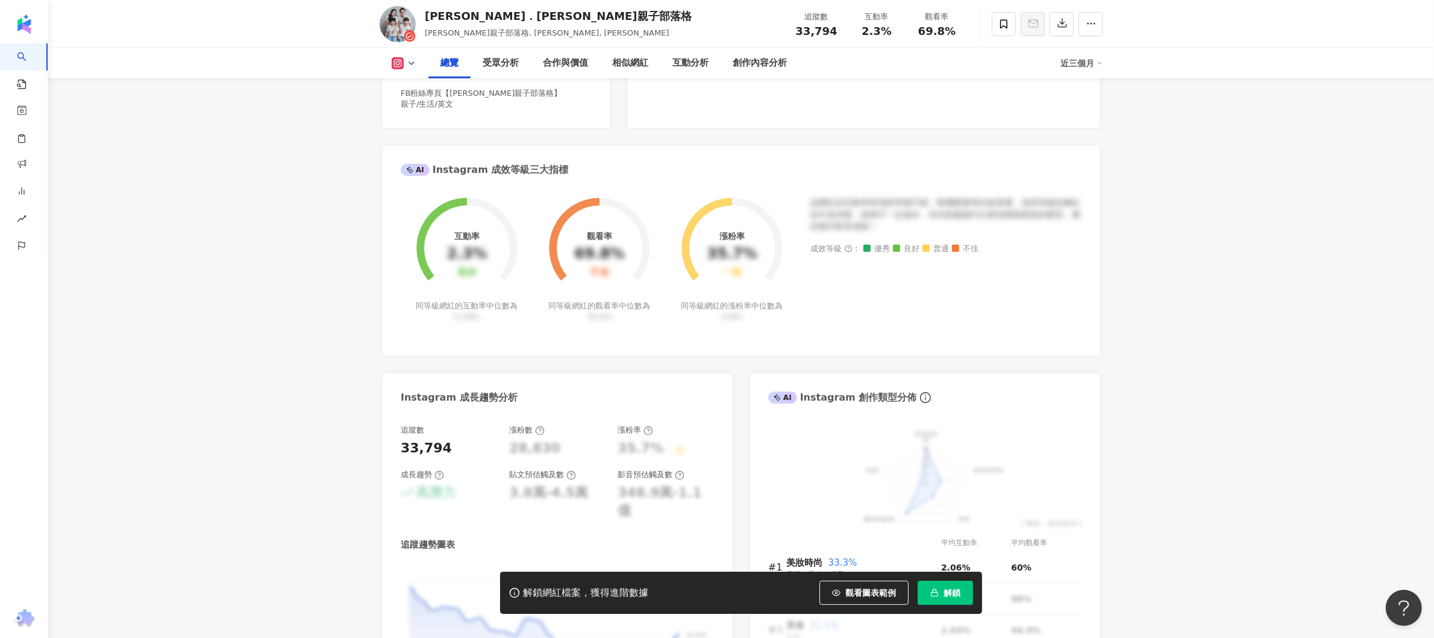
scroll to position [241, 0]
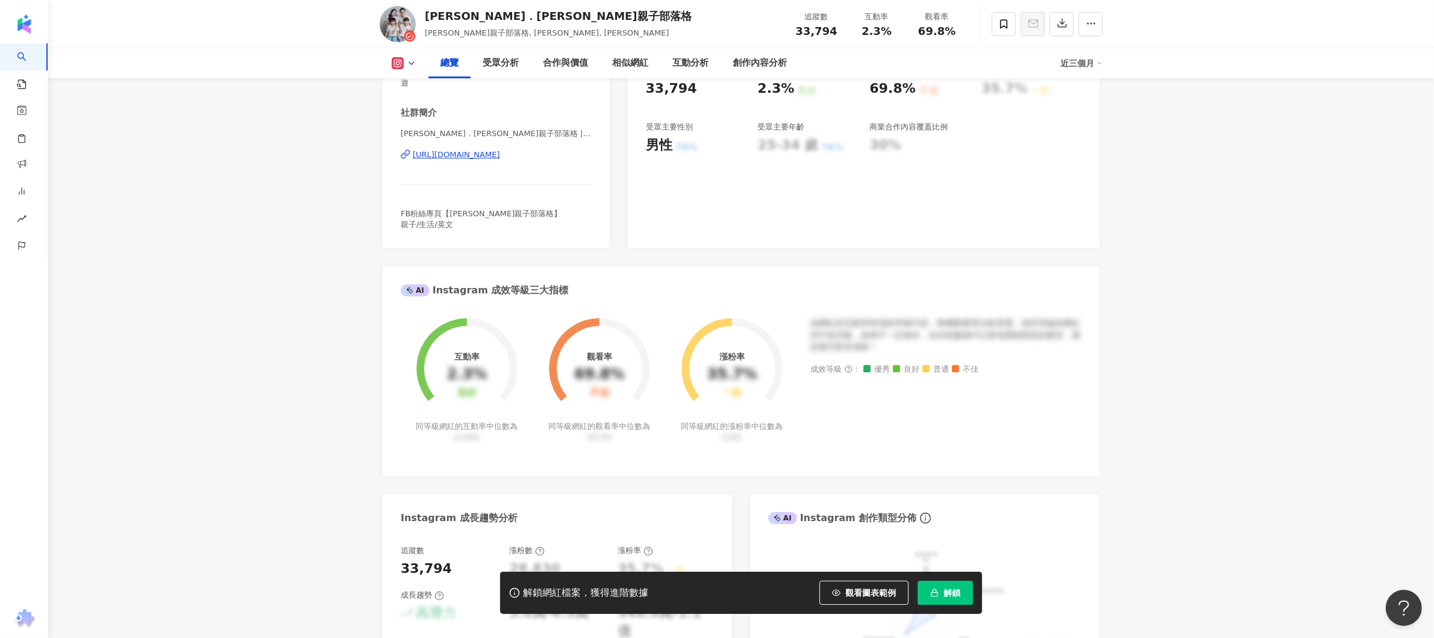
click at [494, 143] on div "陳瑜．鏞鏞甫甫親子部落格 | weantiffany https://www.instagram.com/weantiffany/" at bounding box center [496, 163] width 191 height 71
click at [500, 157] on div "https://www.instagram.com/weantiffany/" at bounding box center [456, 154] width 87 height 11
click at [500, 155] on div "https://www.instagram.com/weantiffany/" at bounding box center [456, 154] width 87 height 11
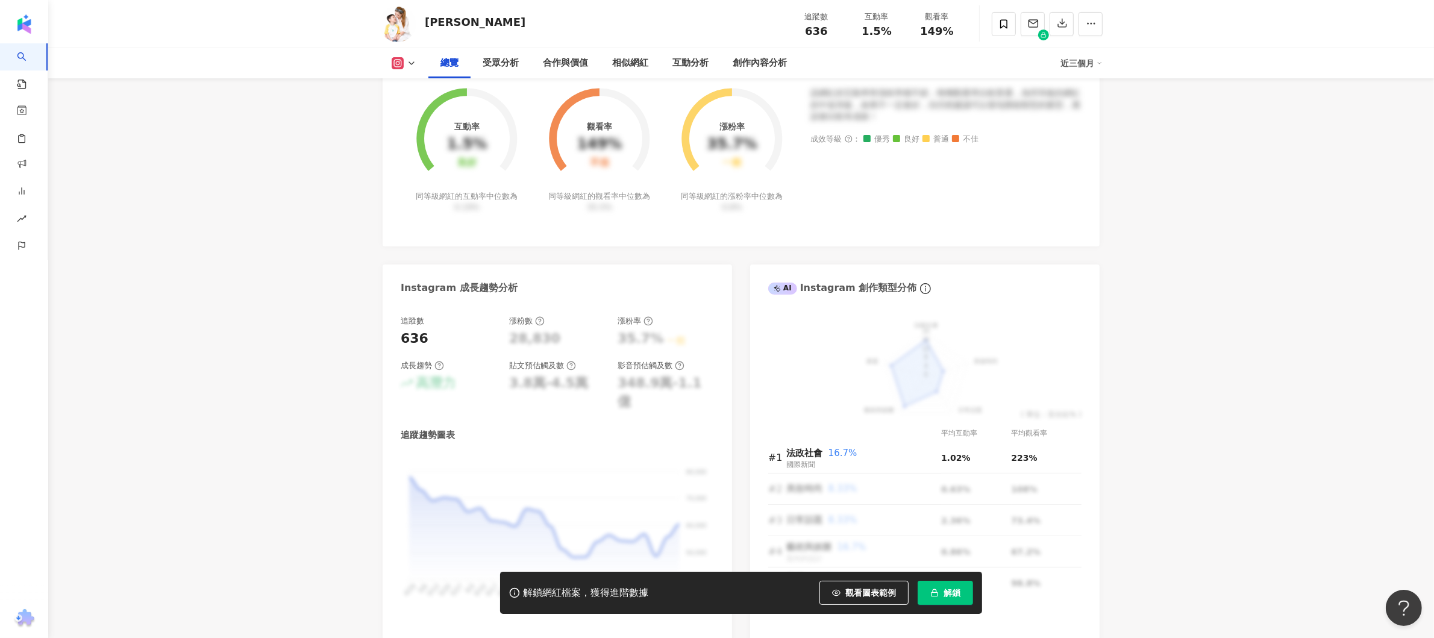
scroll to position [121, 0]
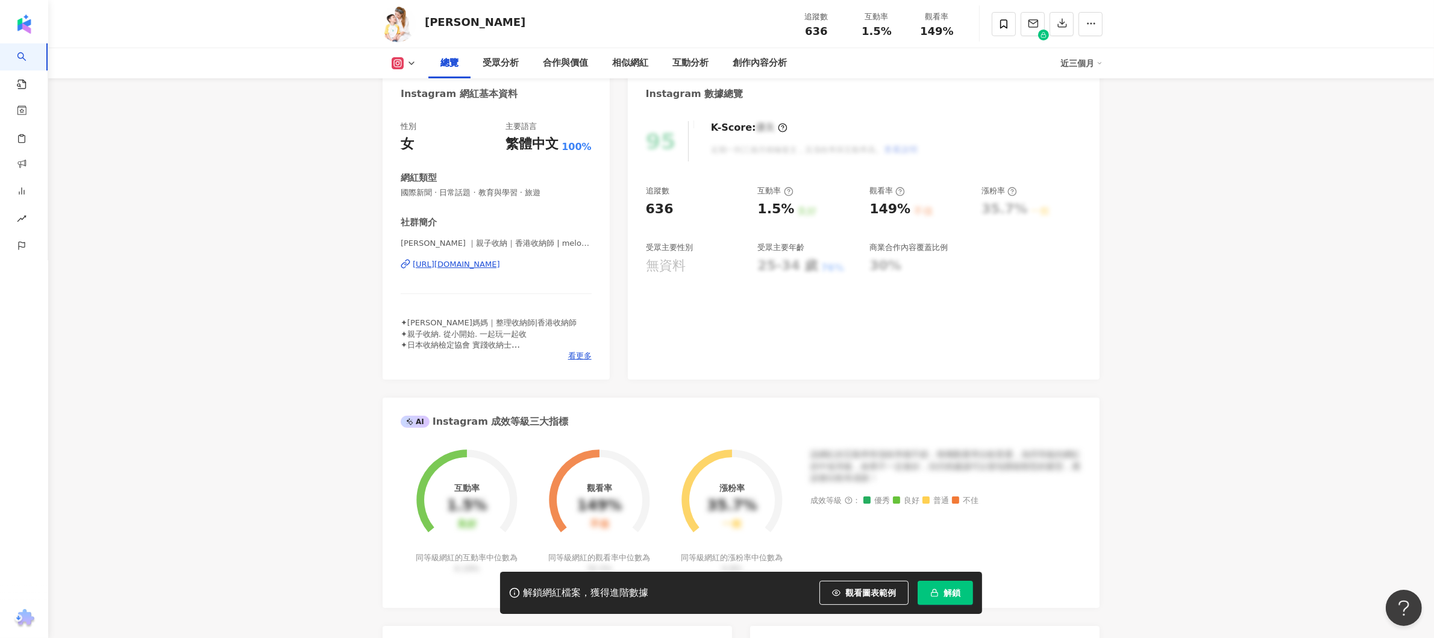
click at [532, 254] on div "[PERSON_NAME] ｜親子收納｜香港收納師 | melody_weng [URL][DOMAIN_NAME]" at bounding box center [496, 273] width 191 height 71
click at [500, 268] on div "[URL][DOMAIN_NAME]" at bounding box center [456, 264] width 87 height 11
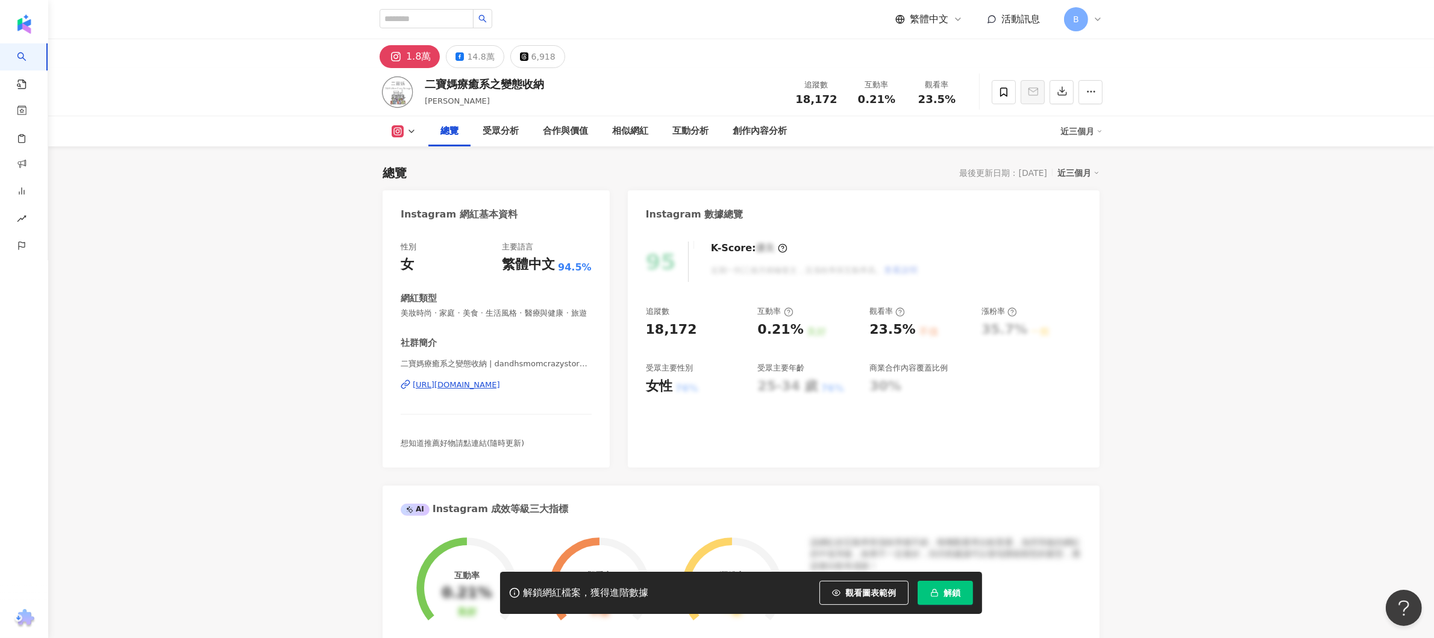
click at [500, 391] on div "[URL][DOMAIN_NAME]" at bounding box center [456, 385] width 87 height 11
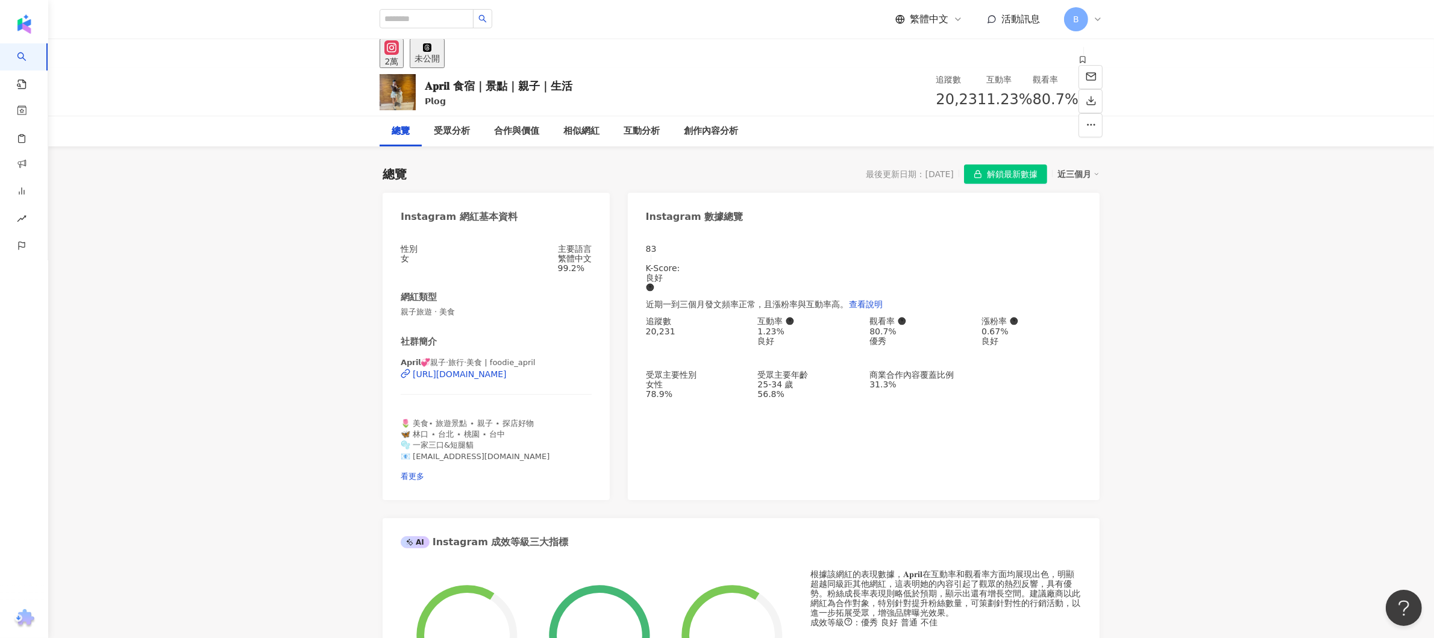
scroll to position [121, 0]
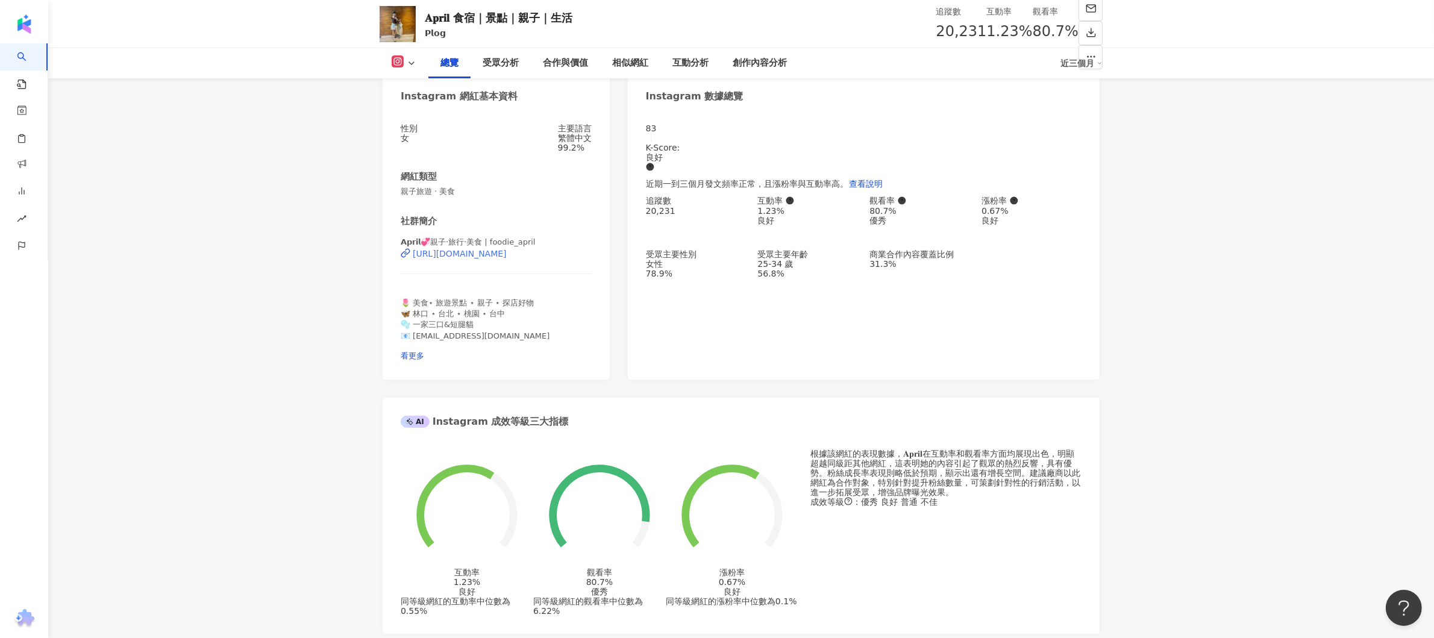
click at [507, 259] on div "https://www.instagram.com/foodie_april/" at bounding box center [460, 254] width 94 height 10
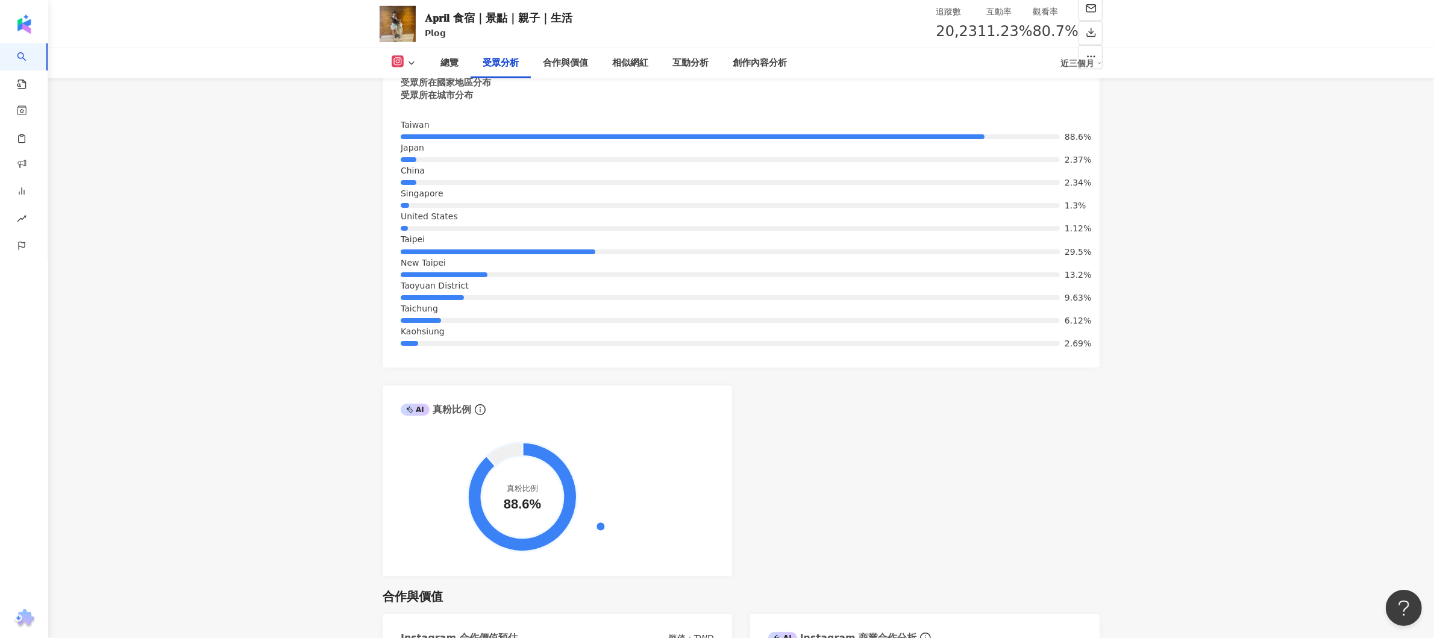
scroll to position [1808, 0]
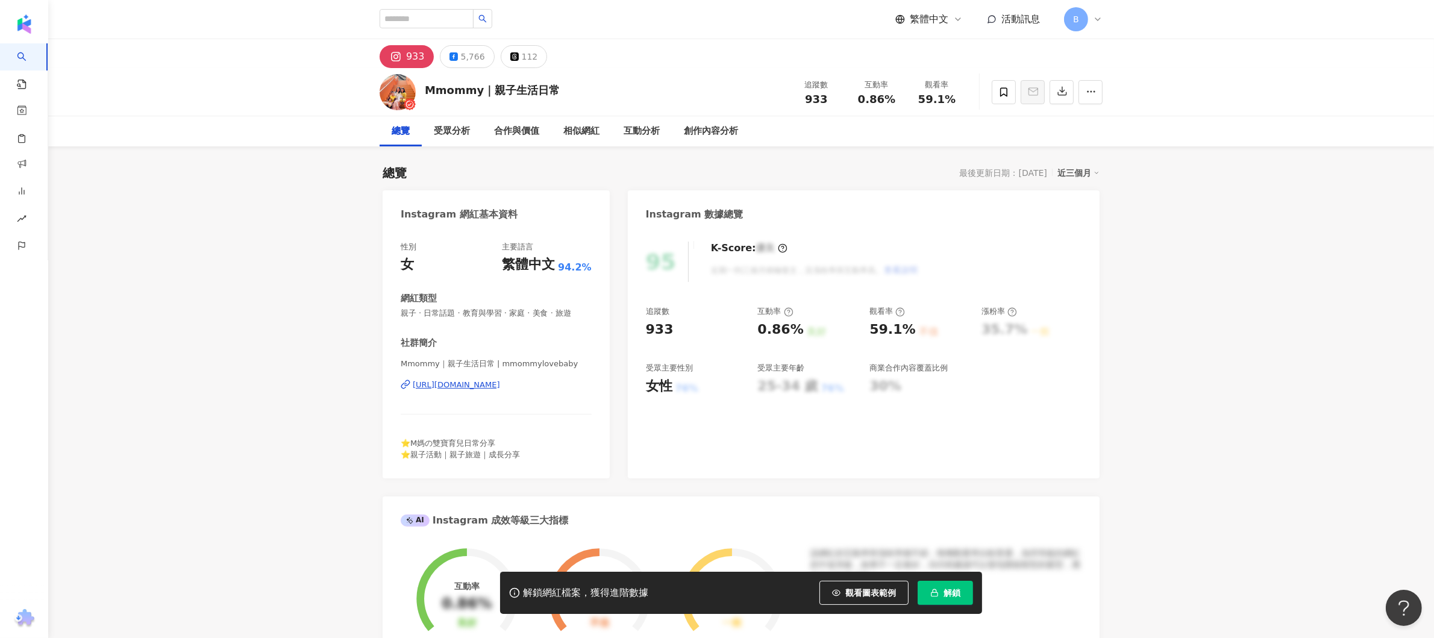
click at [500, 388] on div "[URL][DOMAIN_NAME]" at bounding box center [456, 385] width 87 height 11
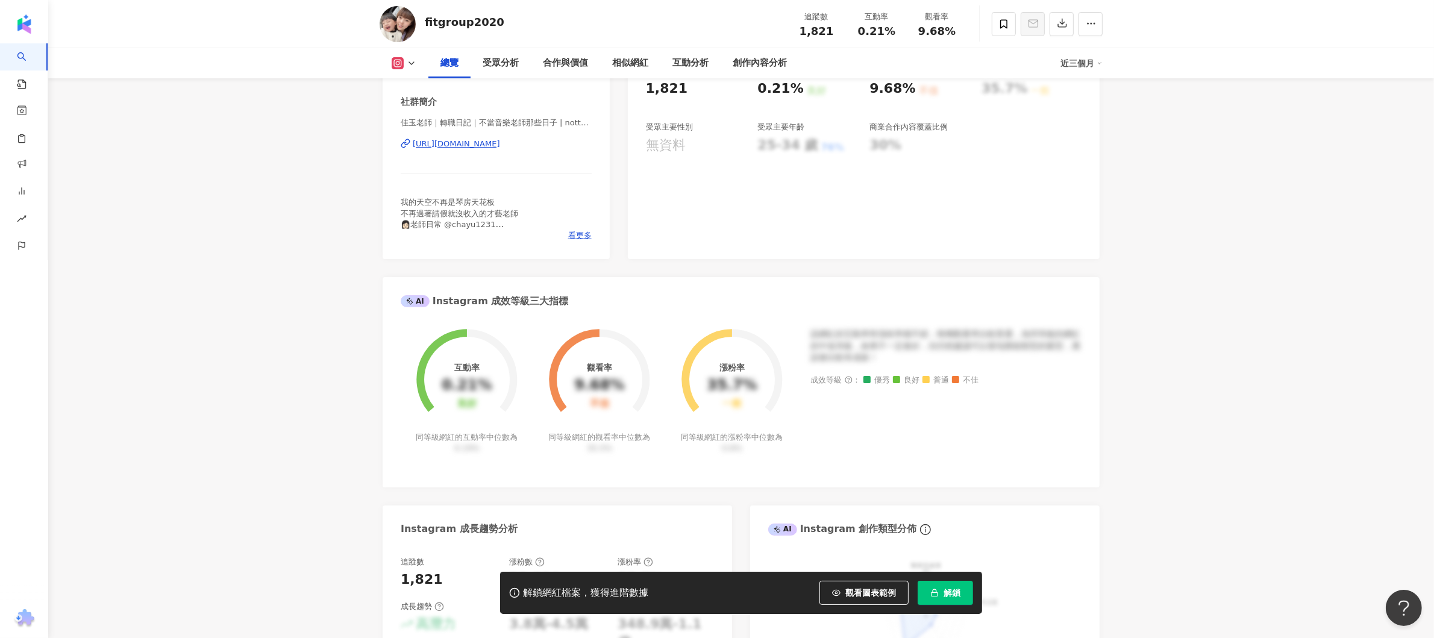
click at [463, 259] on div "性別 女 主要語言 繁體中文 95.3% 網紅類型 教育與學習 · 旅遊 社群簡介 佳玉老師｜轉職日記｜不當音樂老師那些日子 | notteacher2012…" at bounding box center [496, 124] width 227 height 271
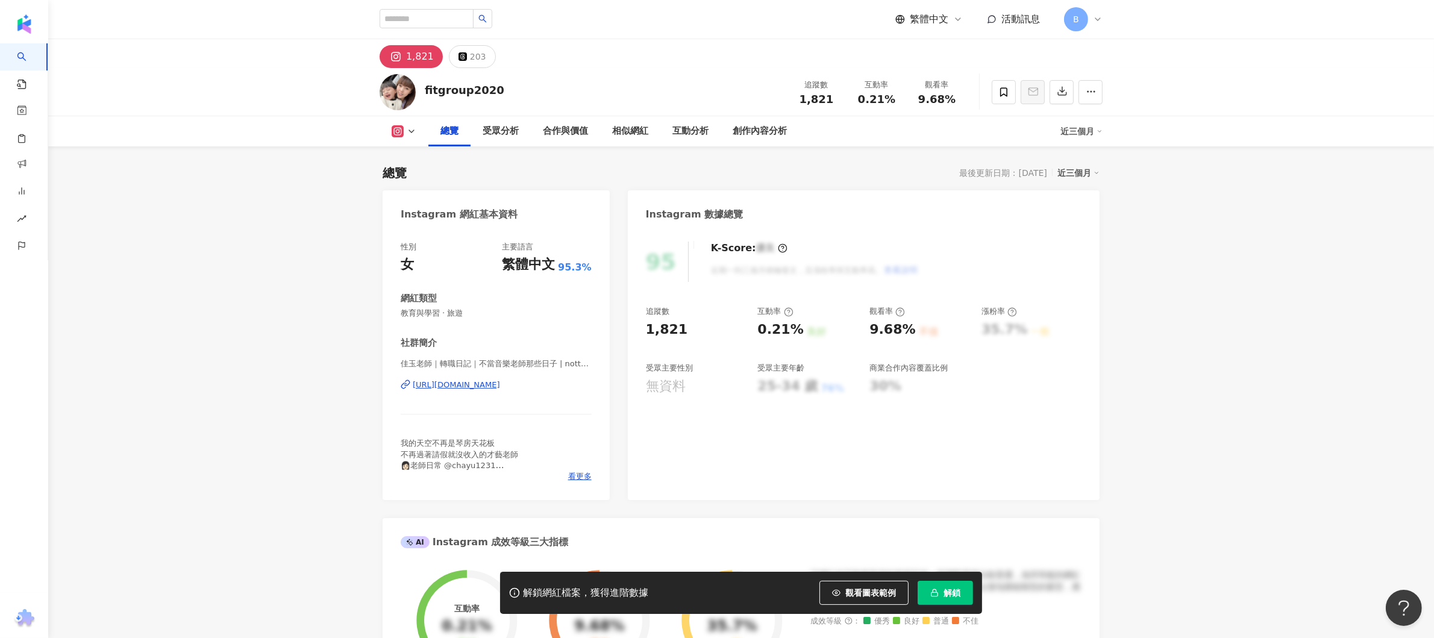
click at [463, 383] on div "https://www.instagram.com/notteacher2012/" at bounding box center [456, 385] width 87 height 11
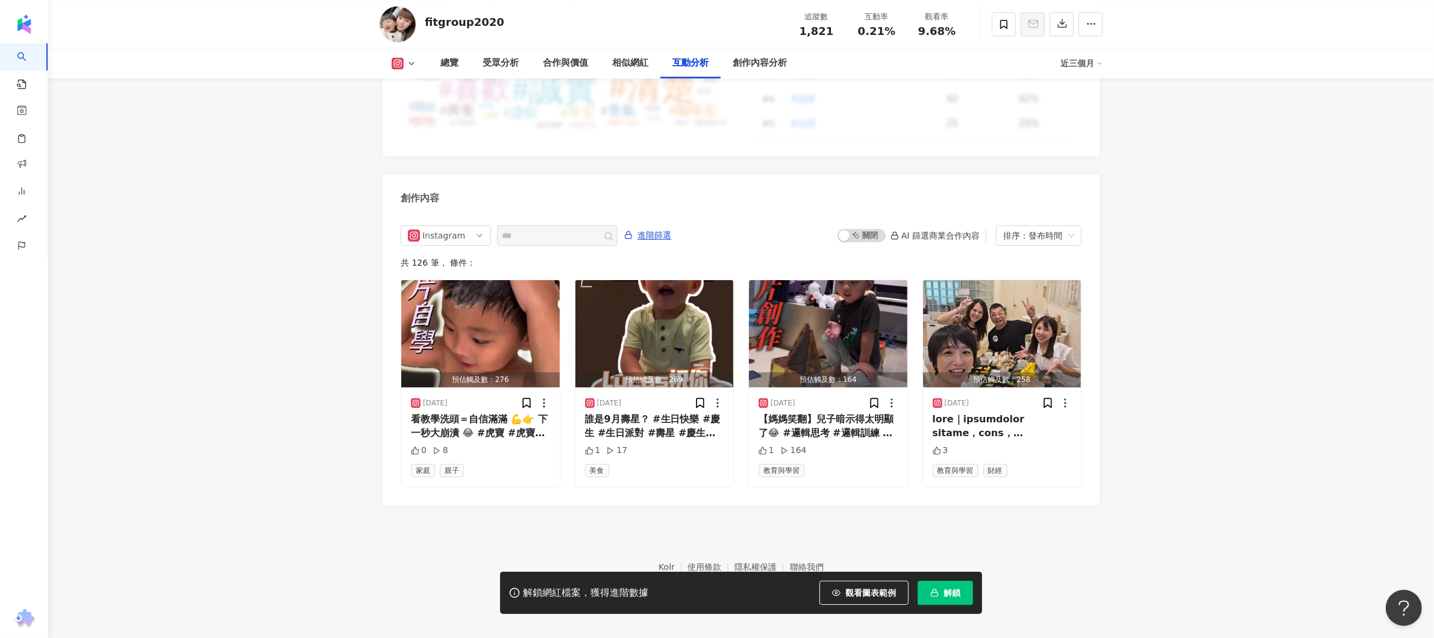
scroll to position [3389, 0]
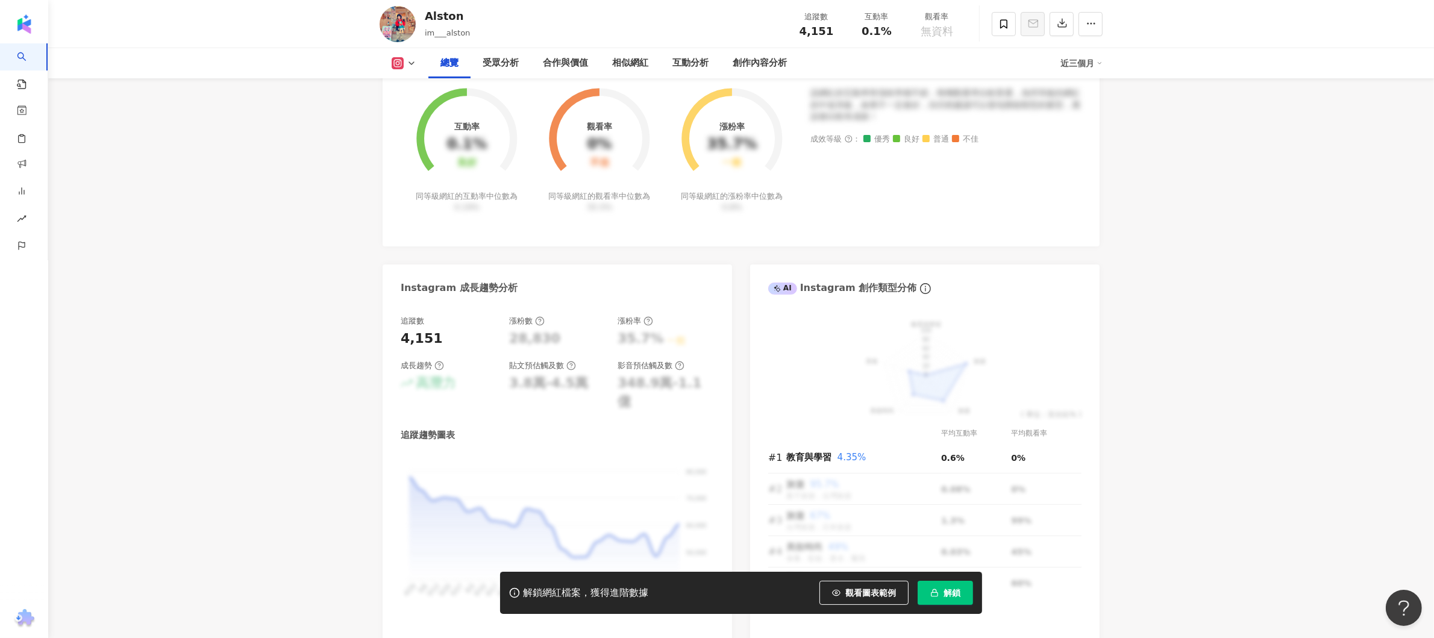
scroll to position [121, 0]
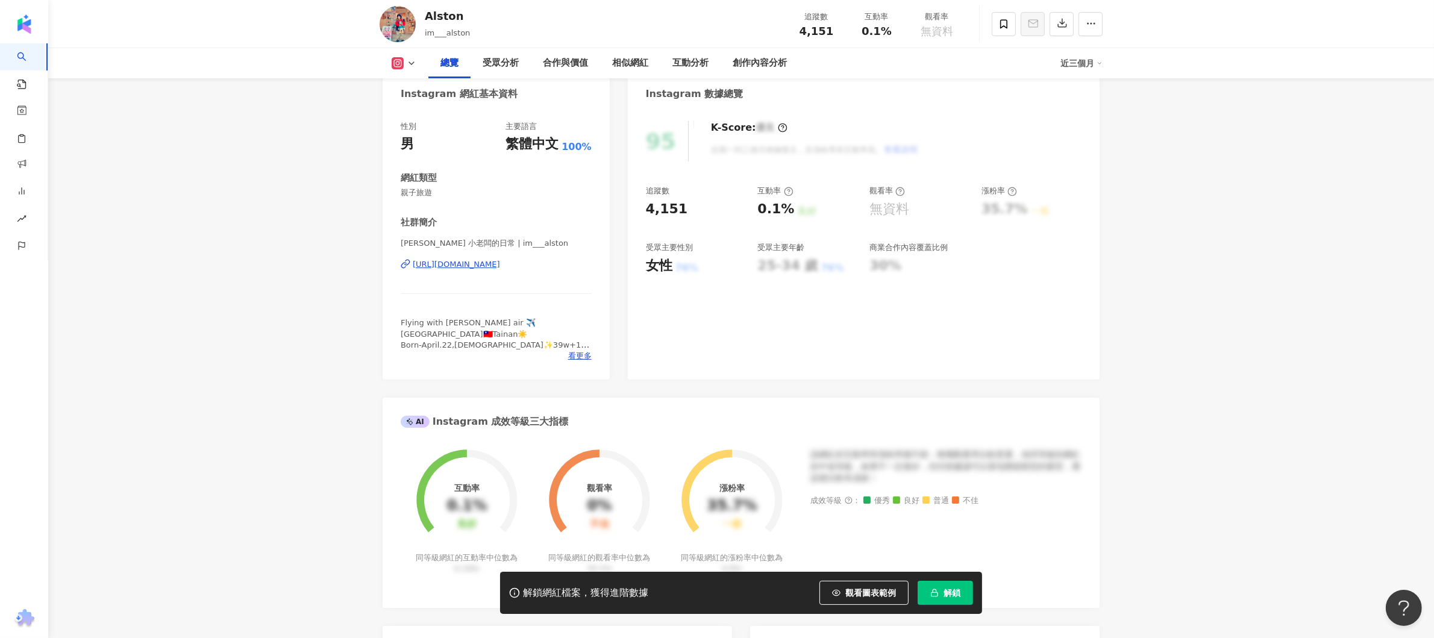
click at [500, 264] on div "[URL][DOMAIN_NAME]" at bounding box center [456, 264] width 87 height 11
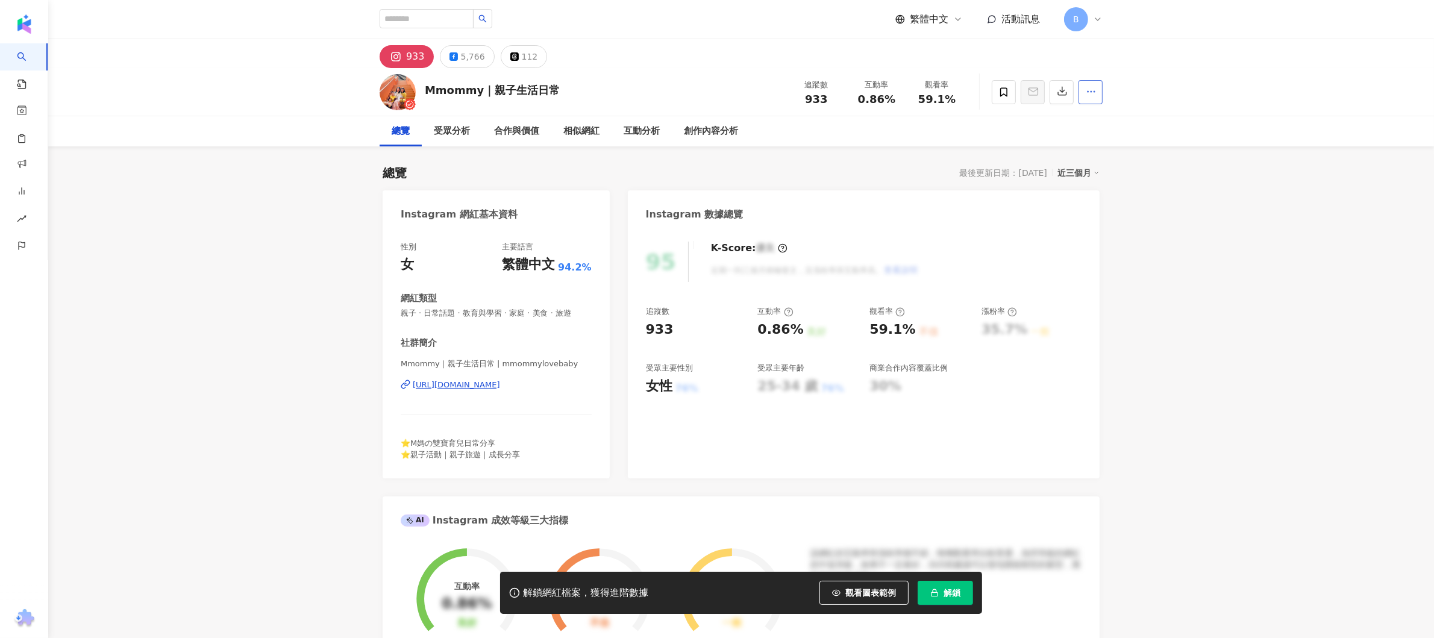
click at [1092, 89] on icon "button" at bounding box center [1091, 91] width 11 height 11
click at [1051, 119] on div "總覽 受眾分析 合作與價值 相似網紅 互動分析 創作內容分析" at bounding box center [741, 131] width 723 height 30
click at [1088, 92] on circle "button" at bounding box center [1088, 91] width 1 height 1
click at [1056, 124] on span "查看合作資訊" at bounding box center [1060, 120] width 68 height 13
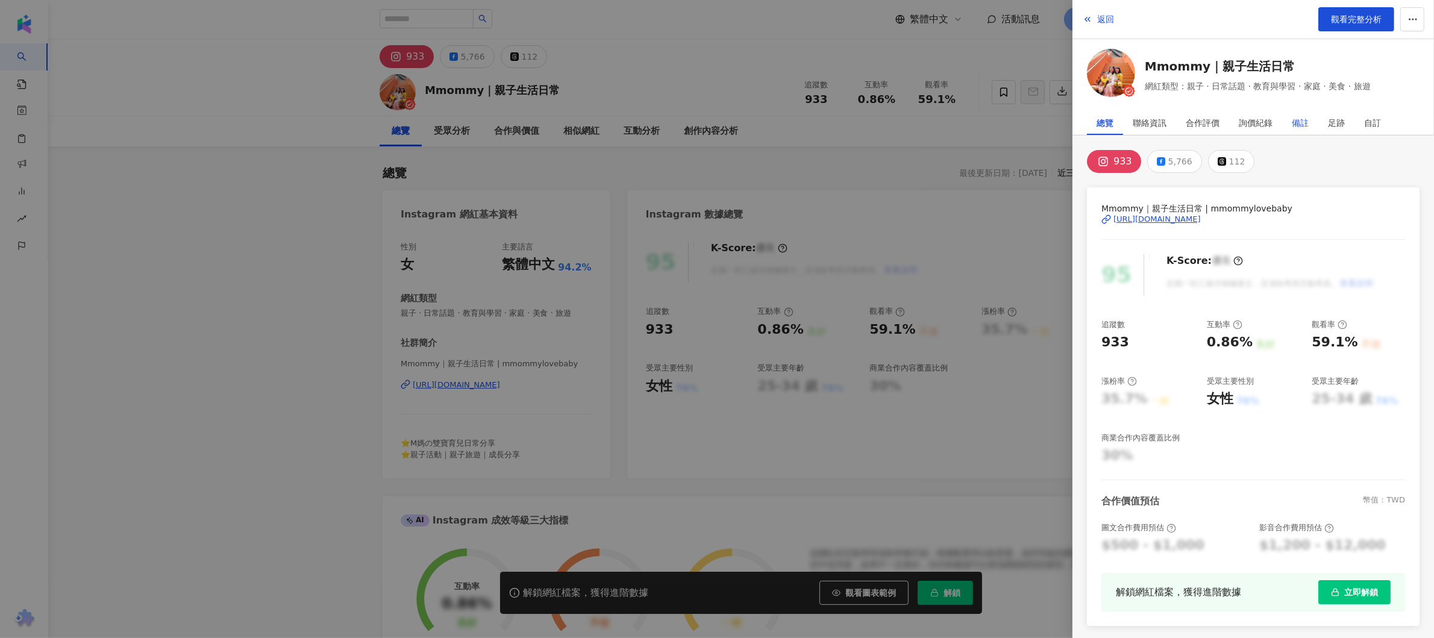
click at [1296, 125] on div "備註" at bounding box center [1300, 123] width 17 height 24
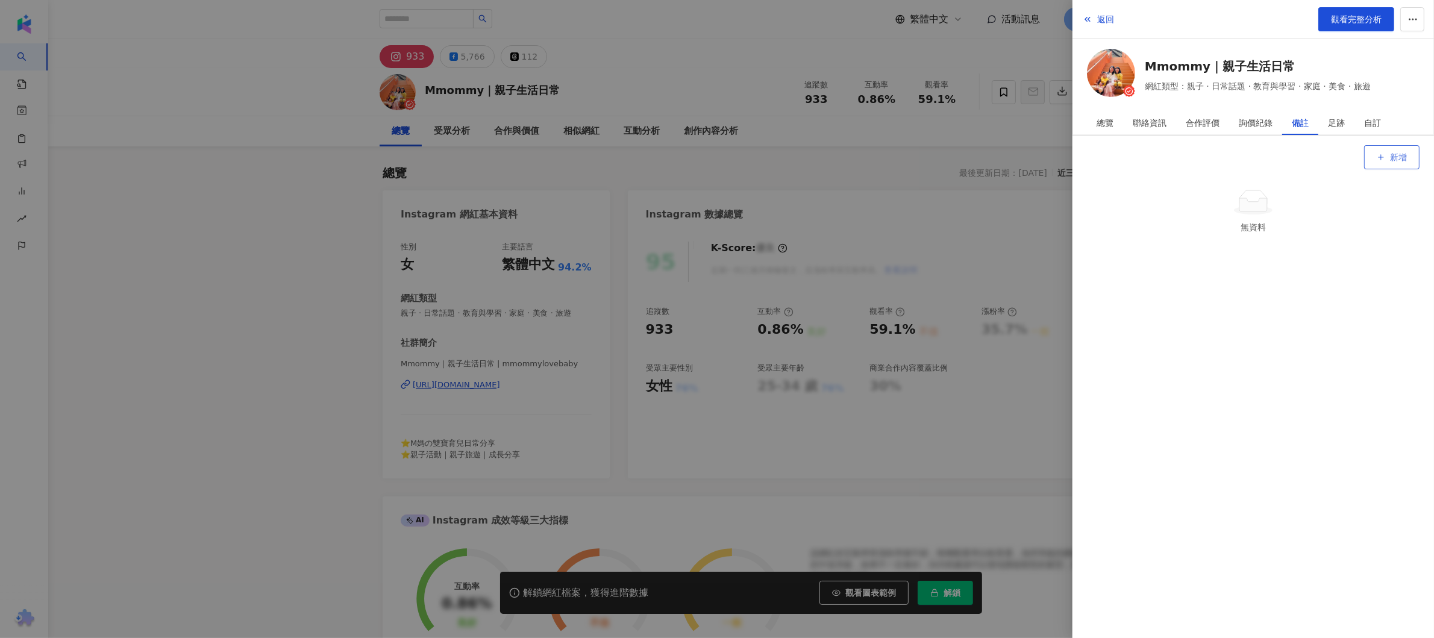
click at [1389, 159] on button "新增" at bounding box center [1392, 157] width 55 height 24
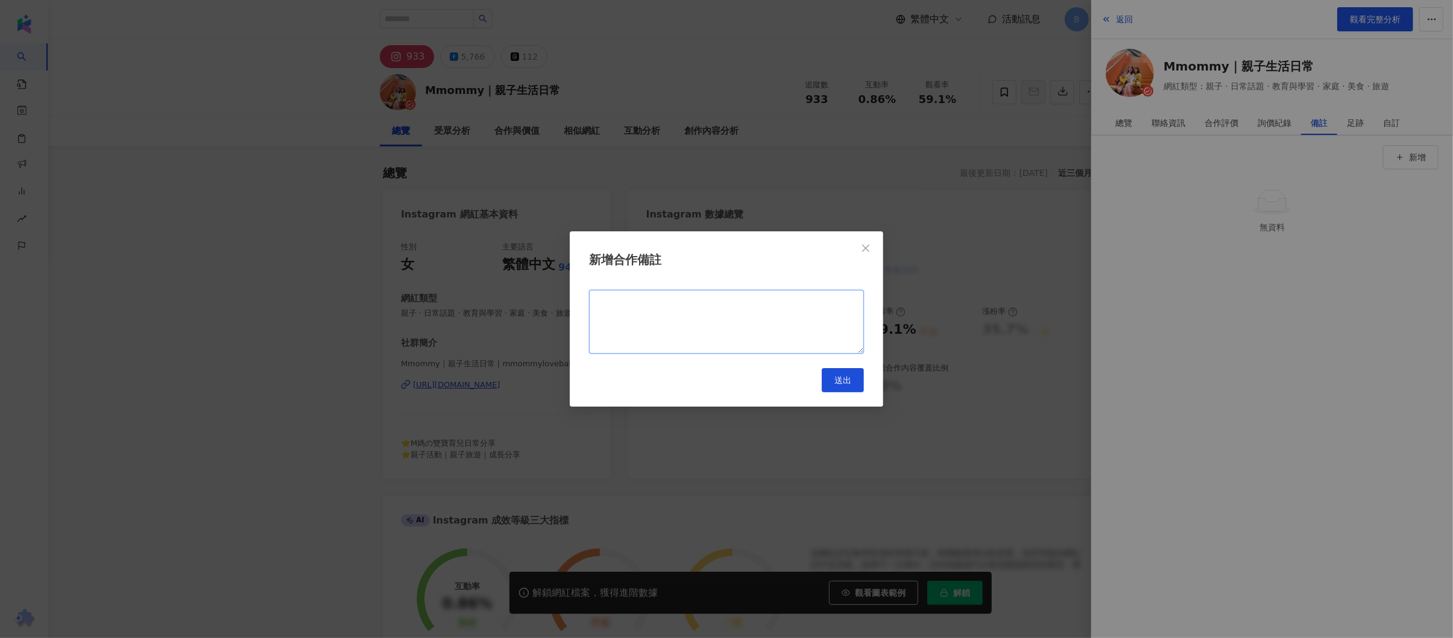
click at [755, 336] on textarea at bounding box center [726, 322] width 275 height 64
drag, startPoint x: 683, startPoint y: 307, endPoint x: 526, endPoint y: 314, distance: 156.9
click at [526, 314] on div "新增合作備註 ********* 送出" at bounding box center [726, 319] width 1453 height 638
type textarea "*********"
click at [847, 388] on button "送出" at bounding box center [842, 380] width 42 height 24
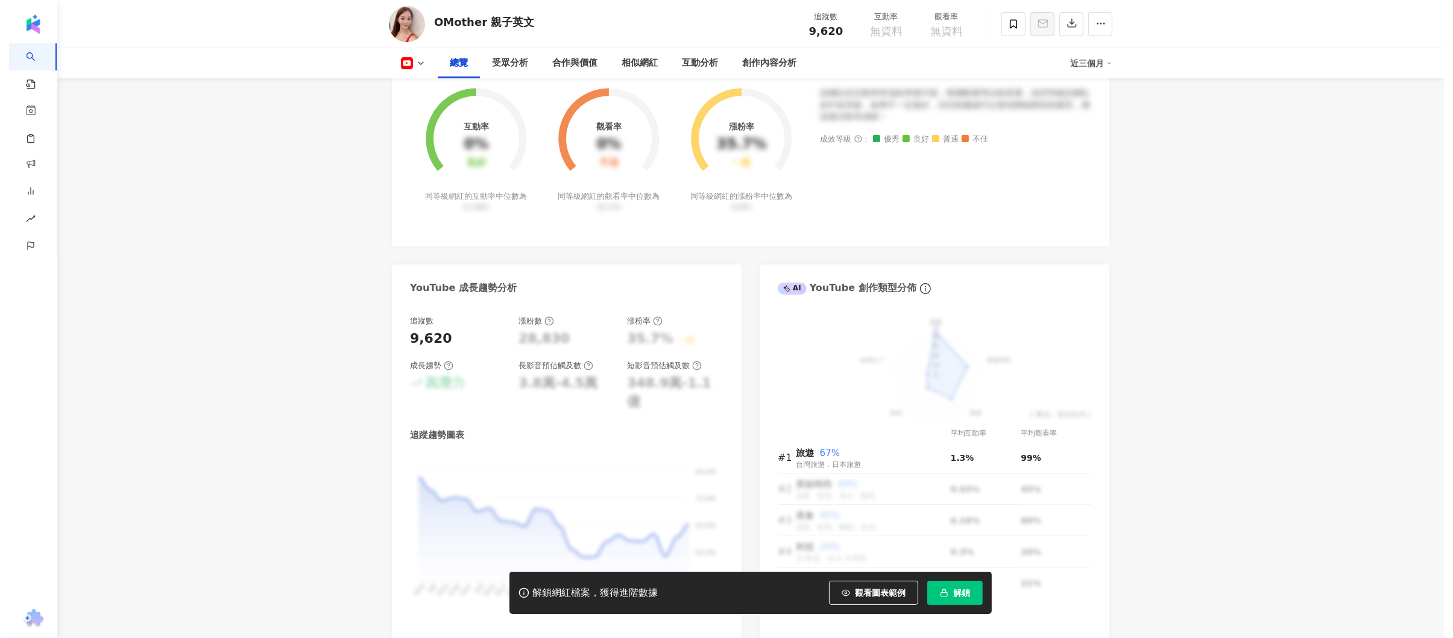
scroll to position [121, 0]
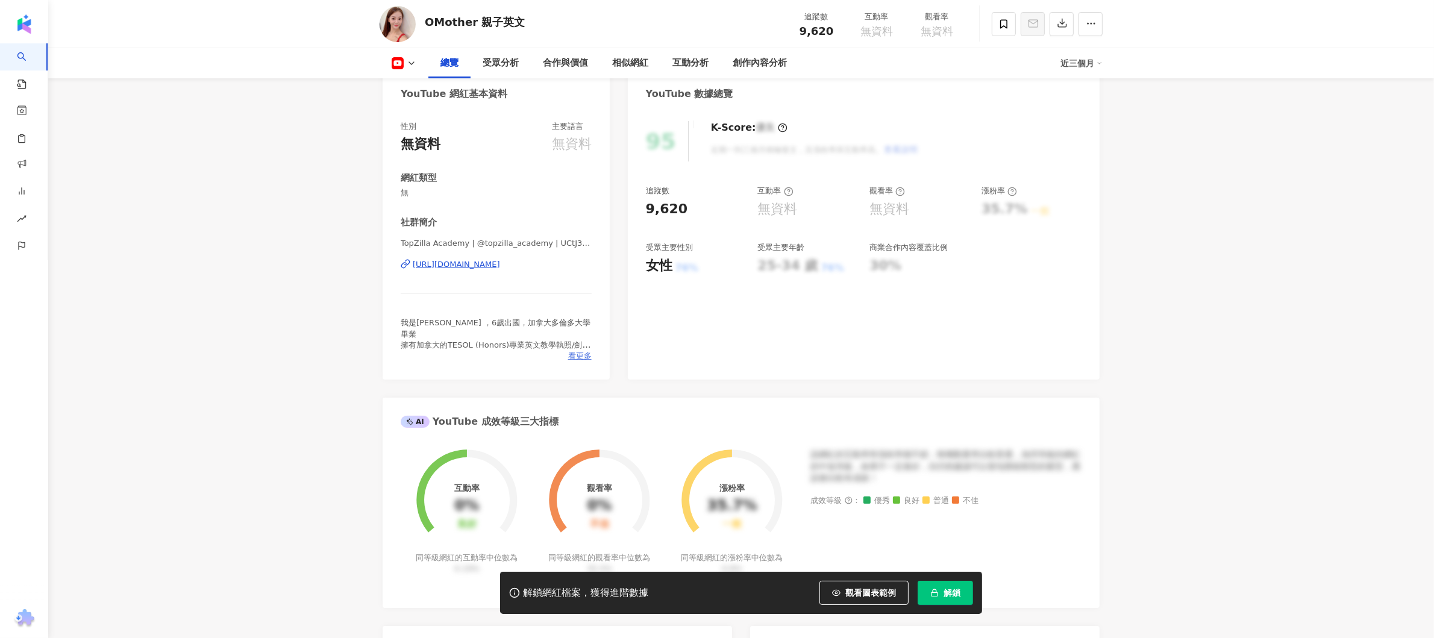
click at [586, 359] on span "看更多" at bounding box center [580, 356] width 24 height 11
click at [586, 356] on span "看更多" at bounding box center [580, 356] width 24 height 11
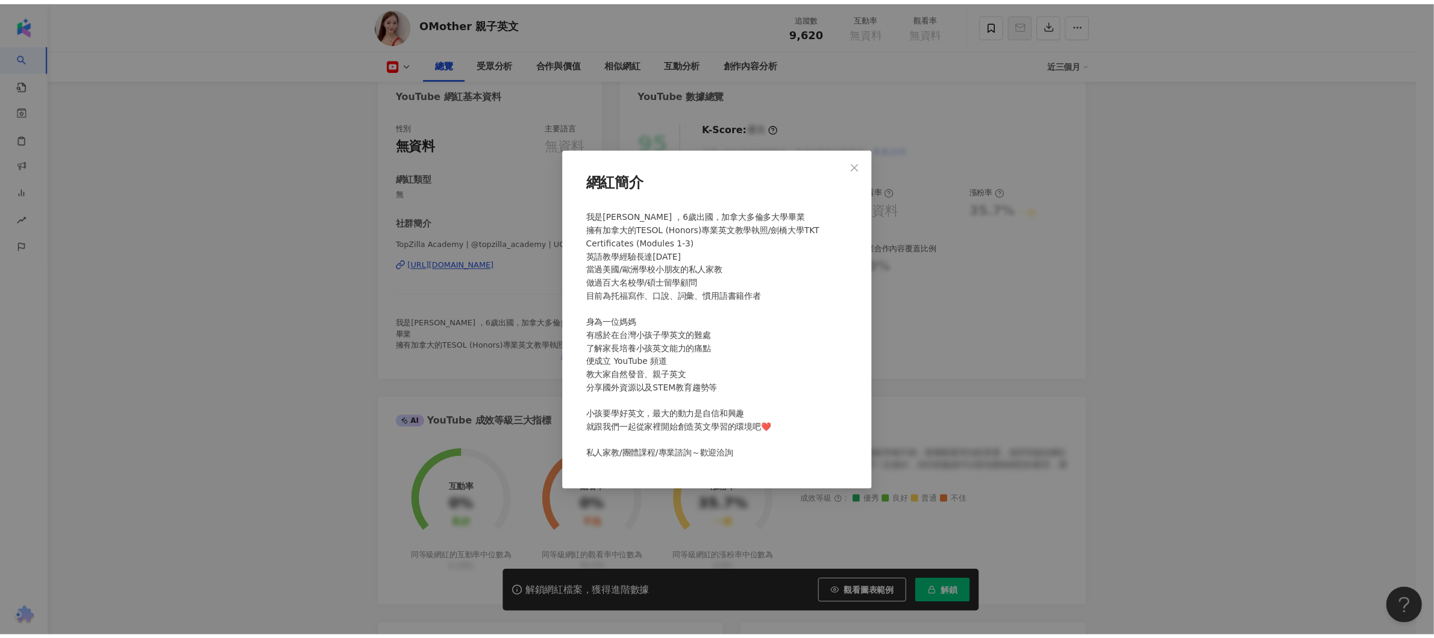
scroll to position [0, 0]
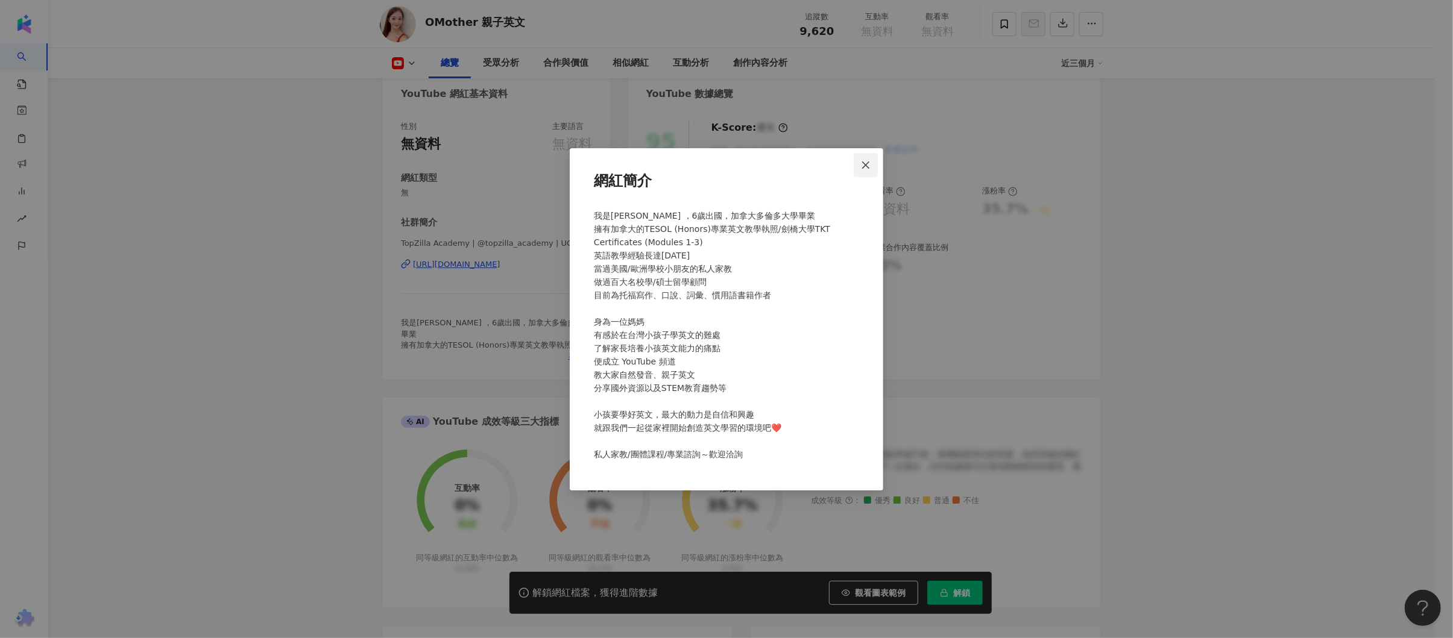
click at [868, 162] on icon "close" at bounding box center [865, 165] width 7 height 7
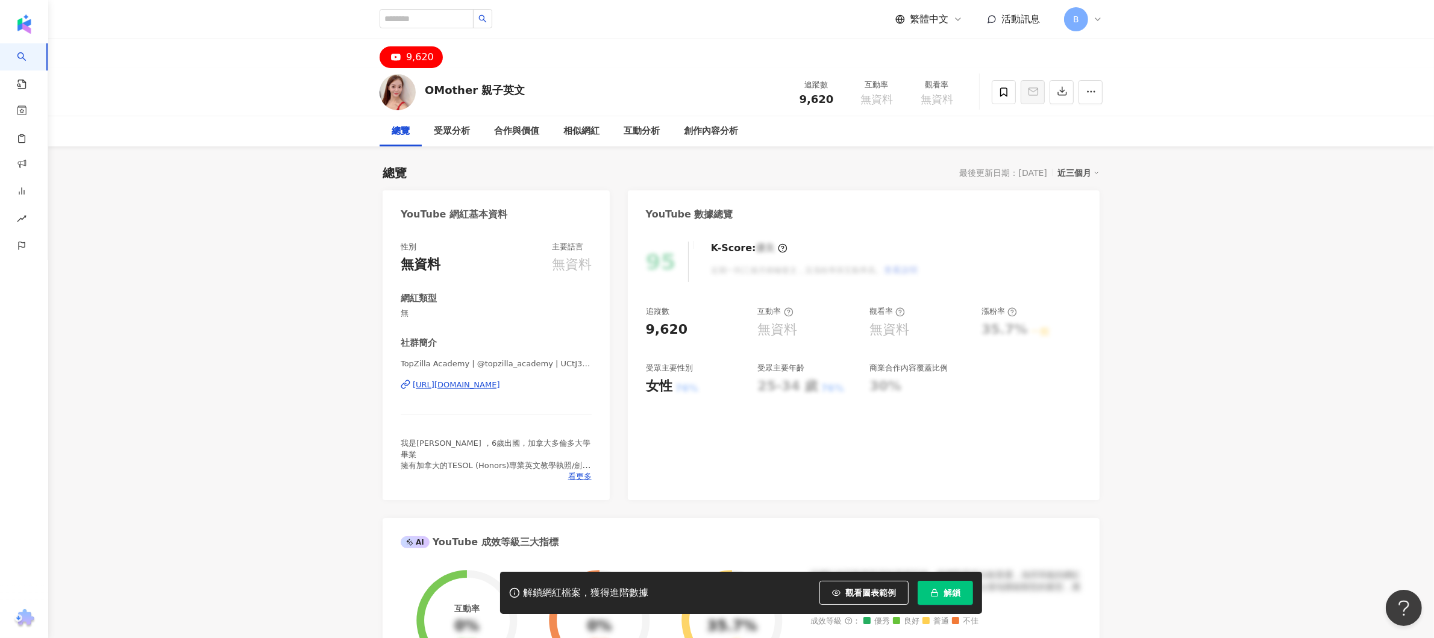
click at [463, 386] on div "https://www.youtube.com/channel/UCtJ3YQmN4doX5i69ShrsDJw" at bounding box center [456, 385] width 87 height 11
click at [584, 471] on span "看更多" at bounding box center [580, 476] width 24 height 11
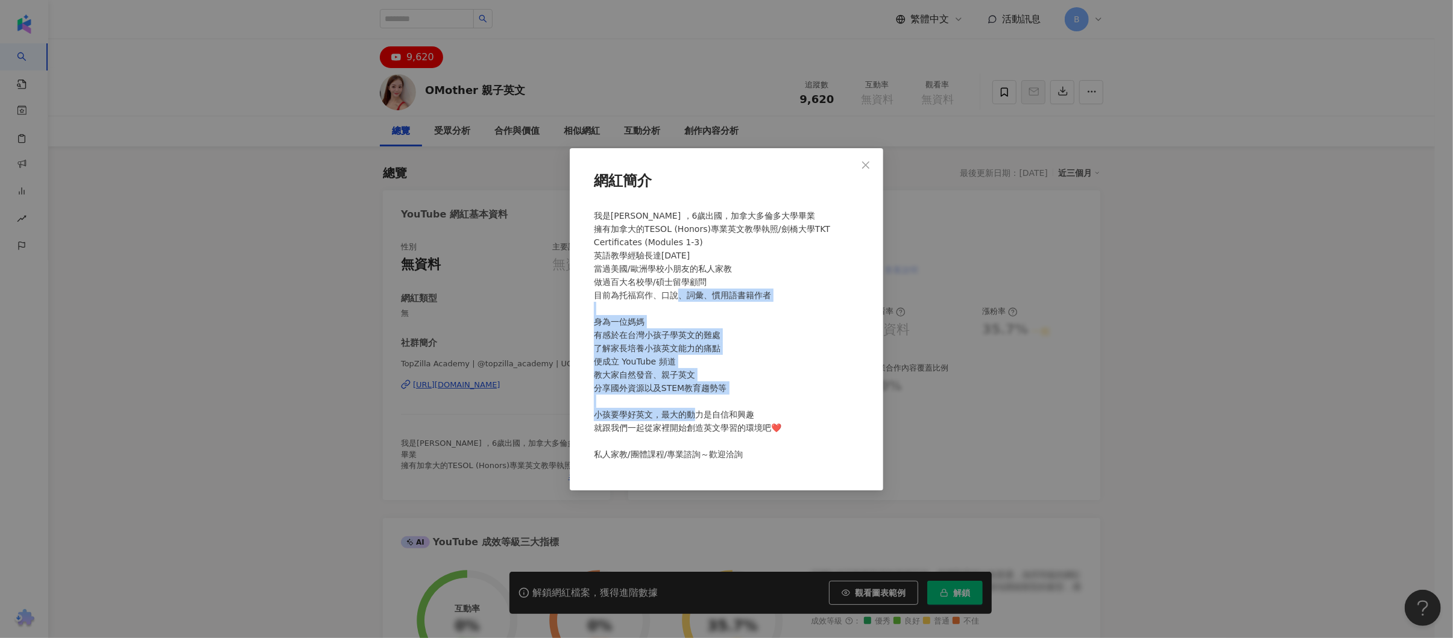
drag, startPoint x: 638, startPoint y: 424, endPoint x: 642, endPoint y: 301, distance: 123.0
click at [642, 301] on div "我是晴晴媽 ，6歲出國，加拿大多倫多大學畢業 擁有加拿大的TESOL (Honors)專業英文教學執照/劍橋大學TKT Certificates (Modul…" at bounding box center [726, 340] width 275 height 272
click at [654, 365] on span "我是晴晴媽 ，6歲出國，加拿大多倫多大學畢業 擁有加拿大的TESOL (Honors)專業英文教學執照/劍橋大學TKT Certificates (Modul…" at bounding box center [712, 335] width 236 height 248
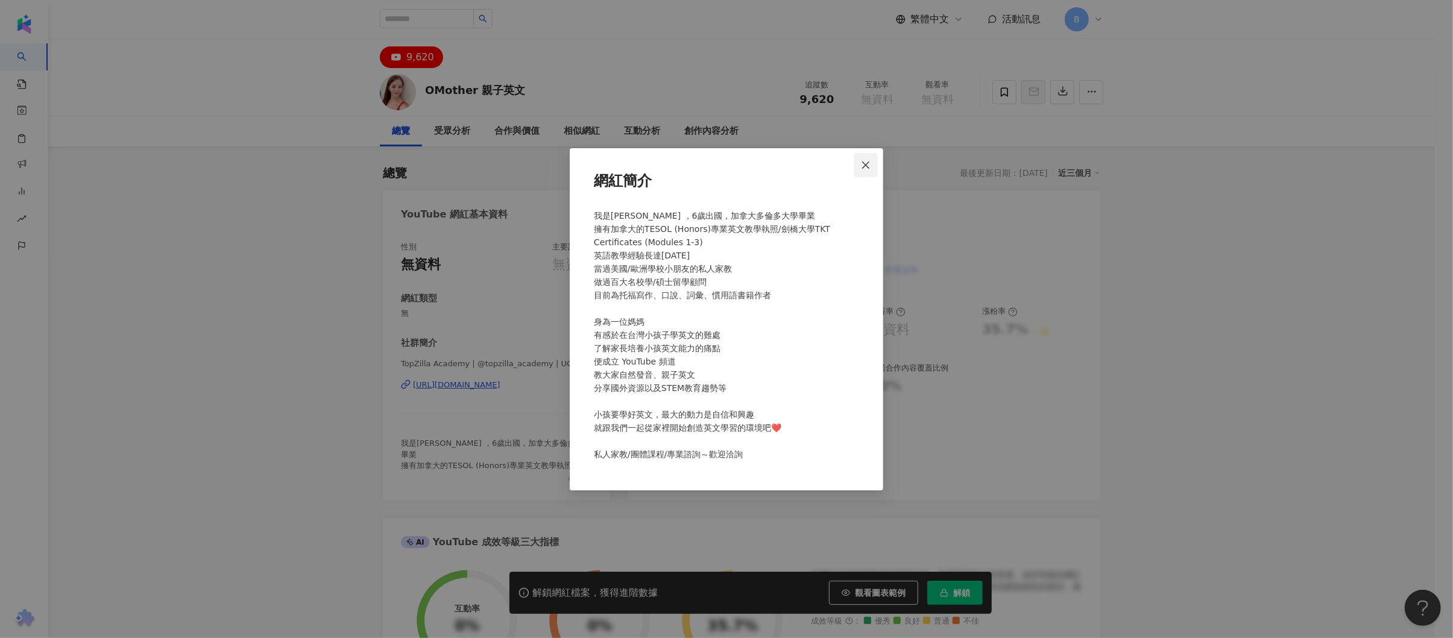
click at [862, 161] on icon "close" at bounding box center [866, 165] width 10 height 10
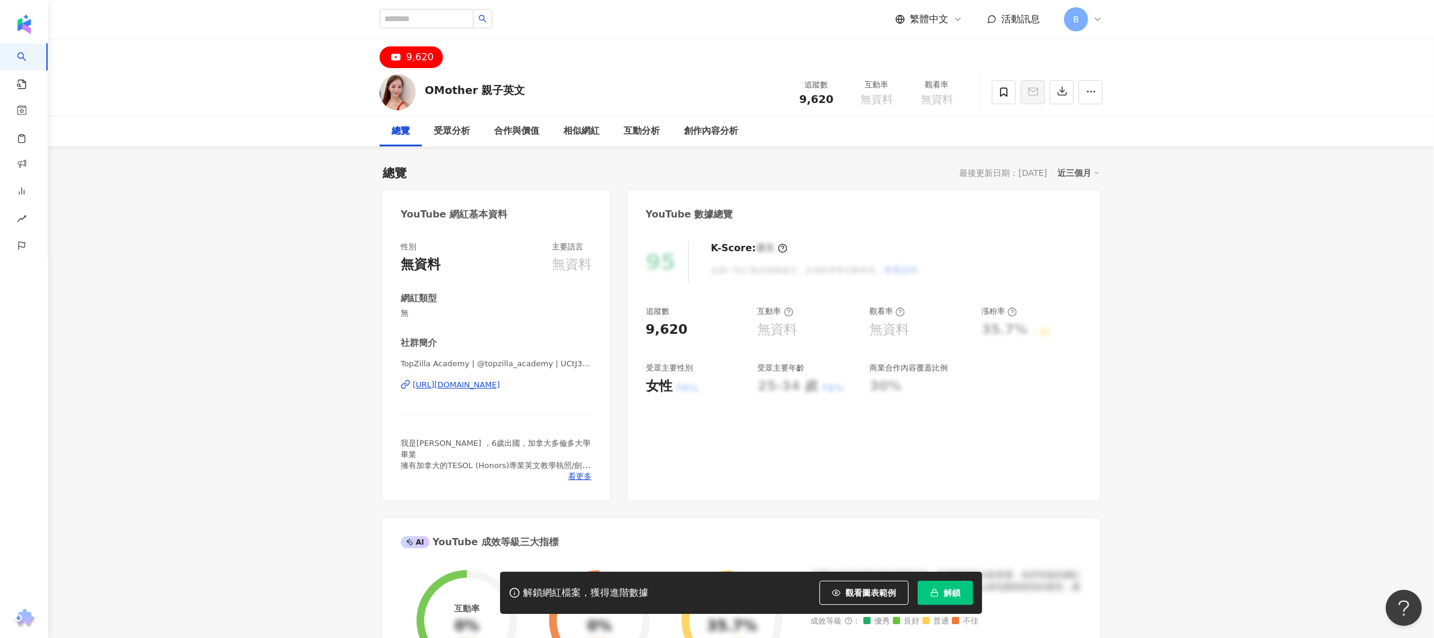
click at [500, 386] on div "https://www.youtube.com/channel/UCtJ3YQmN4doX5i69ShrsDJw" at bounding box center [456, 385] width 87 height 11
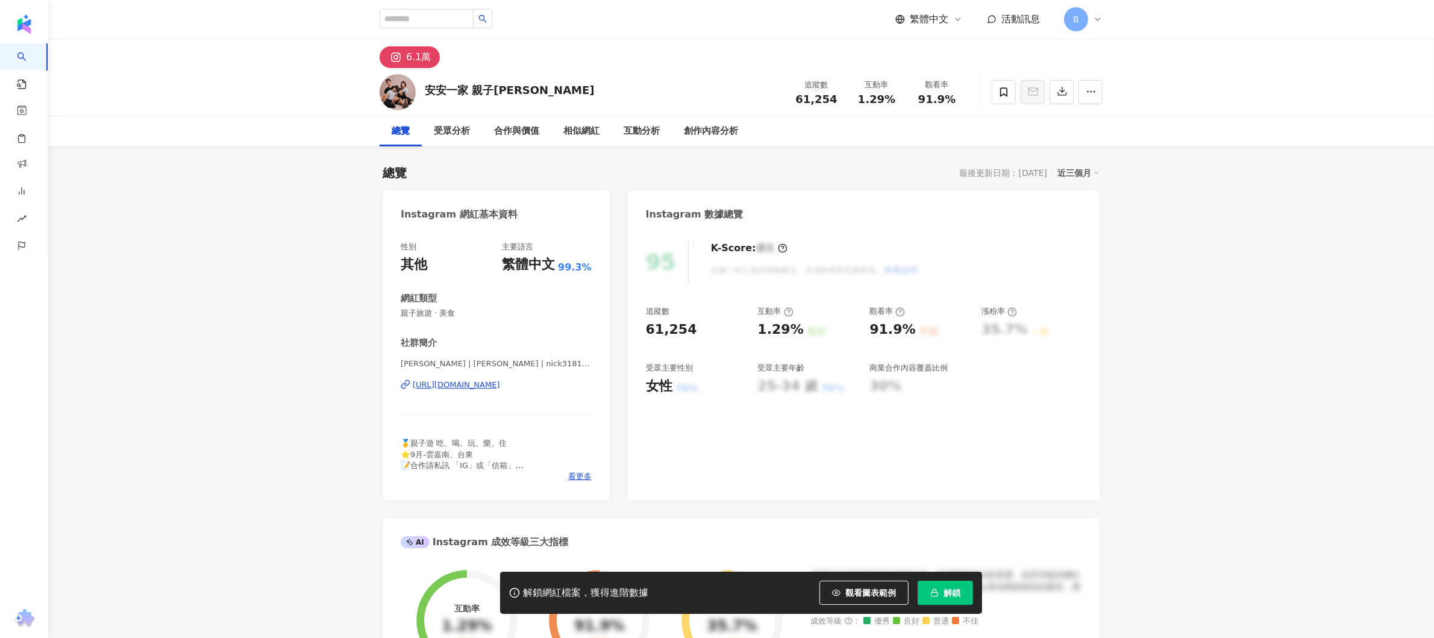
drag, startPoint x: 221, startPoint y: 330, endPoint x: 512, endPoint y: 383, distance: 296.0
click at [500, 383] on div "[URL][DOMAIN_NAME]" at bounding box center [456, 385] width 87 height 11
click at [1085, 92] on button "button" at bounding box center [1091, 92] width 24 height 24
click at [1066, 126] on span "查看合作資訊" at bounding box center [1060, 120] width 68 height 13
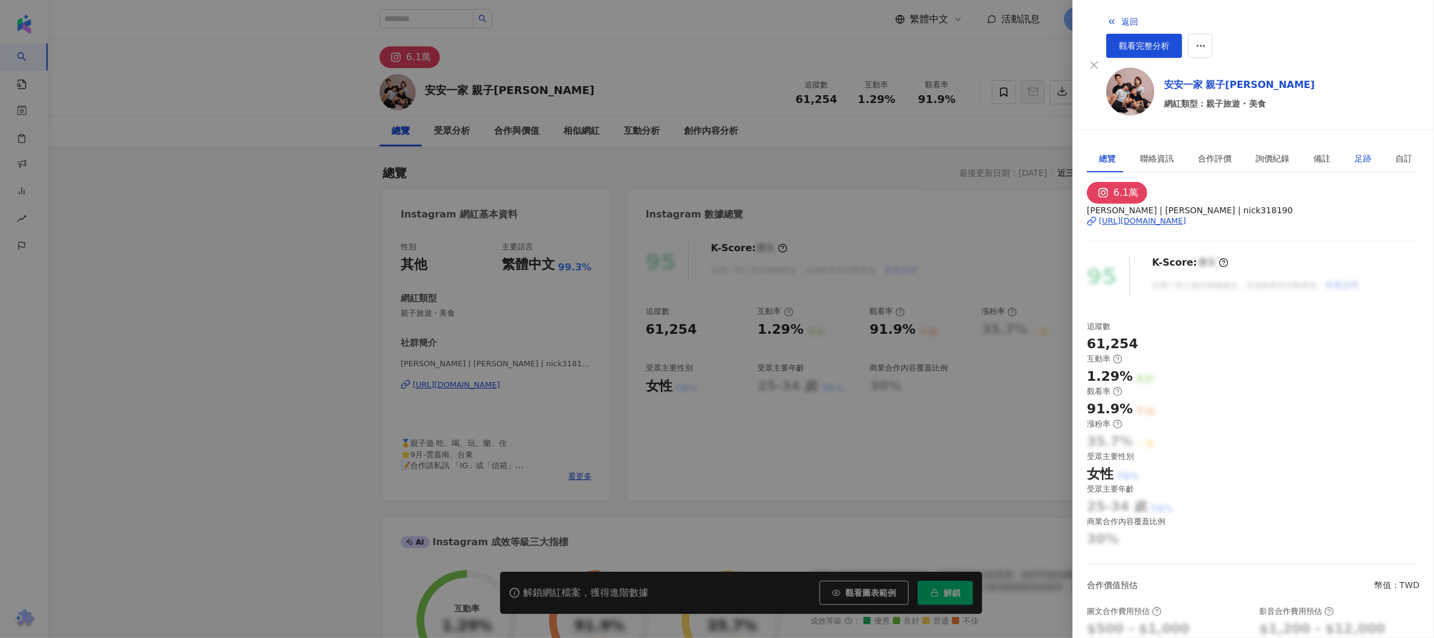
click at [1355, 152] on div "足跡" at bounding box center [1363, 158] width 17 height 13
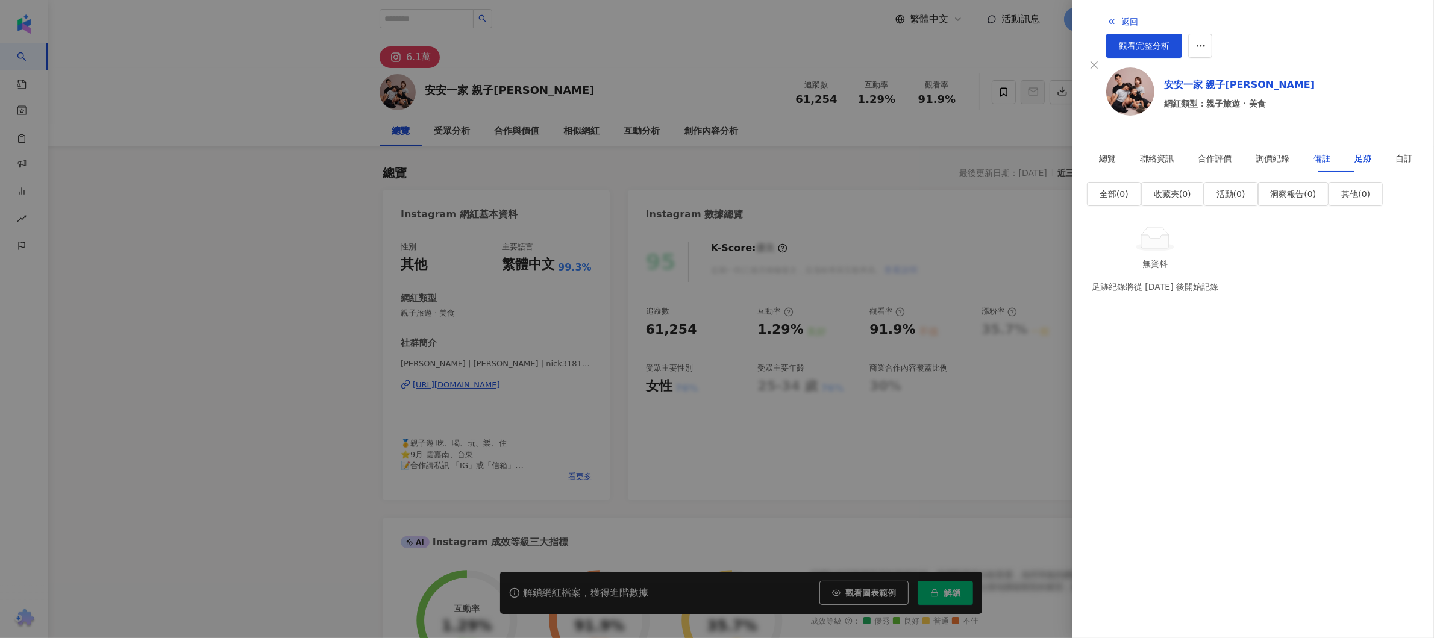
click at [1314, 152] on div "備註" at bounding box center [1322, 158] width 17 height 13
click at [1130, 189] on span "新增" at bounding box center [1121, 194] width 17 height 10
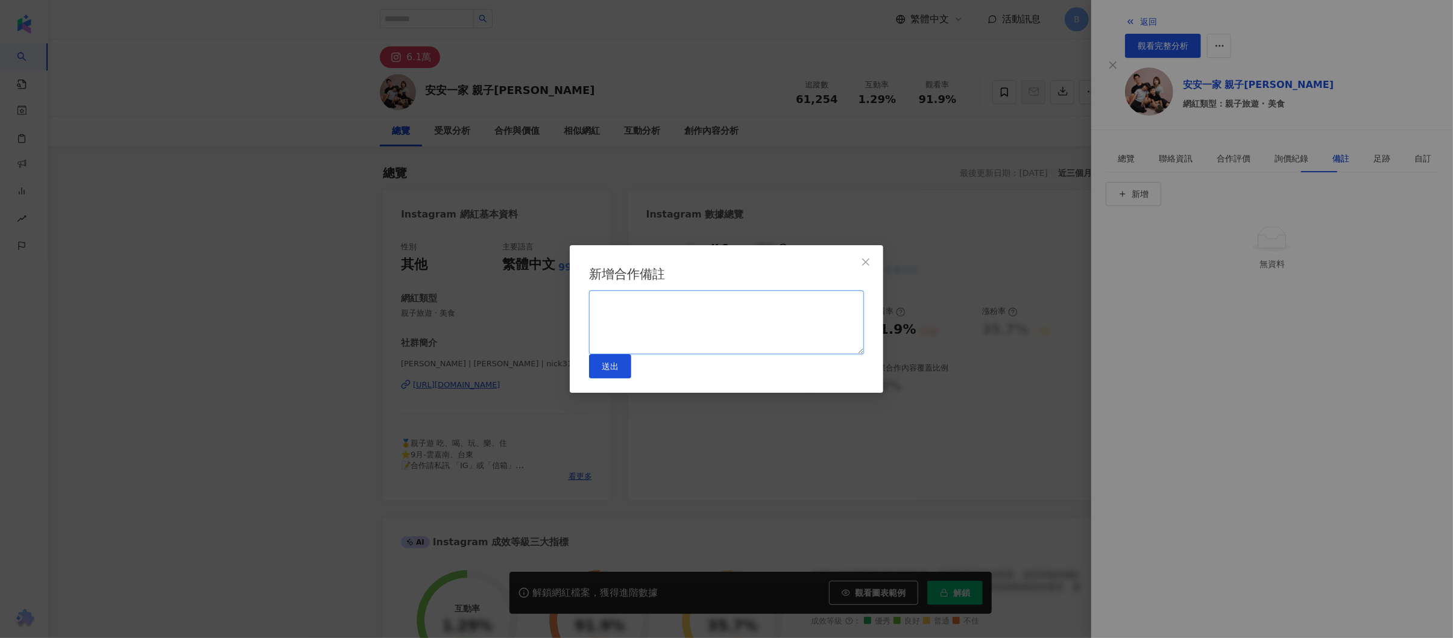
click at [694, 299] on textarea at bounding box center [726, 323] width 275 height 64
paste textarea "*********"
type textarea "*********"
click at [631, 378] on button "送出" at bounding box center [610, 366] width 42 height 24
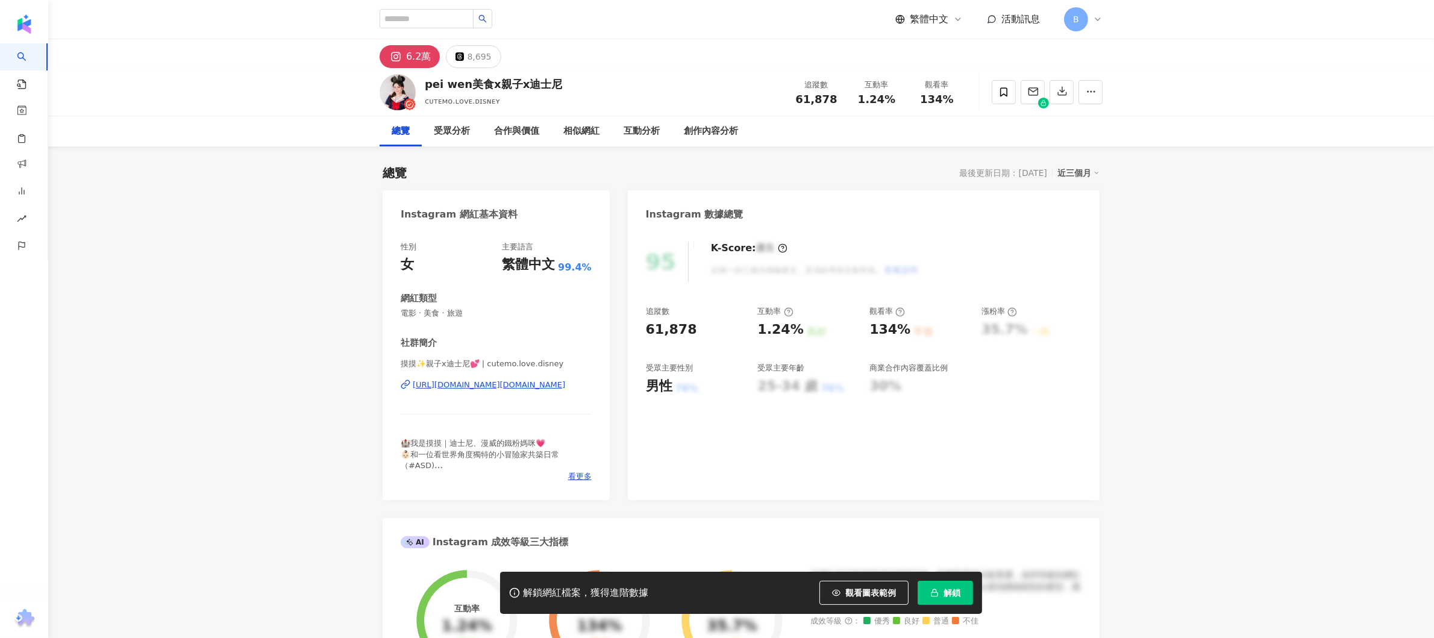
drag, startPoint x: 1186, startPoint y: 265, endPoint x: 472, endPoint y: 383, distance: 723.9
click at [472, 383] on div "https://www.instagram.com/cutemo.love.disney/" at bounding box center [489, 385] width 152 height 11
drag, startPoint x: 486, startPoint y: 66, endPoint x: 427, endPoint y: 78, distance: 59.7
click at [621, 85] on div "pei wen美食x親子x迪士尼 ᴄᴜᴛᴇᴍᴏ.ʟᴏᴠᴇ.ᴅɪsɴᴇʏ 追蹤數 61,878 互動率 1.24% 觀看率 134%" at bounding box center [741, 92] width 771 height 48
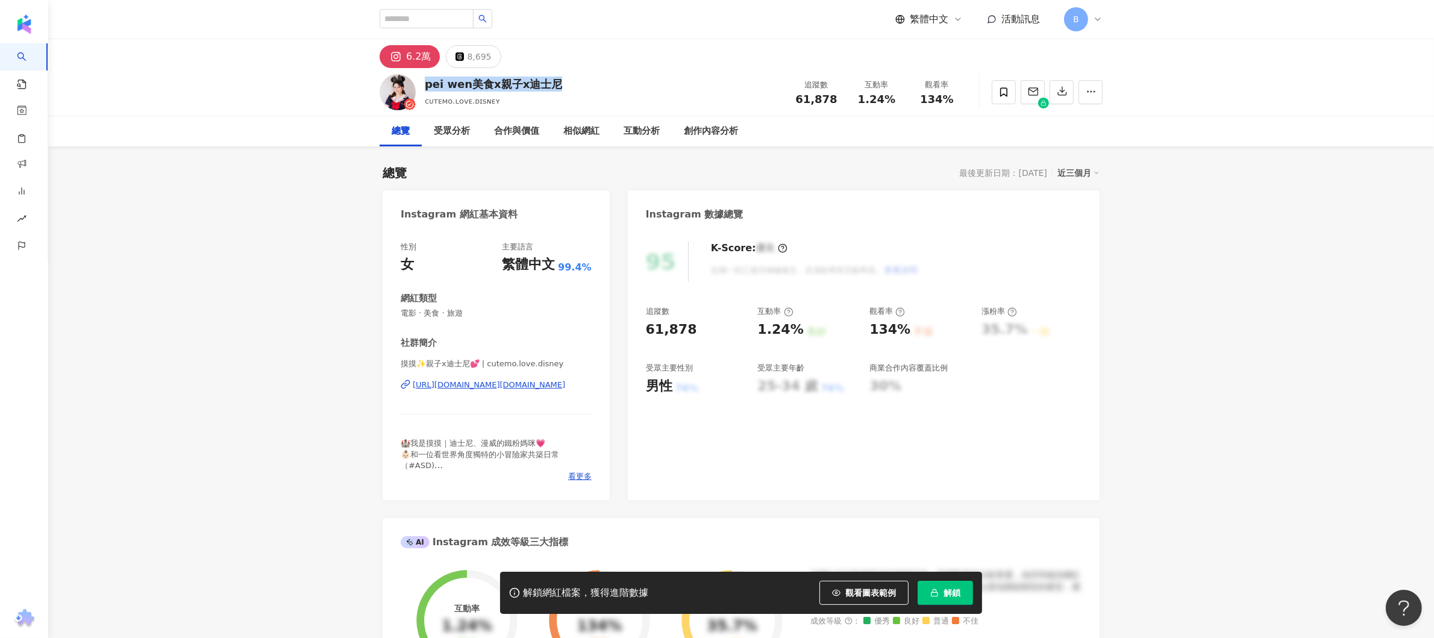
drag, startPoint x: 533, startPoint y: 83, endPoint x: 426, endPoint y: 83, distance: 107.3
click at [426, 83] on div "pei wen美食x親子x迪士尼 ᴄᴜᴛᴇᴍᴏ.ʟᴏᴠᴇ.ᴅɪsɴᴇʏ 追蹤數 61,878 互動率 1.24% 觀看率 134%" at bounding box center [741, 92] width 771 height 48
copy div "pei wen美食x親子x迪士尼"
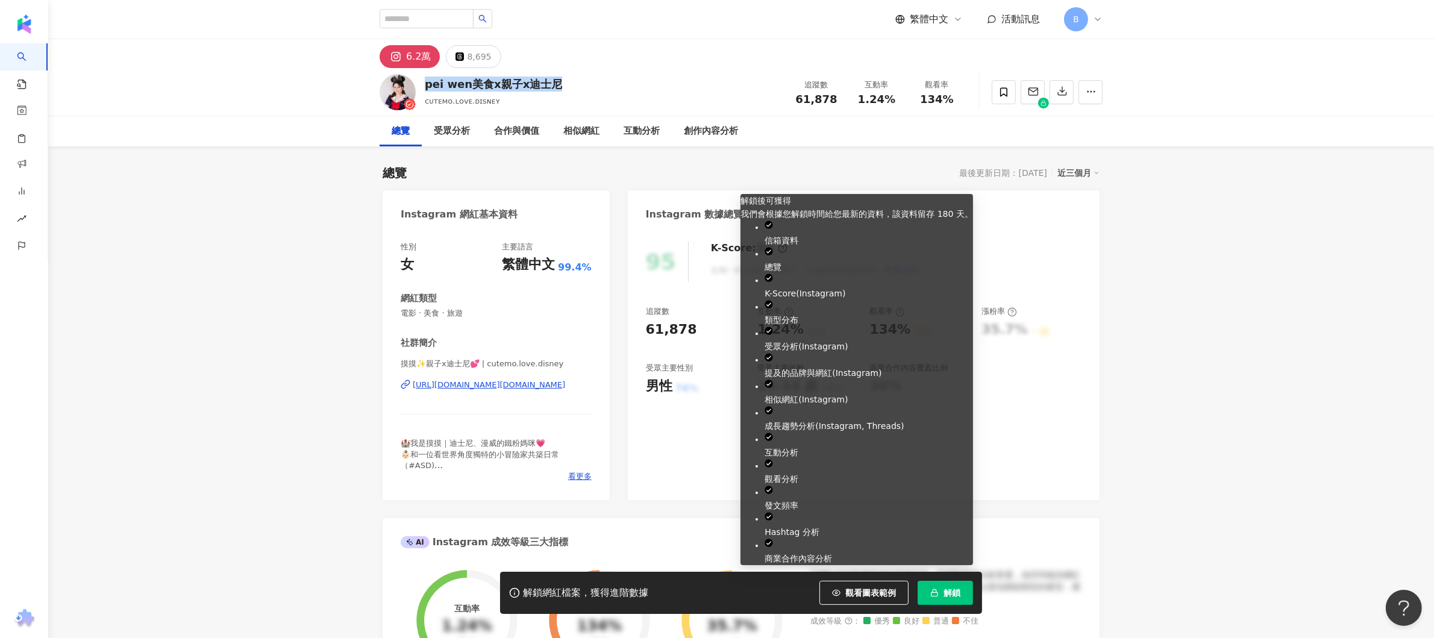
click at [961, 592] on button "解鎖" at bounding box center [945, 593] width 55 height 24
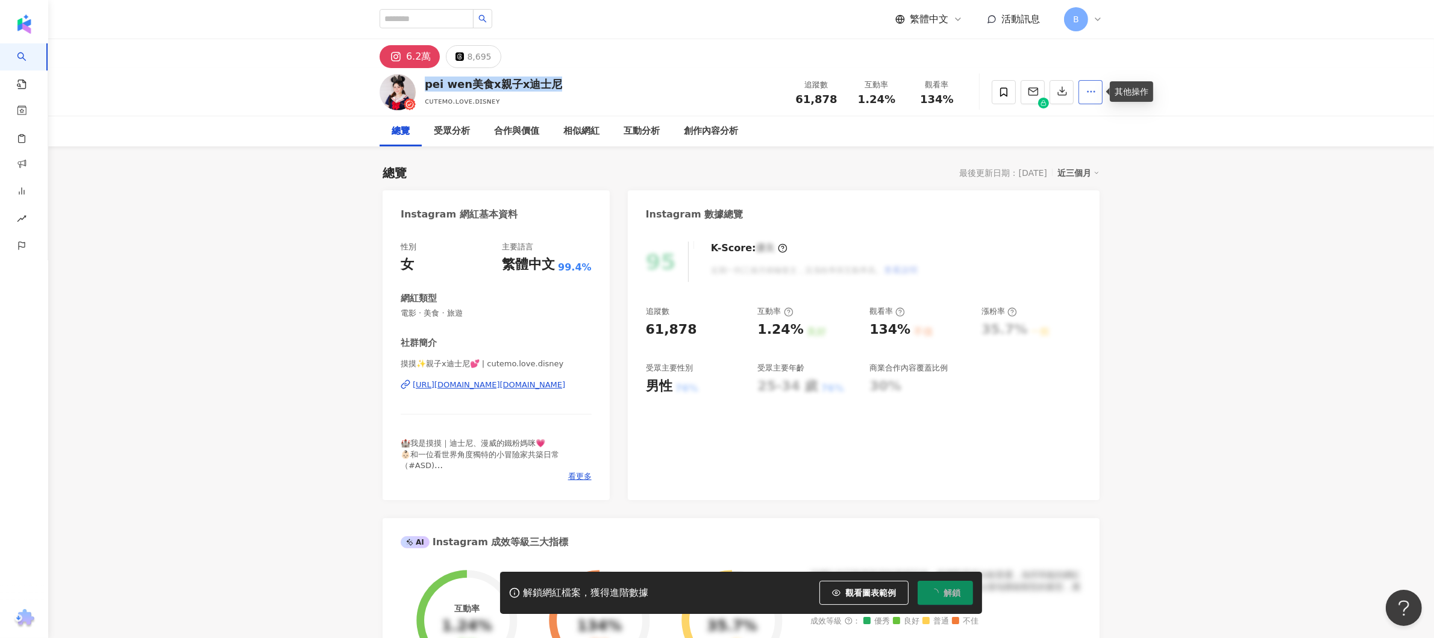
click at [1093, 95] on icon "button" at bounding box center [1091, 91] width 11 height 11
click at [1005, 90] on icon at bounding box center [1004, 92] width 11 height 11
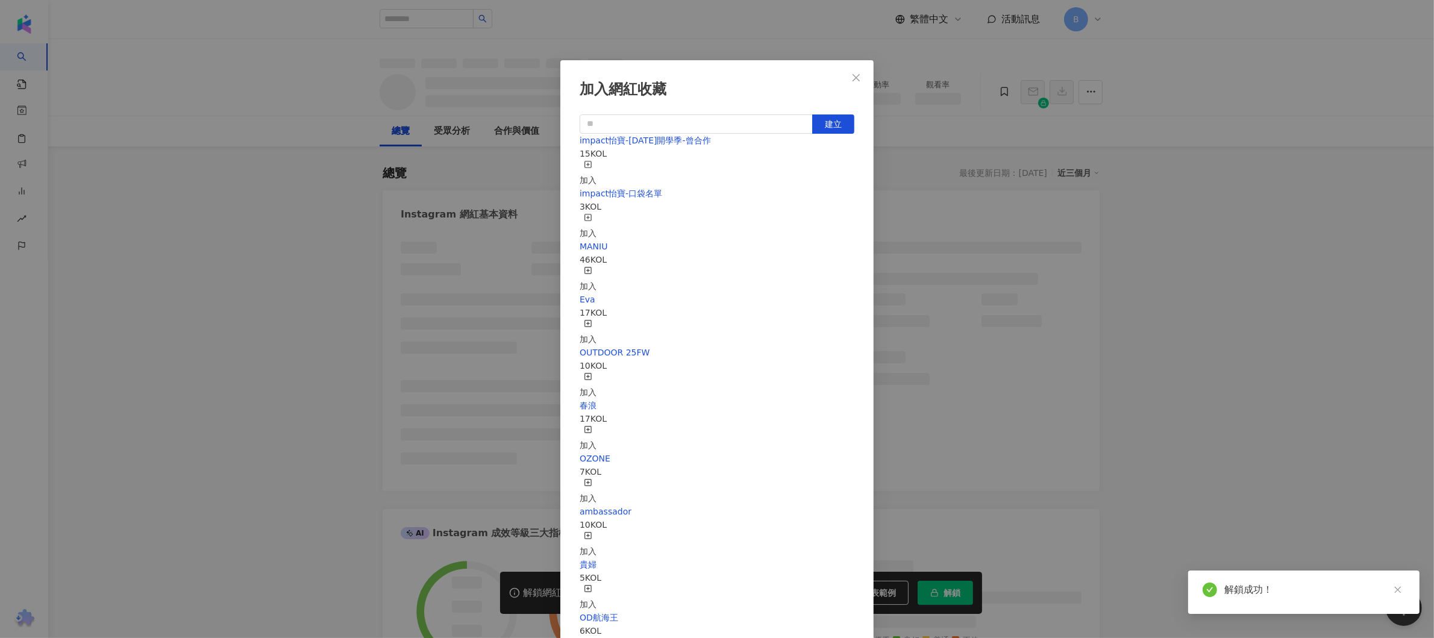
click at [704, 222] on div "impact怡寶-口袋名單 3 KOL 加入" at bounding box center [717, 213] width 275 height 53
click at [832, 213] on div "impact怡寶-口袋名單 3 KOL 加入" at bounding box center [717, 213] width 275 height 53
click at [597, 213] on div "加入" at bounding box center [588, 226] width 17 height 27
click at [743, 204] on div "impact怡寶-2025年開學季-曾合作 15 KOL 加入 impact怡寶-口袋名單 3 KOL 加入 MANIU 46 KOL 加入 Eva 17 K…" at bounding box center [717, 406] width 275 height 544
click at [649, 206] on div "impact怡寶-2025年開學季-曾合作 15 KOL 加入 impact怡寶-口袋名單 3 KOL 加入 MANIU 46 KOL 加入 Eva 17 K…" at bounding box center [717, 406] width 275 height 544
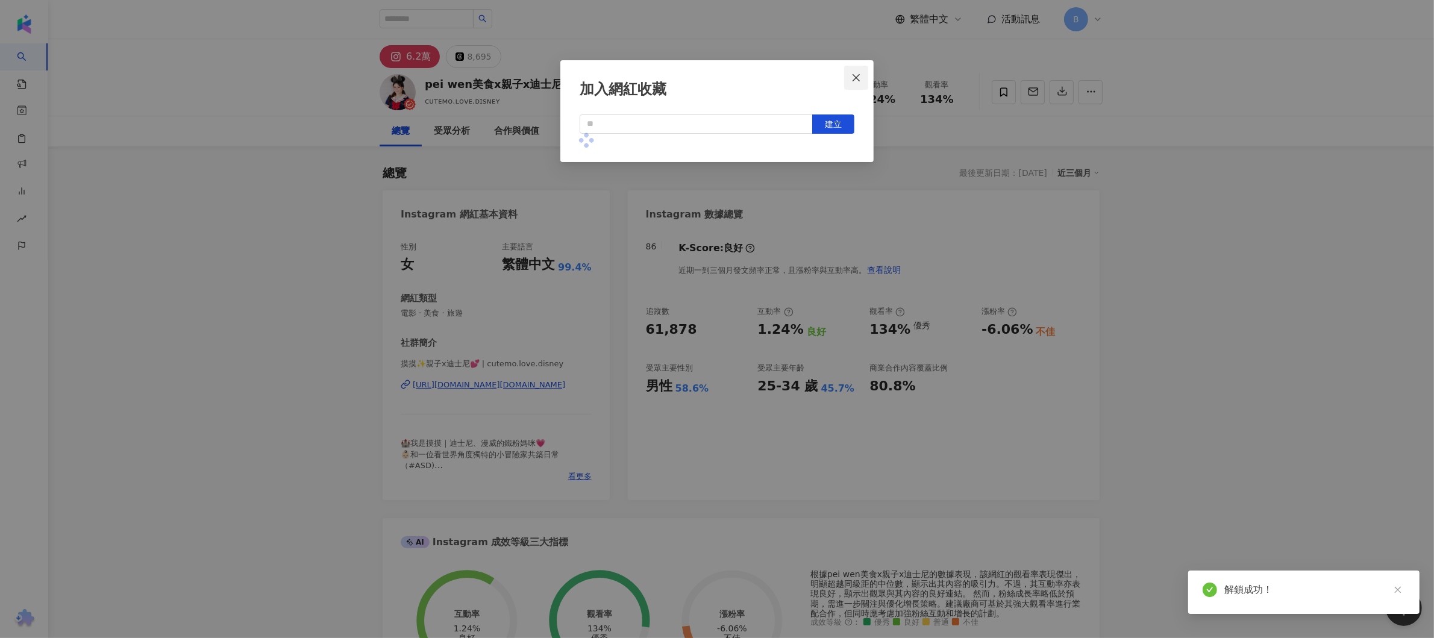
click at [858, 74] on icon "close" at bounding box center [857, 78] width 10 height 10
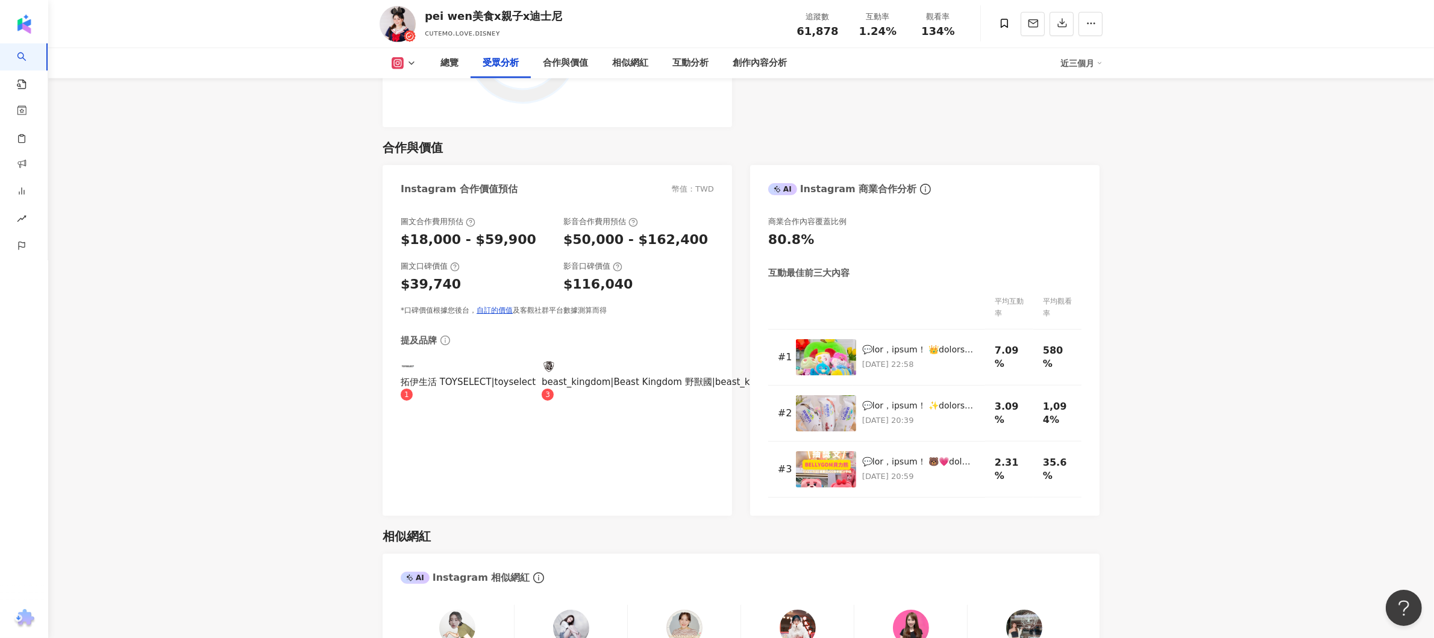
scroll to position [1808, 0]
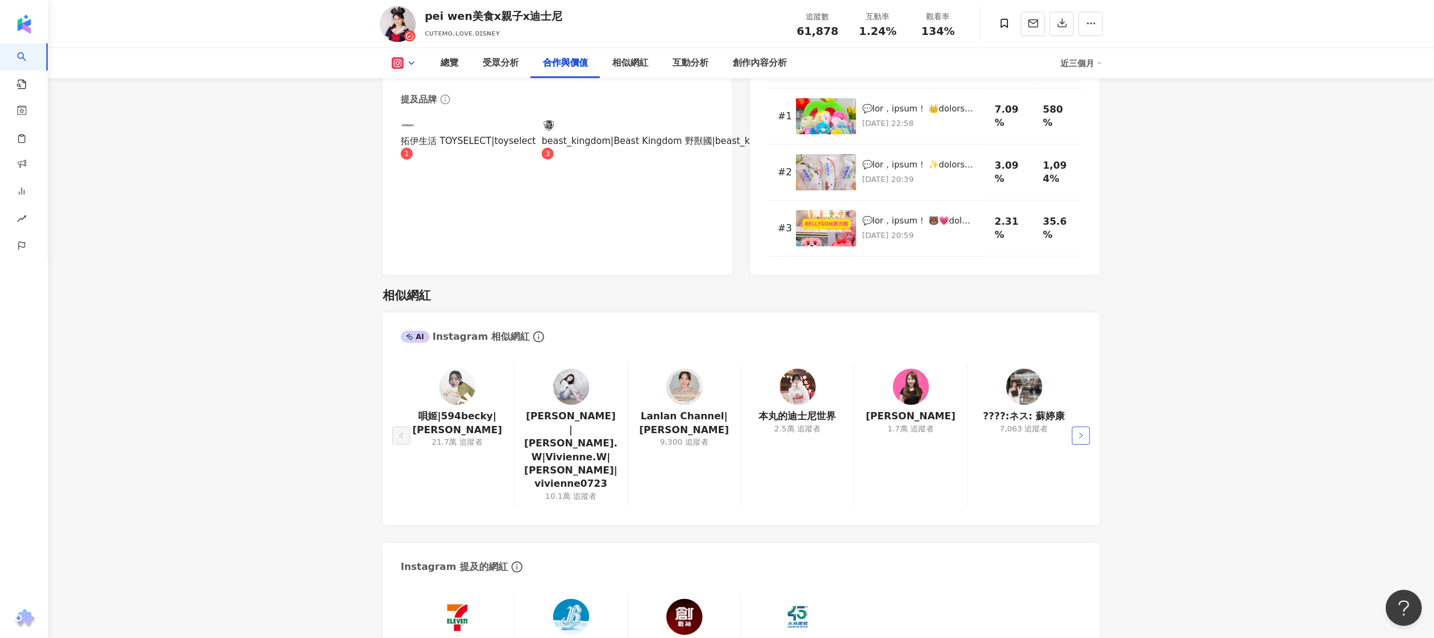
click at [1076, 427] on button "button" at bounding box center [1081, 436] width 18 height 18
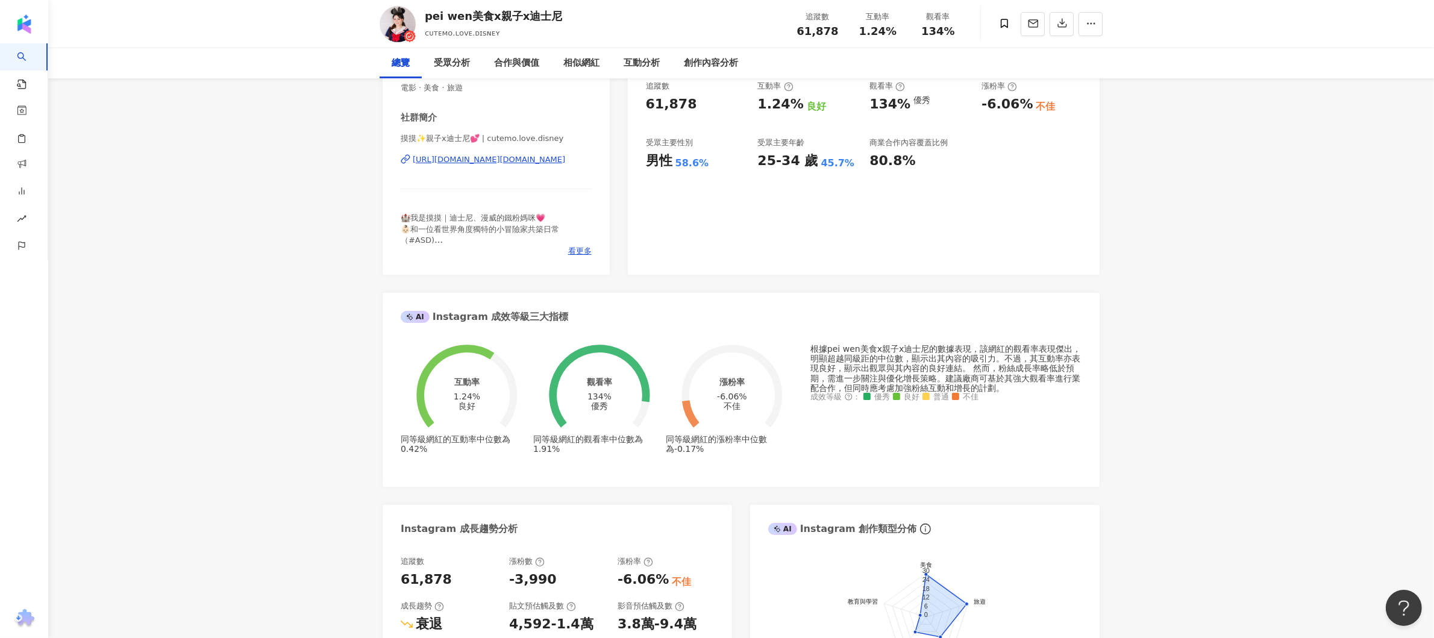
scroll to position [0, 0]
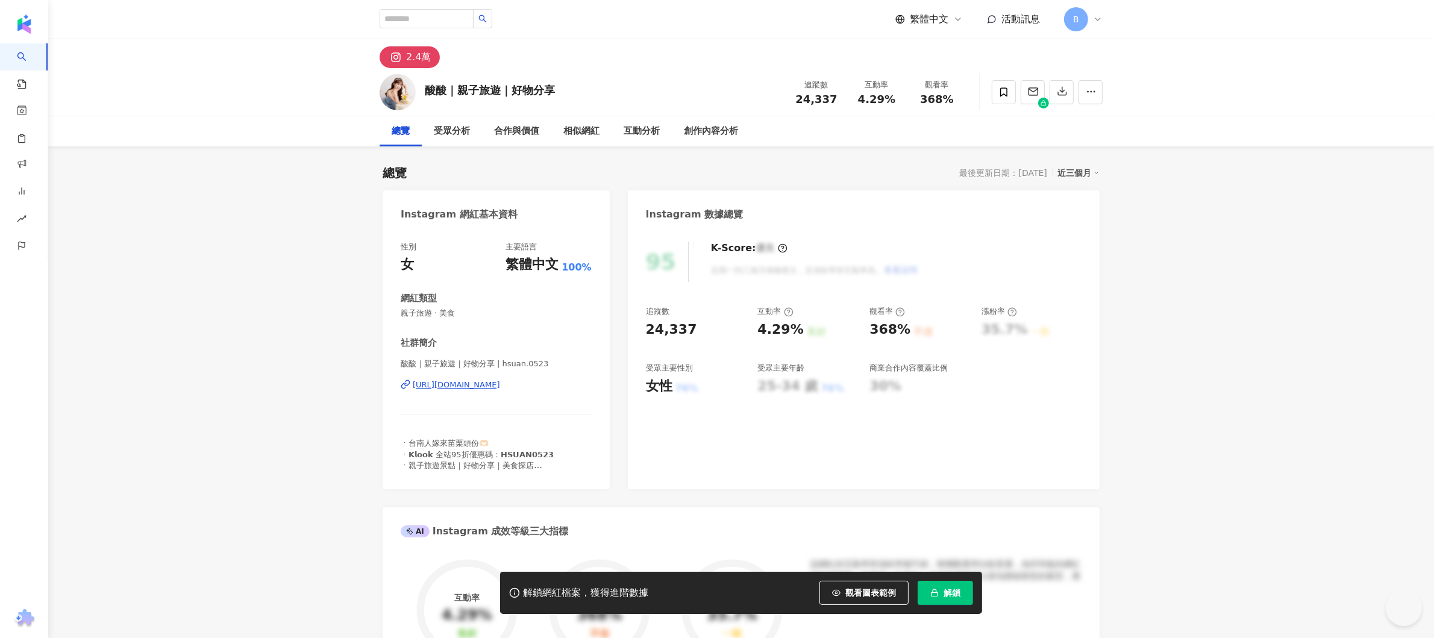
click at [910, 587] on div "觀看圖表範例" at bounding box center [869, 593] width 98 height 24
click at [938, 585] on button "解鎖" at bounding box center [945, 593] width 55 height 24
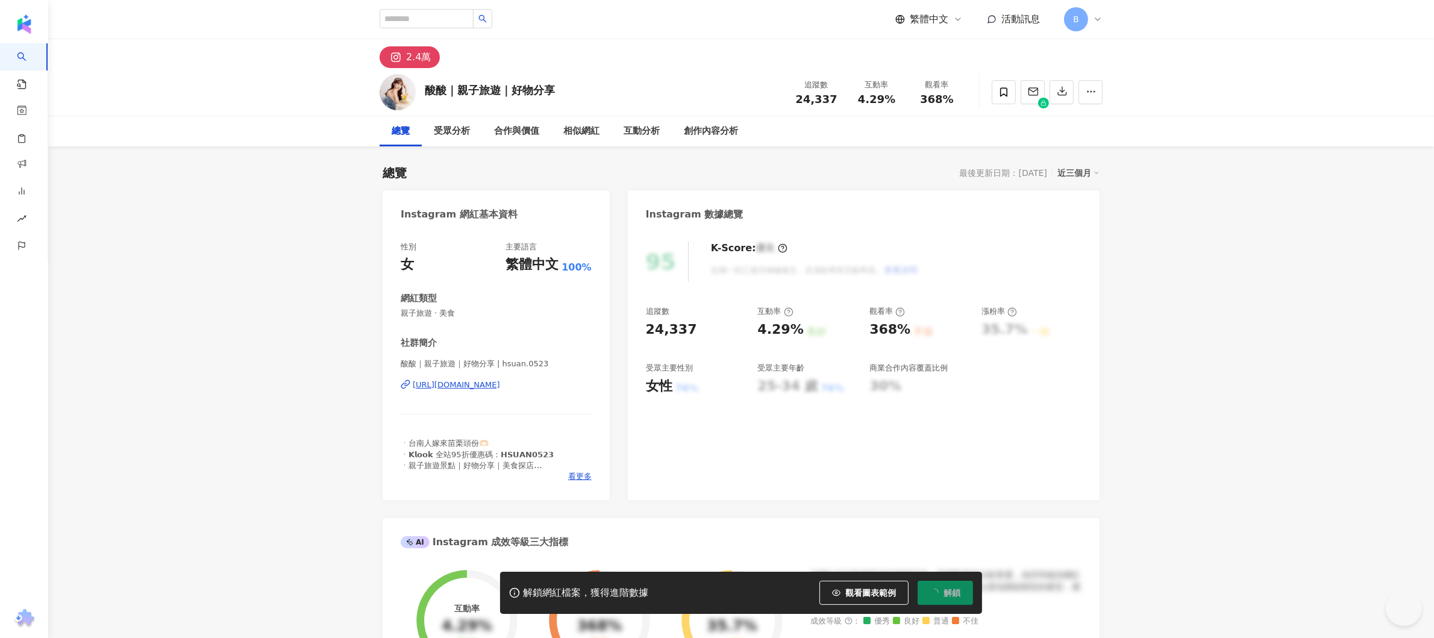
click at [938, 585] on button "解鎖" at bounding box center [945, 593] width 55 height 24
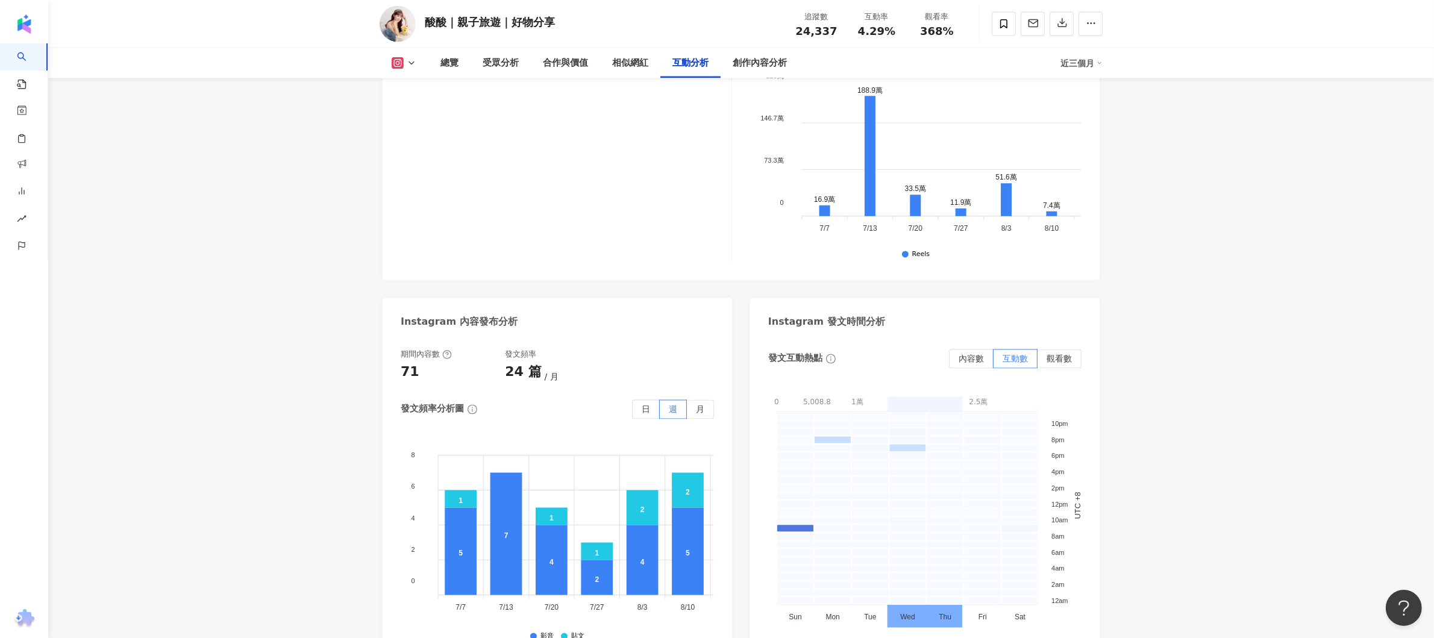
scroll to position [3737, 0]
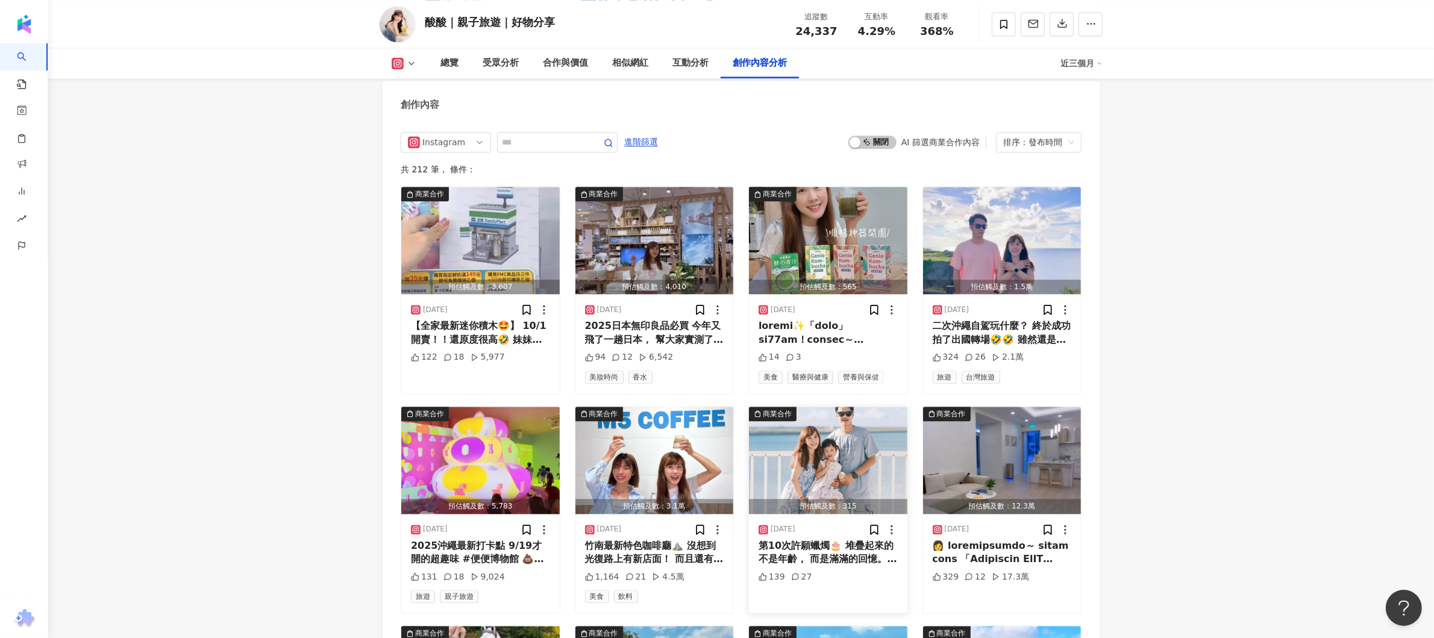
click at [812, 548] on div "第10次許願蠟燭🎂 堆疊起來的不是年齡， 而是滿滿的回憶。 謝謝你一直都在， 陪著我、也陪著我們的小家庭成長。 Happy Birthday dear hus…" at bounding box center [828, 552] width 139 height 27
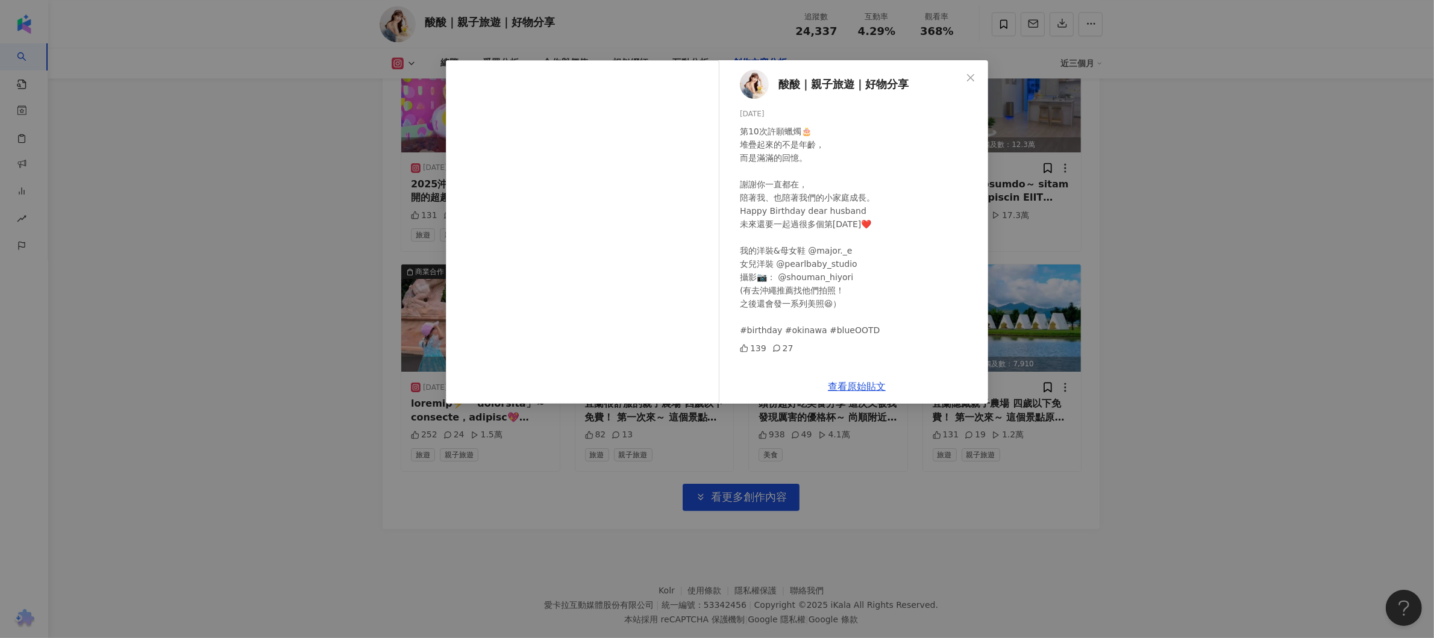
scroll to position [4113, 0]
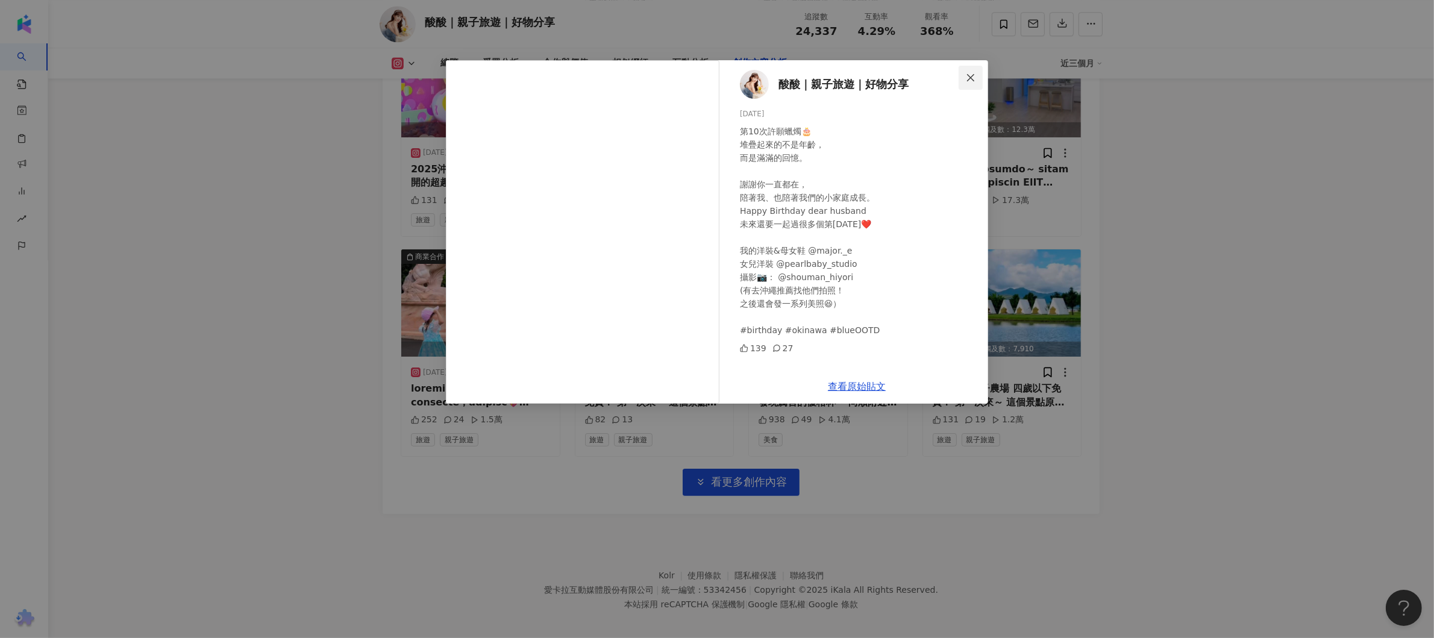
click at [966, 76] on icon "close" at bounding box center [971, 78] width 10 height 10
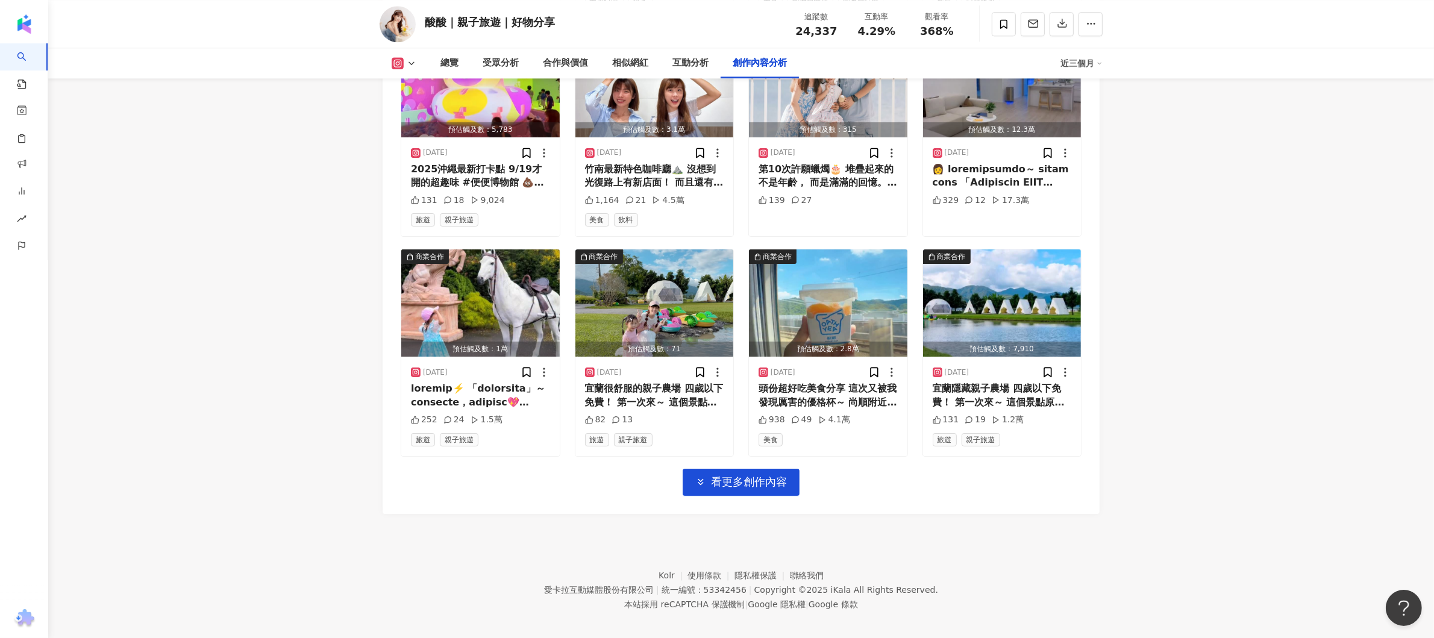
click at [755, 476] on span "看更多創作內容" at bounding box center [749, 482] width 76 height 13
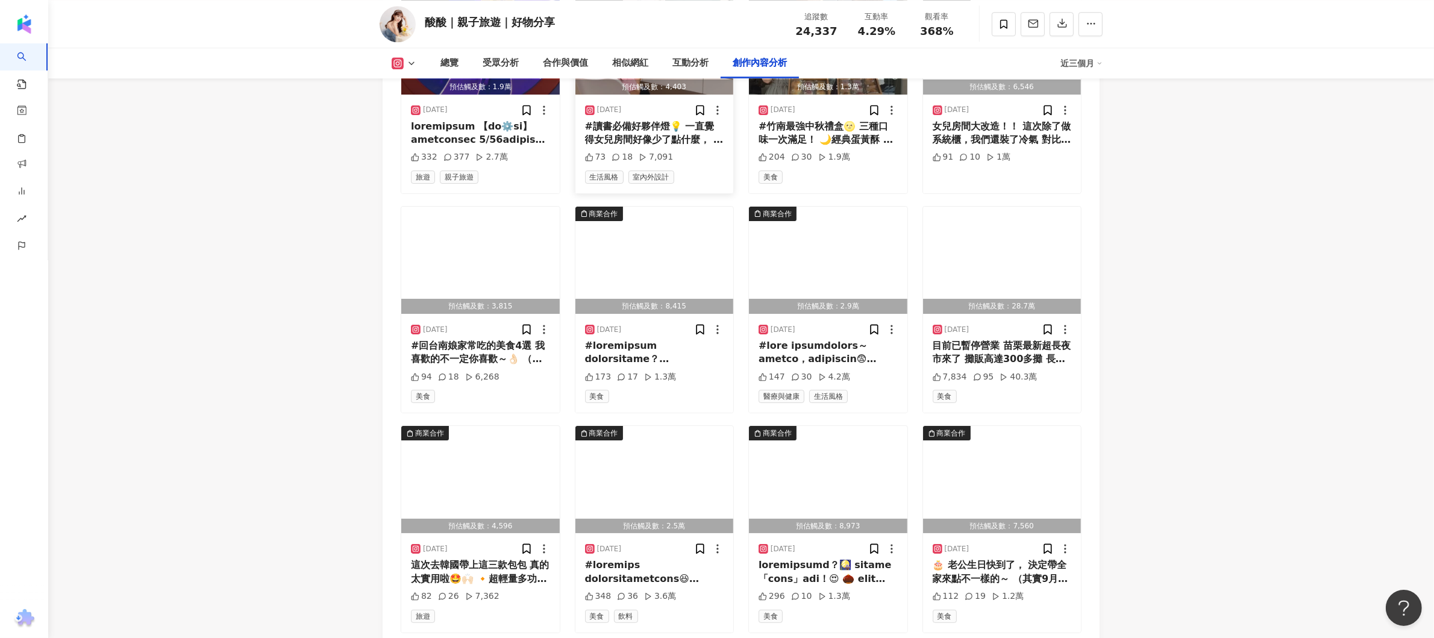
scroll to position [4475, 0]
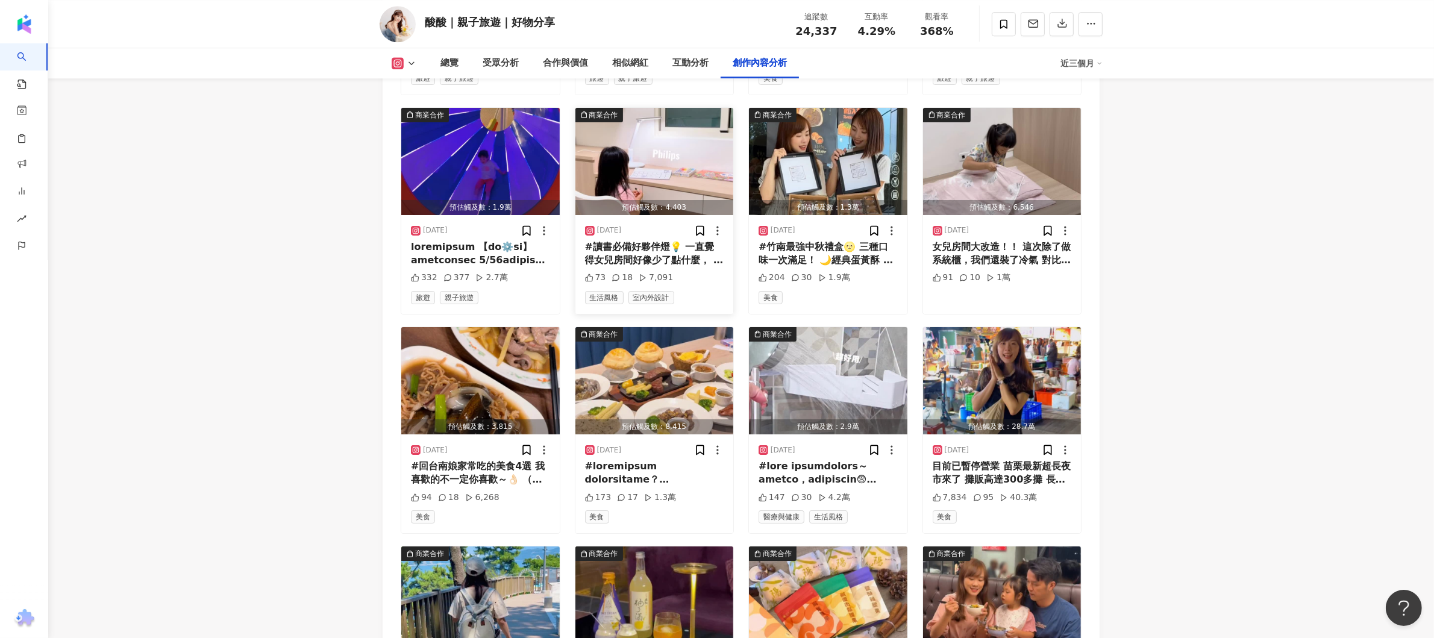
click at [691, 240] on div "#讀書必備好夥伴燈💡 一直覺得女兒房間好像少了點什麼， 直到有天她皺著眉跟我說： 「媽媽～燈太暗了，我眼睛好酸🥺」 才驚覺，讀書桌真的需要一盞好檯燈！ 這次入…" at bounding box center [654, 253] width 139 height 27
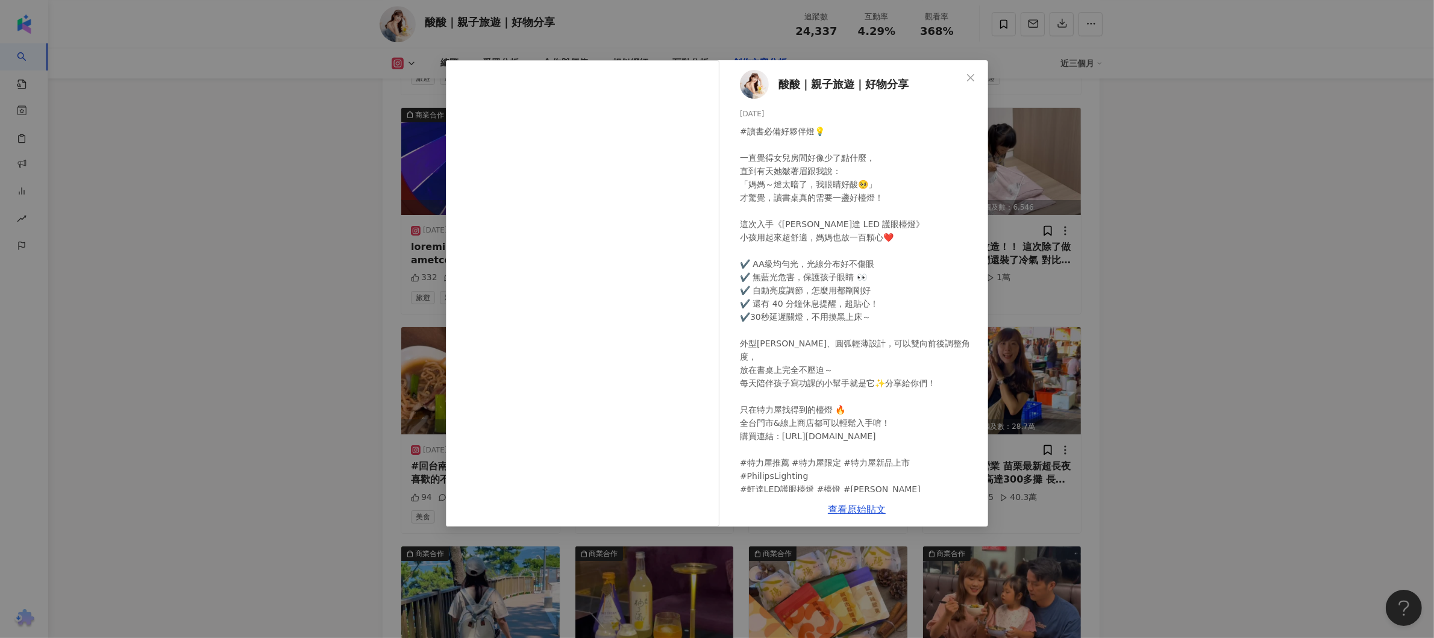
scroll to position [8, 0]
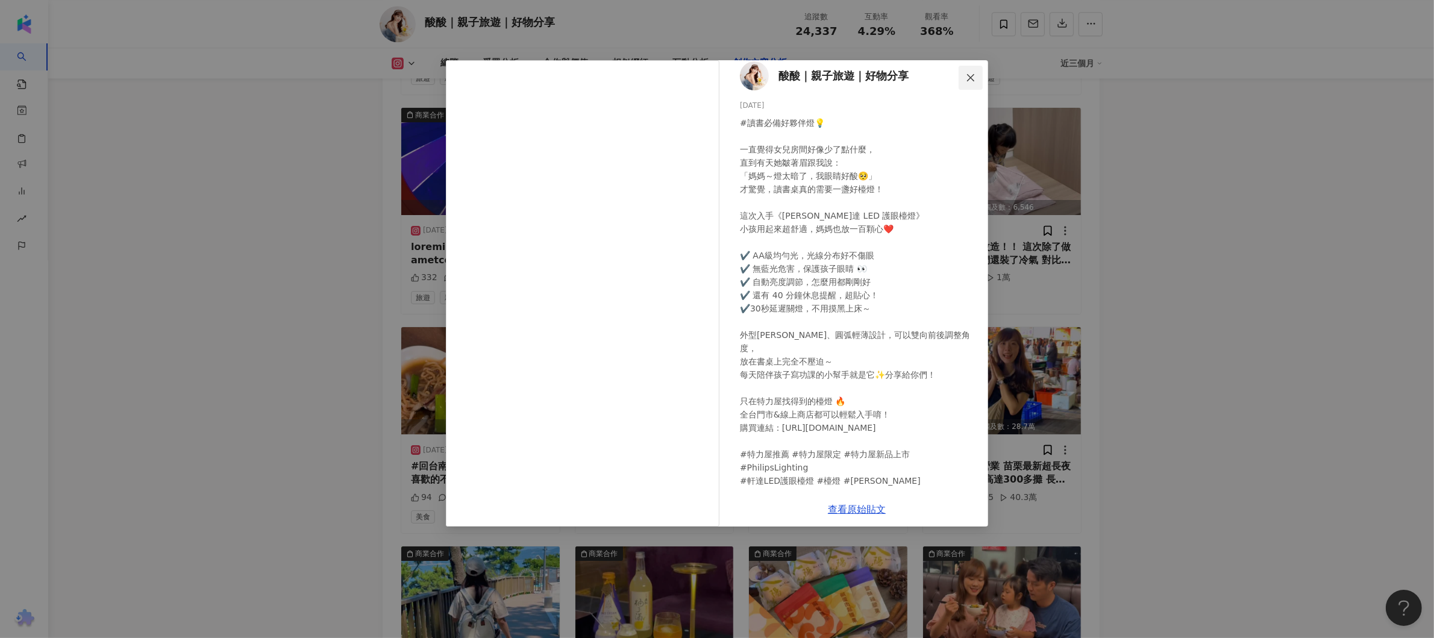
click at [970, 72] on button "Close" at bounding box center [971, 78] width 24 height 24
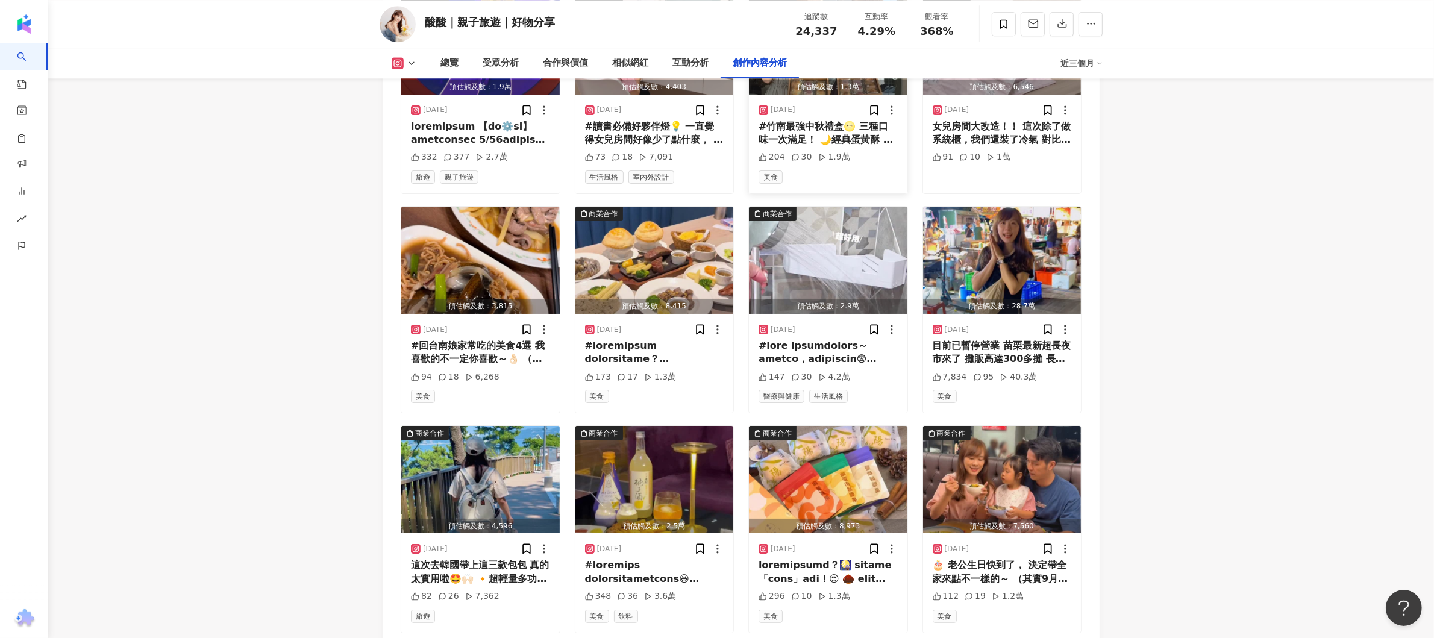
scroll to position [4716, 0]
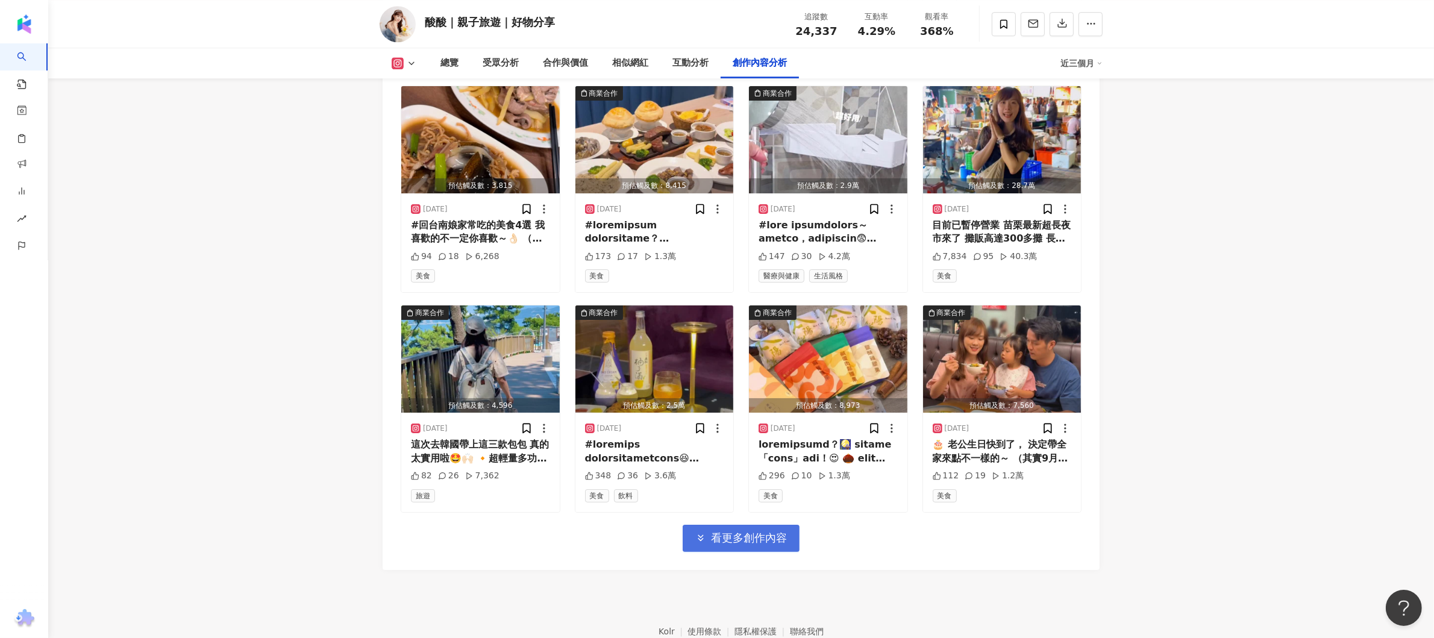
click at [768, 537] on button "看更多創作內容" at bounding box center [741, 538] width 117 height 27
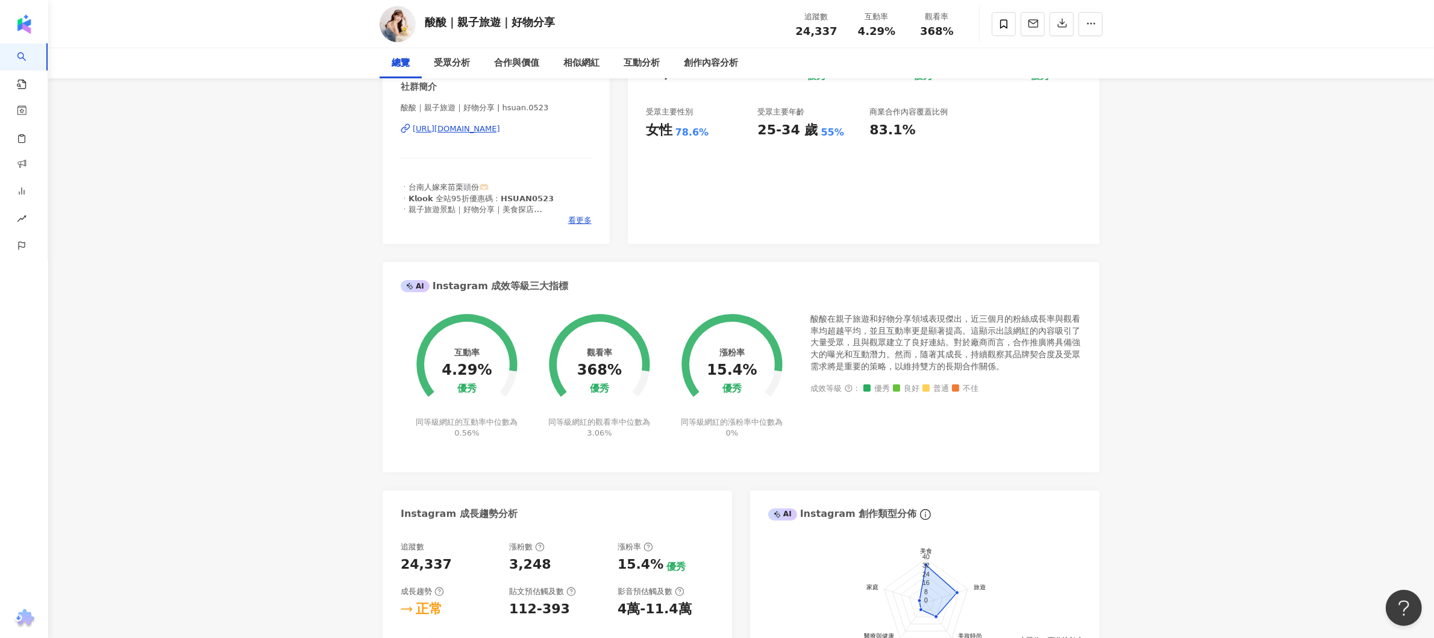
scroll to position [0, 0]
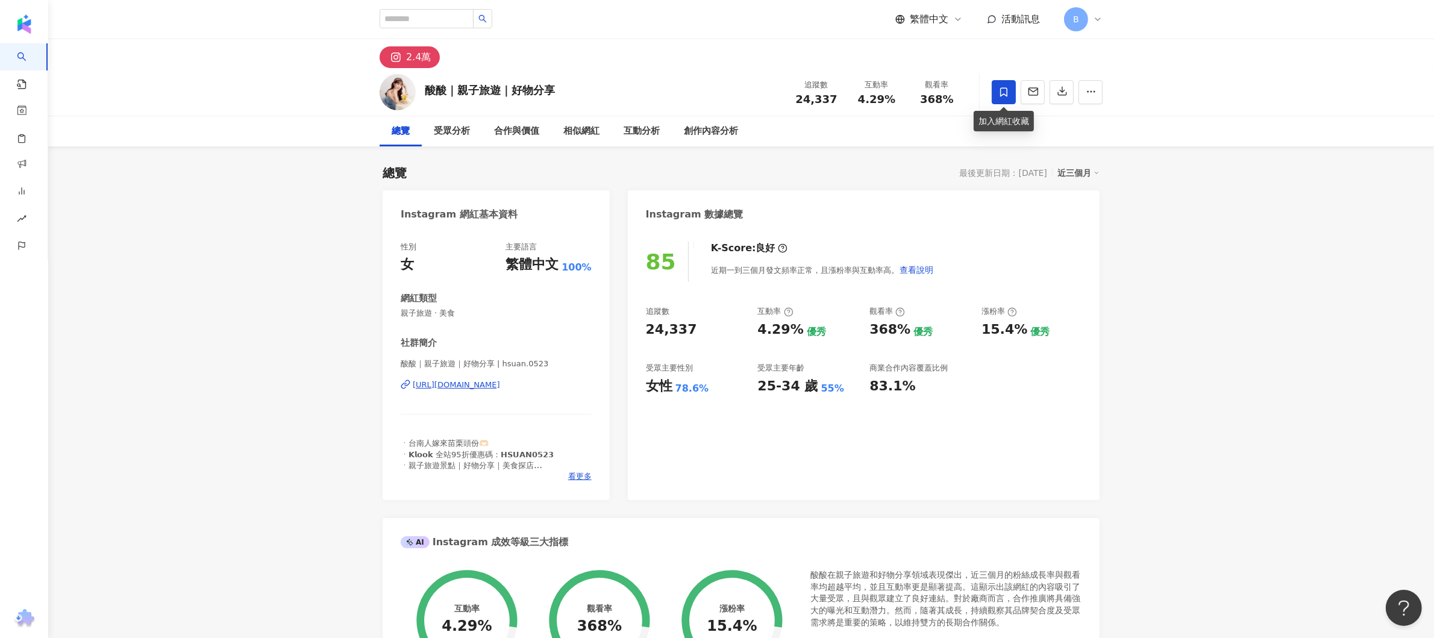
click at [1001, 91] on icon at bounding box center [1003, 91] width 7 height 9
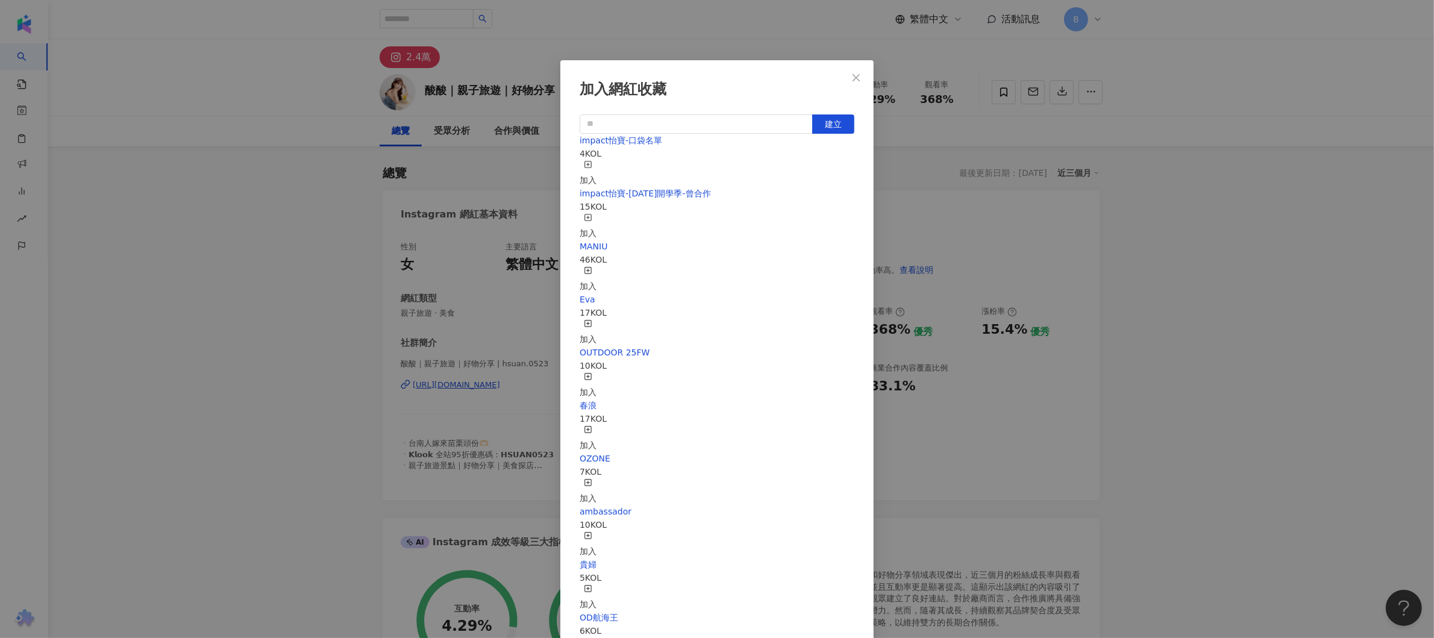
click at [723, 170] on div "impact怡寶-口袋名單 4 KOL 加入" at bounding box center [717, 160] width 275 height 53
click at [638, 145] on span "impact怡寶-口袋名單" at bounding box center [621, 141] width 83 height 10
click at [858, 77] on icon "close" at bounding box center [857, 78] width 10 height 10
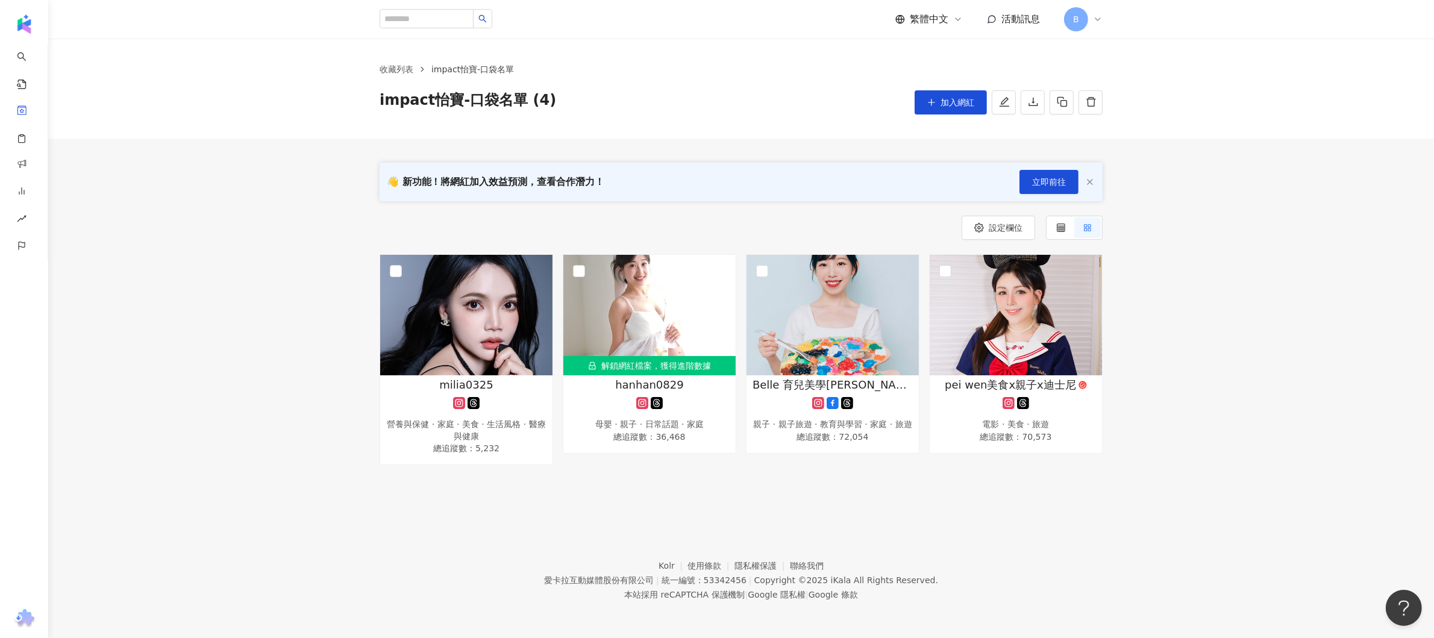
click at [457, 544] on footer "Kolr 使用條款 隱私權保護 聯絡我們 愛[PERSON_NAME]互動媒體股份有限公司 | 統一編號：53342456 | Copyright © 202…" at bounding box center [741, 571] width 1386 height 134
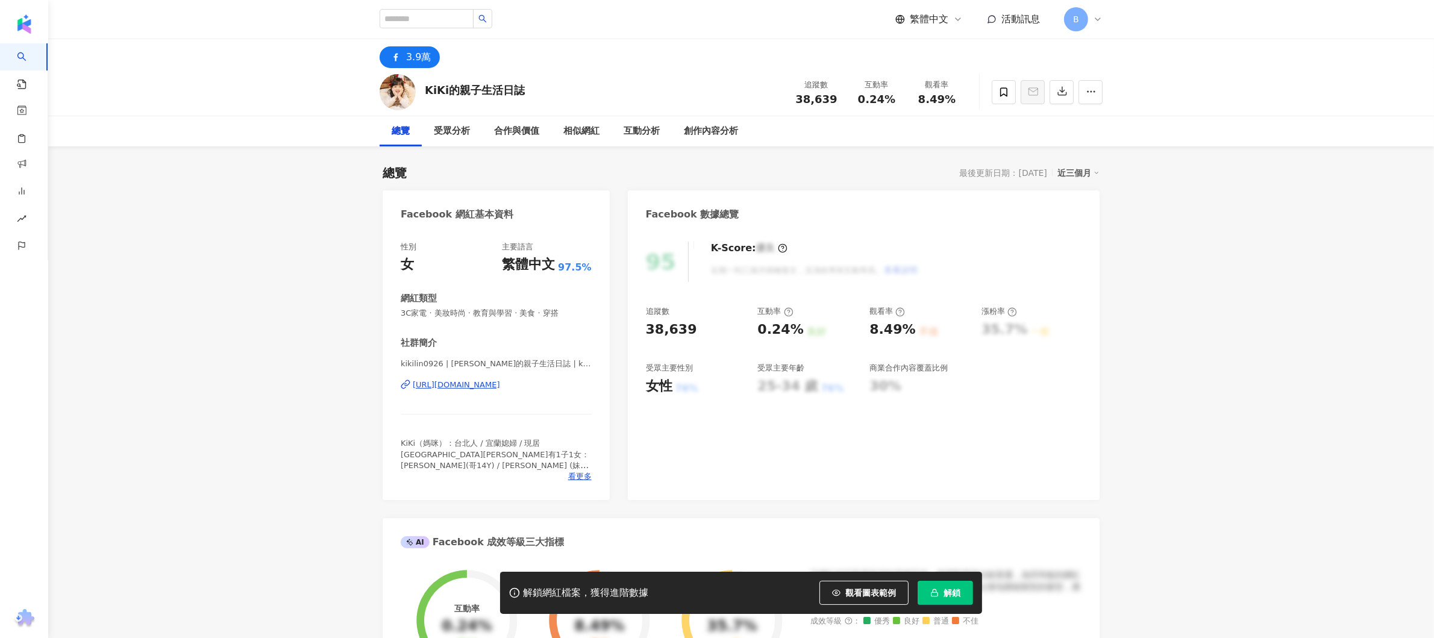
click at [956, 594] on span "解鎖" at bounding box center [952, 593] width 17 height 10
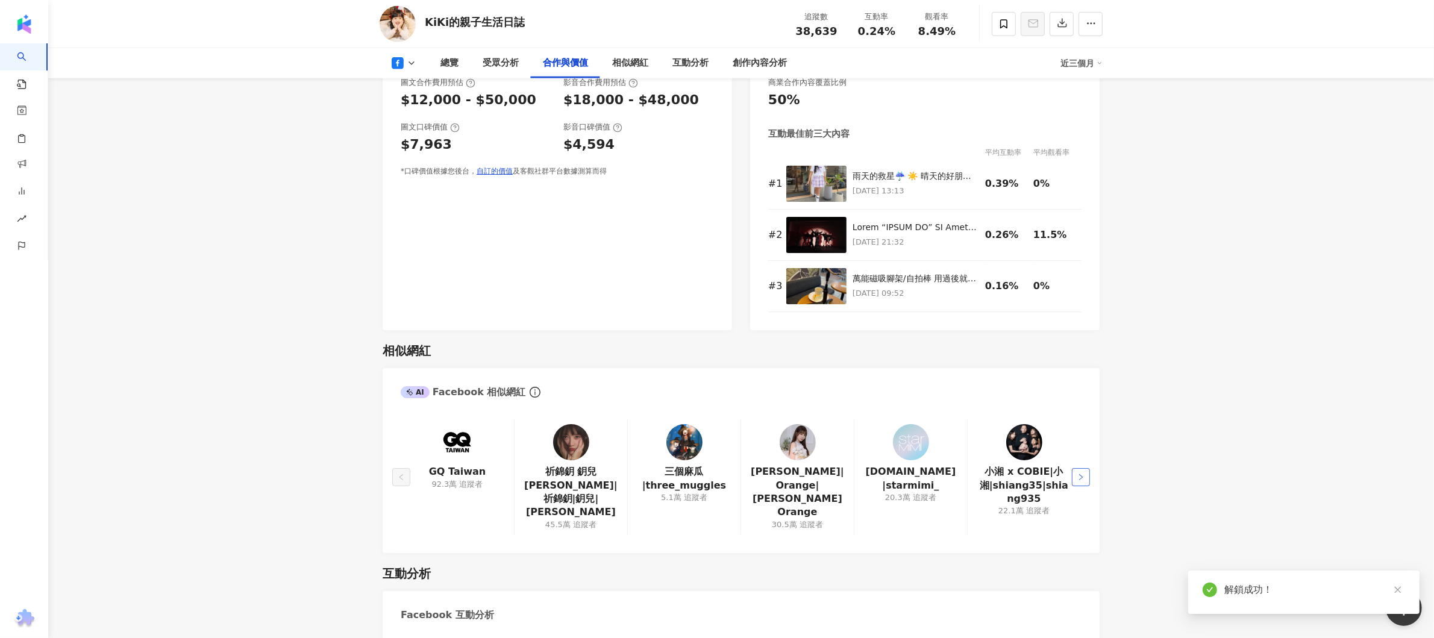
scroll to position [1594, 0]
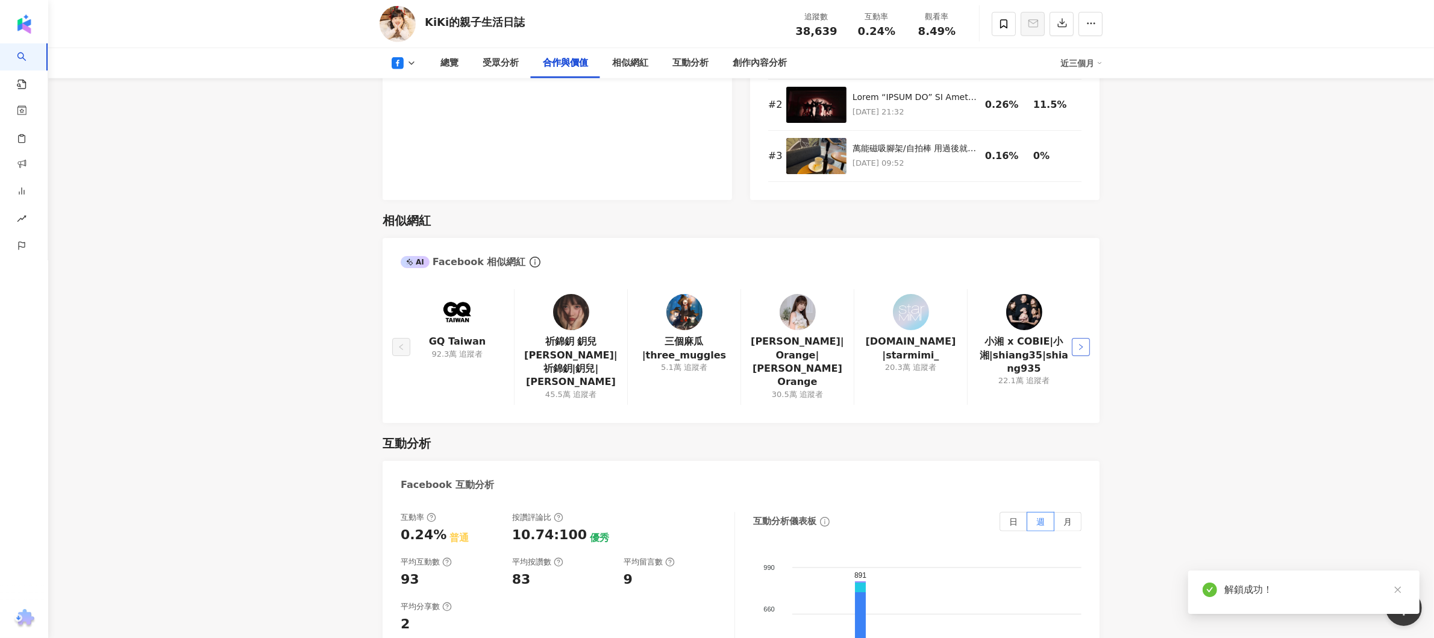
click at [1085, 344] on button "button" at bounding box center [1081, 347] width 18 height 18
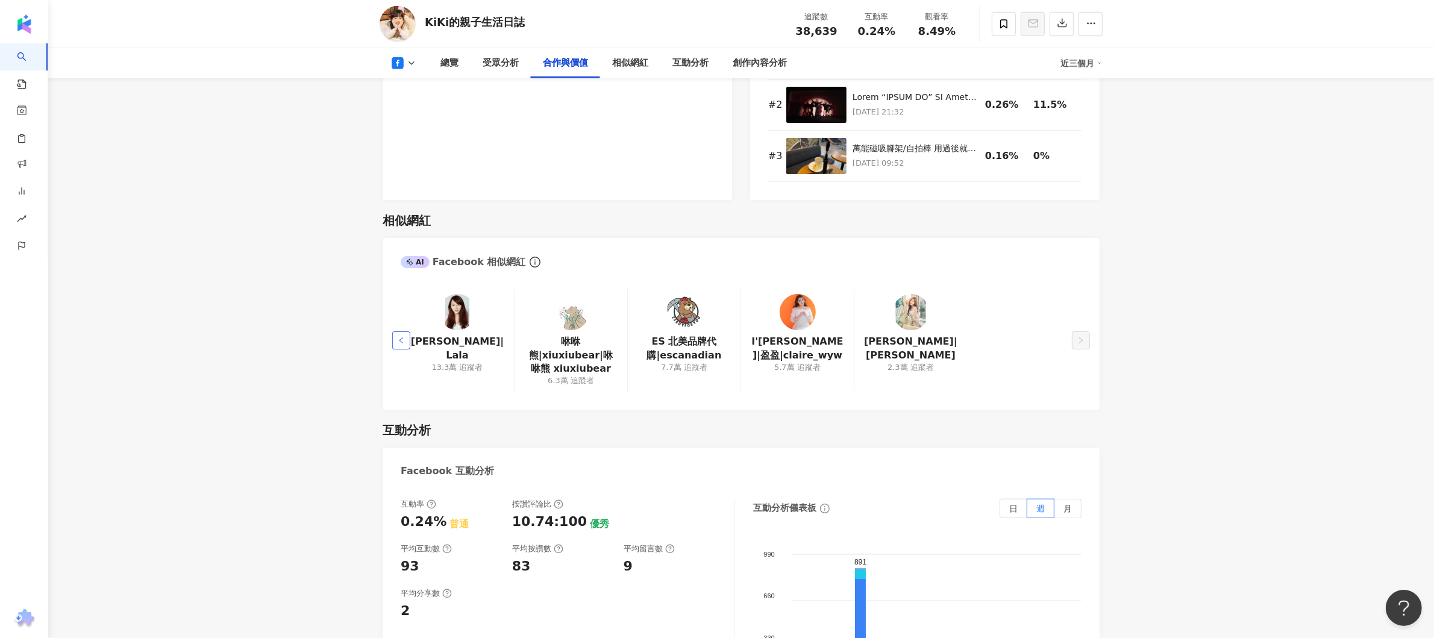
click at [405, 331] on button "button" at bounding box center [401, 340] width 18 height 18
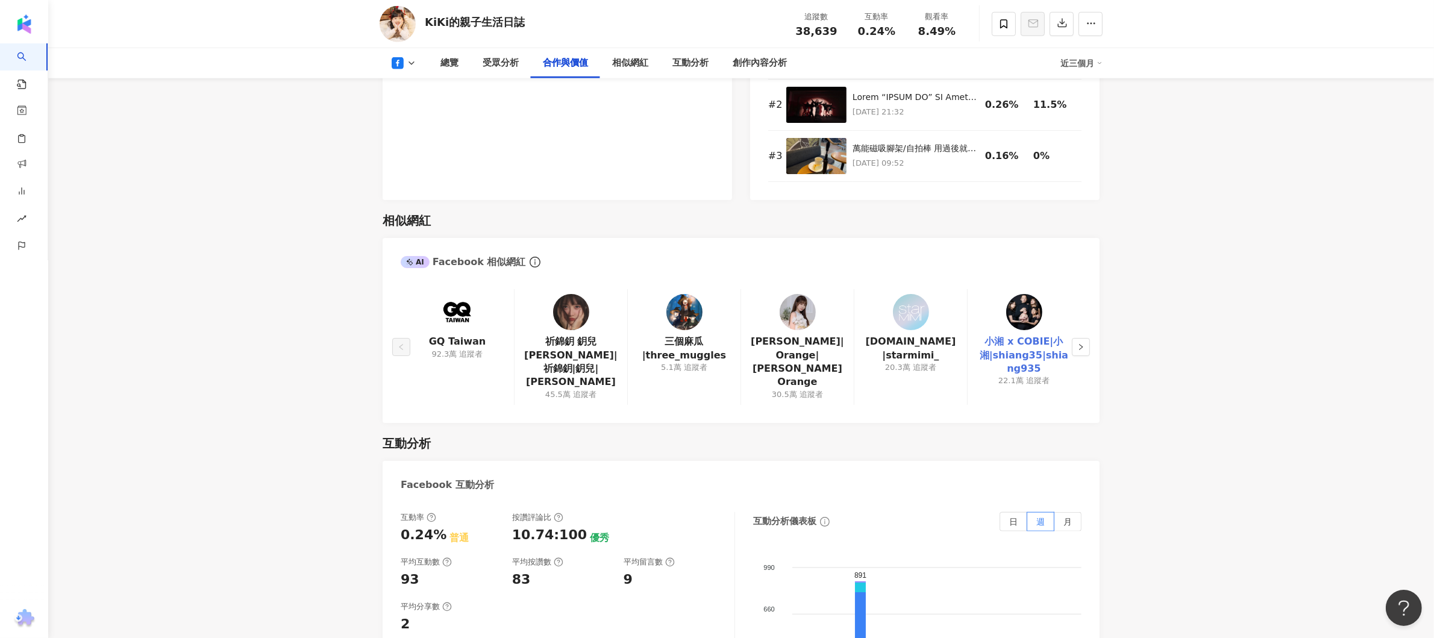
click at [1031, 352] on link "小湘 x COBIE|小湘|shiang35|shiang935" at bounding box center [1024, 355] width 93 height 40
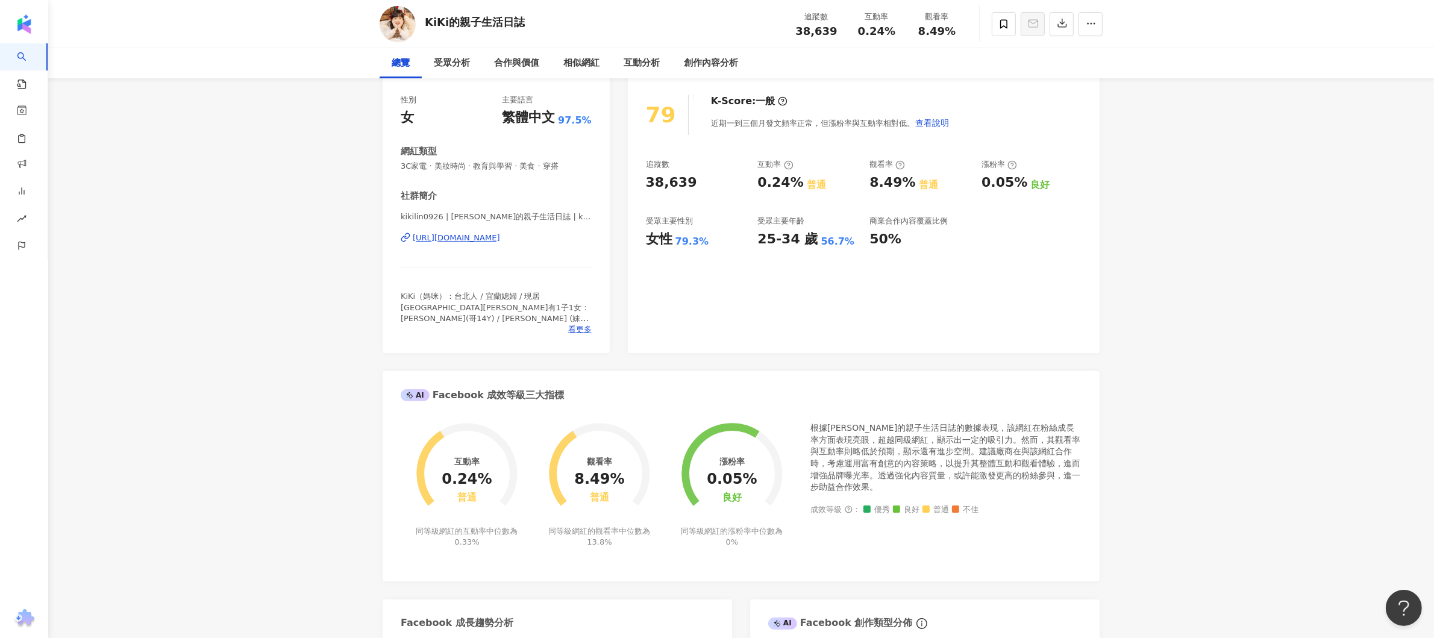
scroll to position [0, 0]
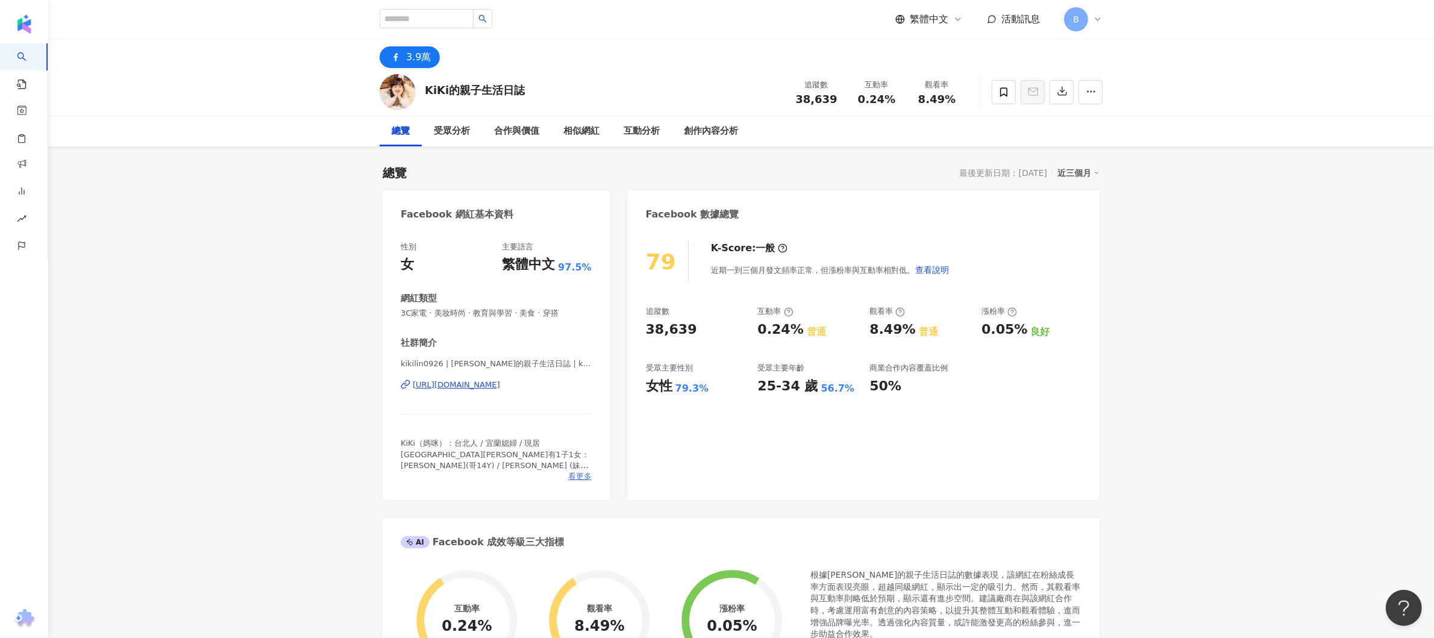
click at [582, 471] on span "看更多" at bounding box center [580, 476] width 24 height 11
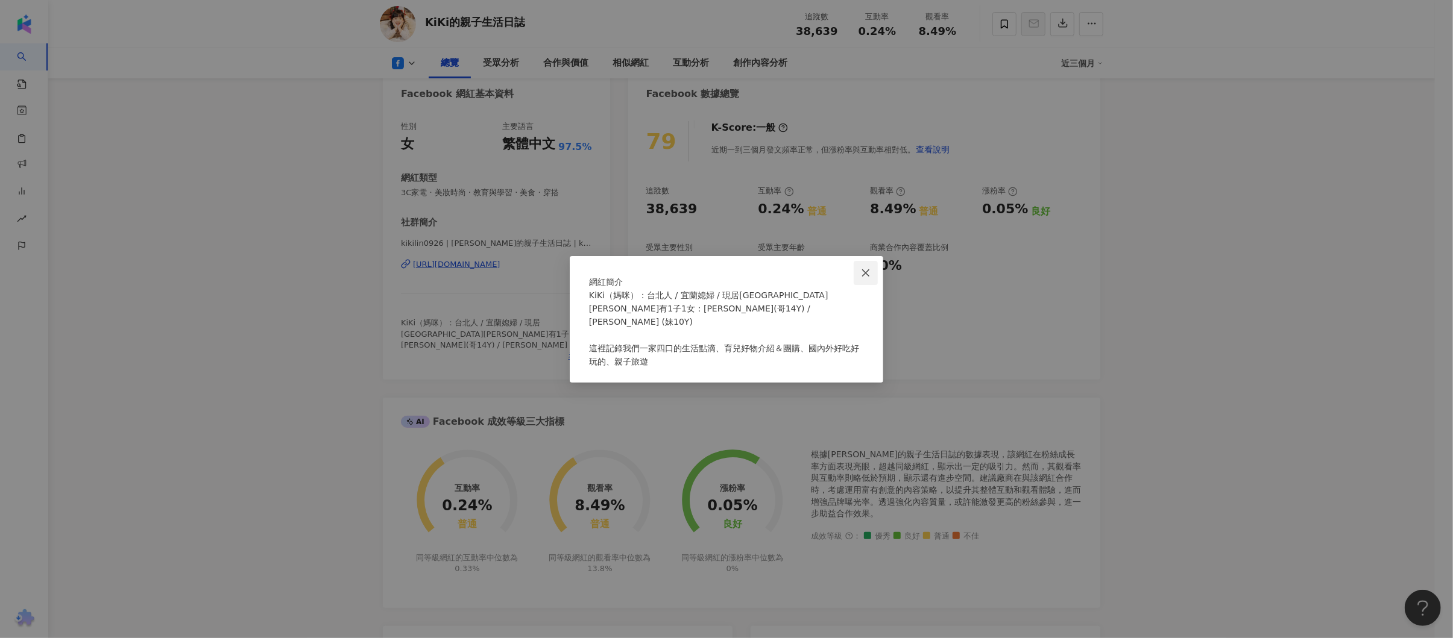
click at [868, 268] on icon "close" at bounding box center [866, 273] width 10 height 10
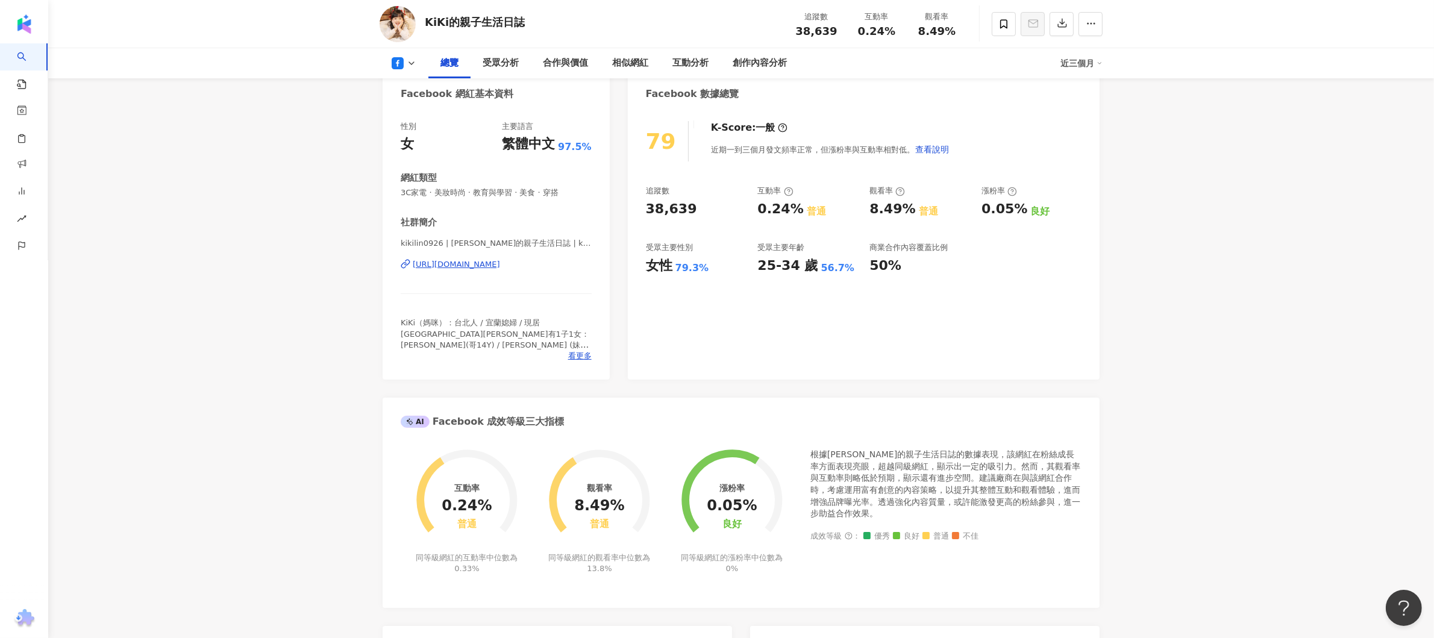
scroll to position [0, 0]
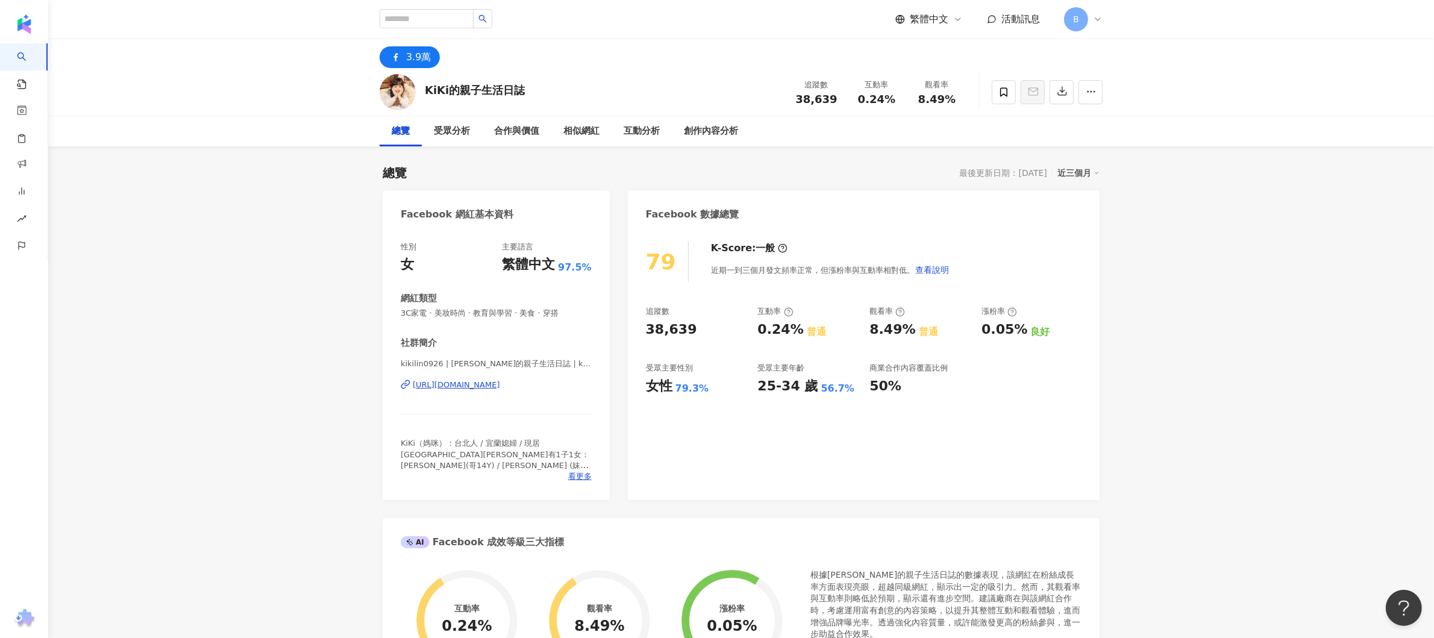
click at [500, 382] on div "https://www.facebook.com/317941648276353" at bounding box center [456, 385] width 87 height 11
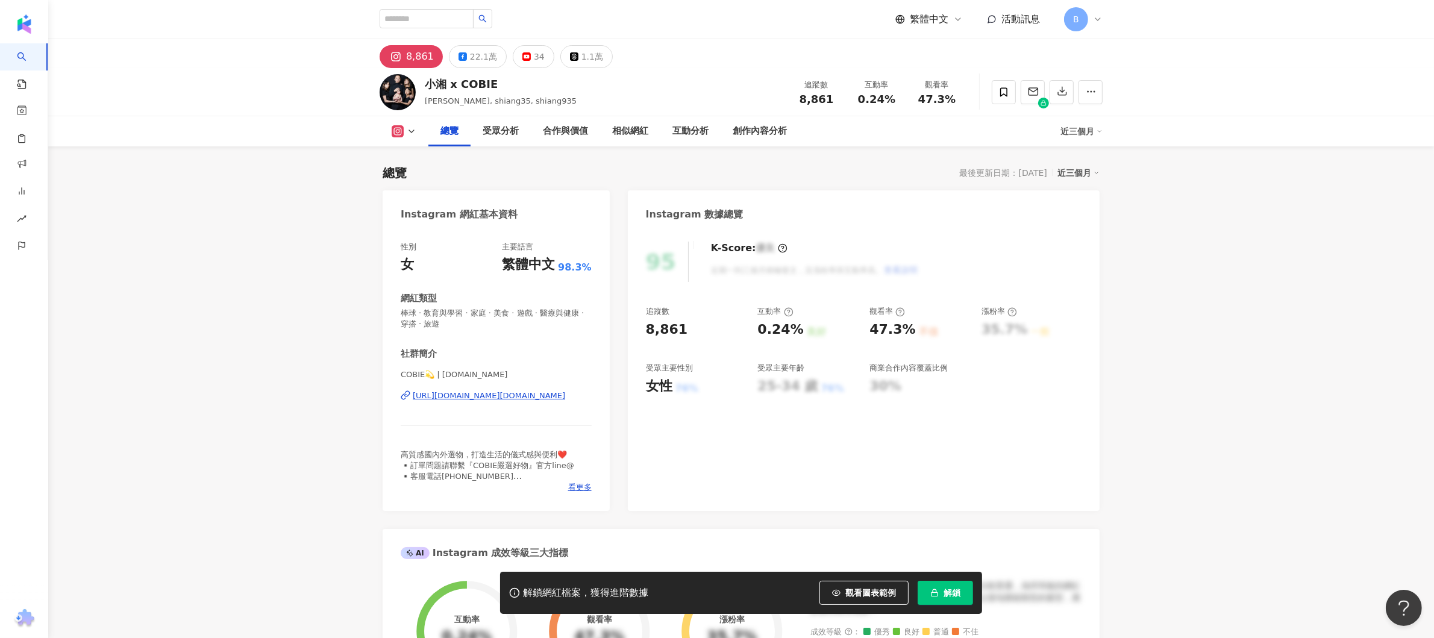
scroll to position [241, 0]
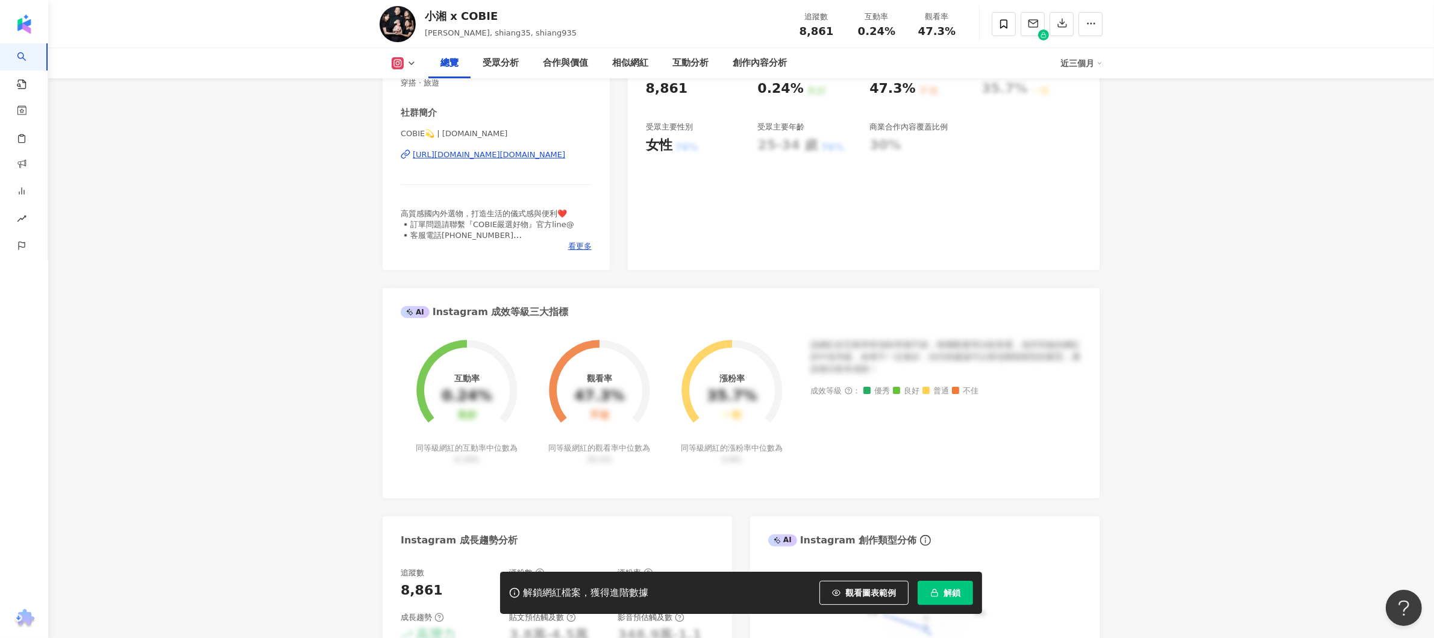
click at [504, 154] on div "[URL][DOMAIN_NAME][DOMAIN_NAME]" at bounding box center [489, 154] width 152 height 11
